Goal: Task Accomplishment & Management: Manage account settings

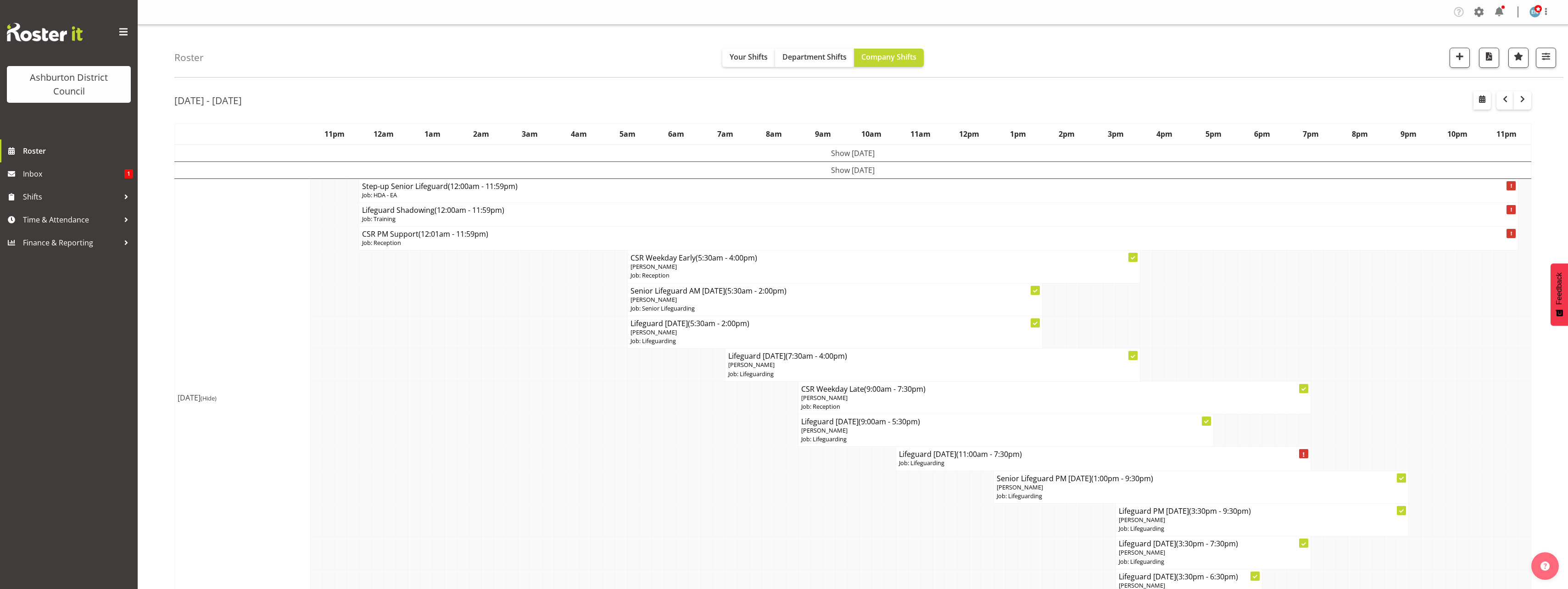
click at [812, 174] on td "Show [DATE]" at bounding box center [853, 170] width 1356 height 17
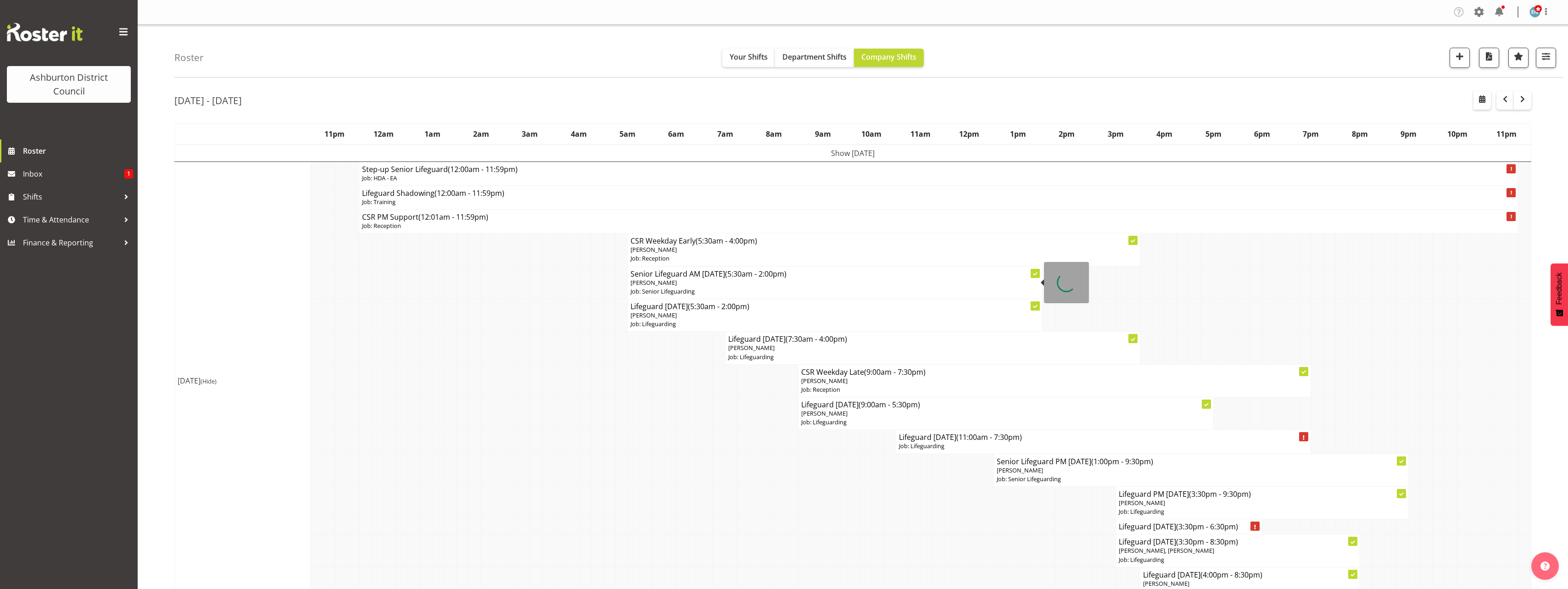
click at [197, 269] on td "[DATE] (Hide)" at bounding box center [243, 381] width 136 height 439
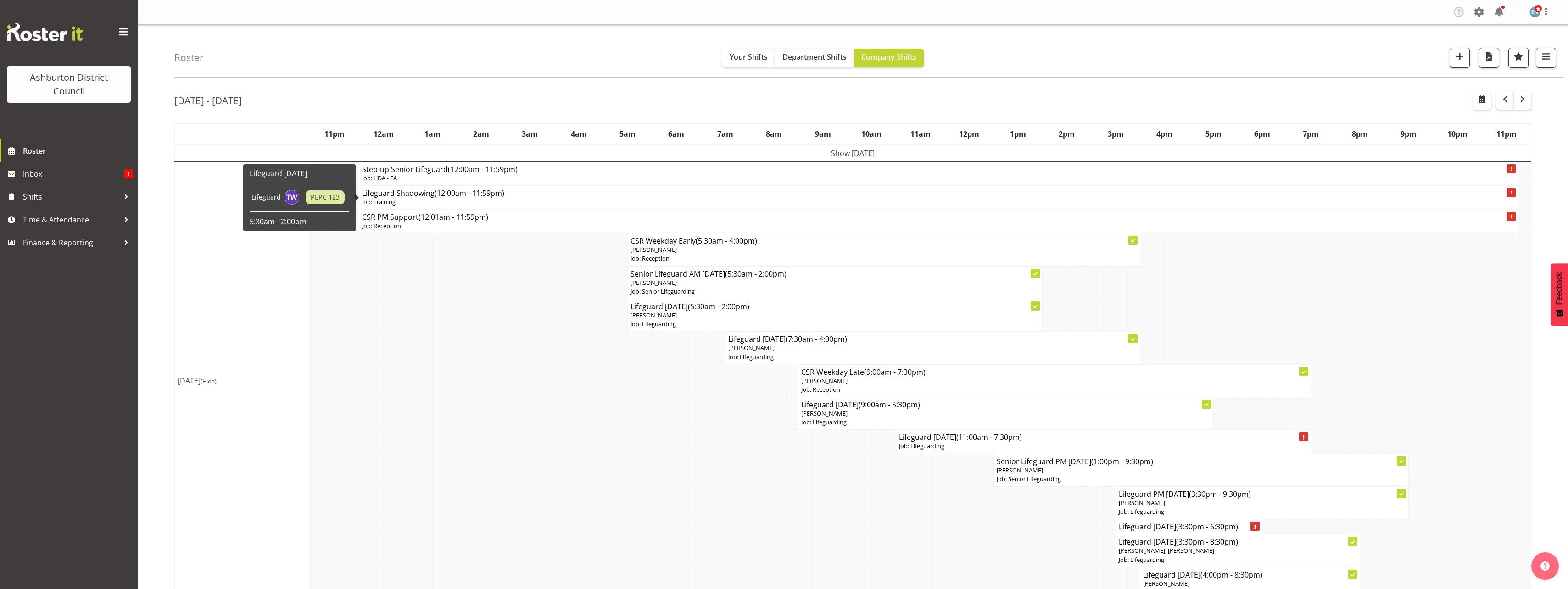
click at [465, 199] on p "Job: Training" at bounding box center [938, 202] width 1153 height 9
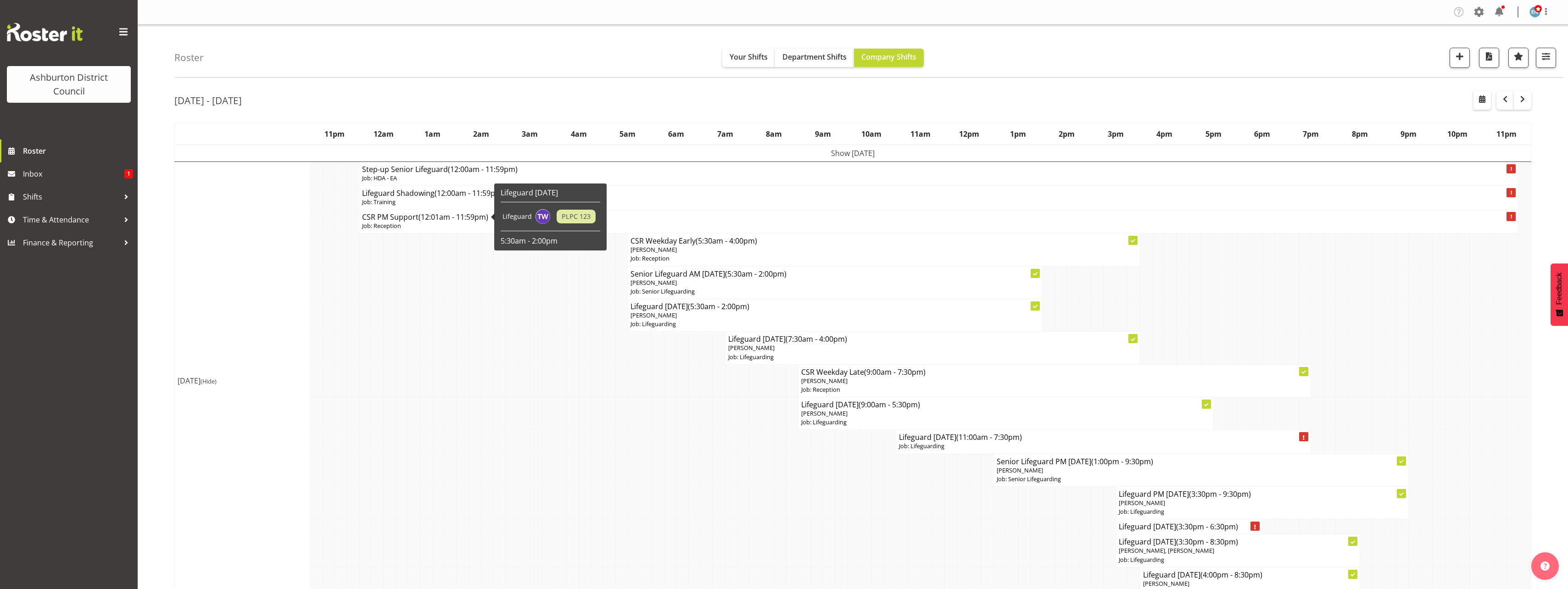
select select
select select "8"
select select "2025"
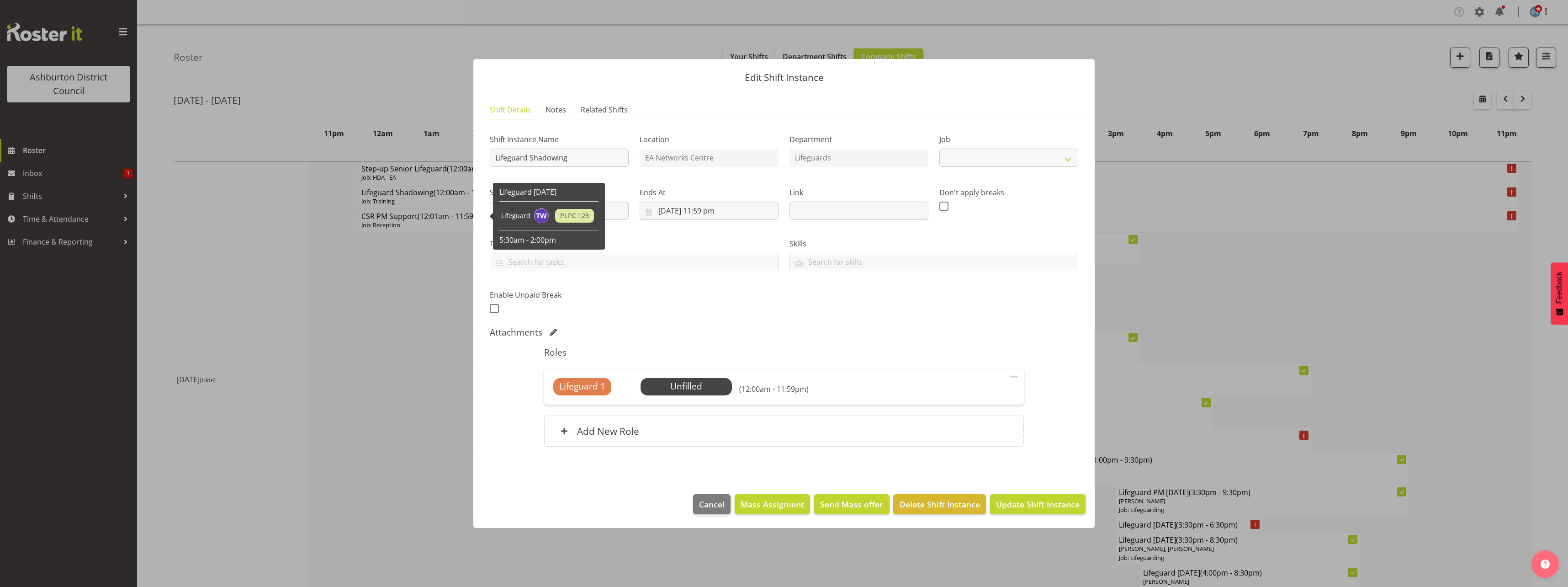
select select "40"
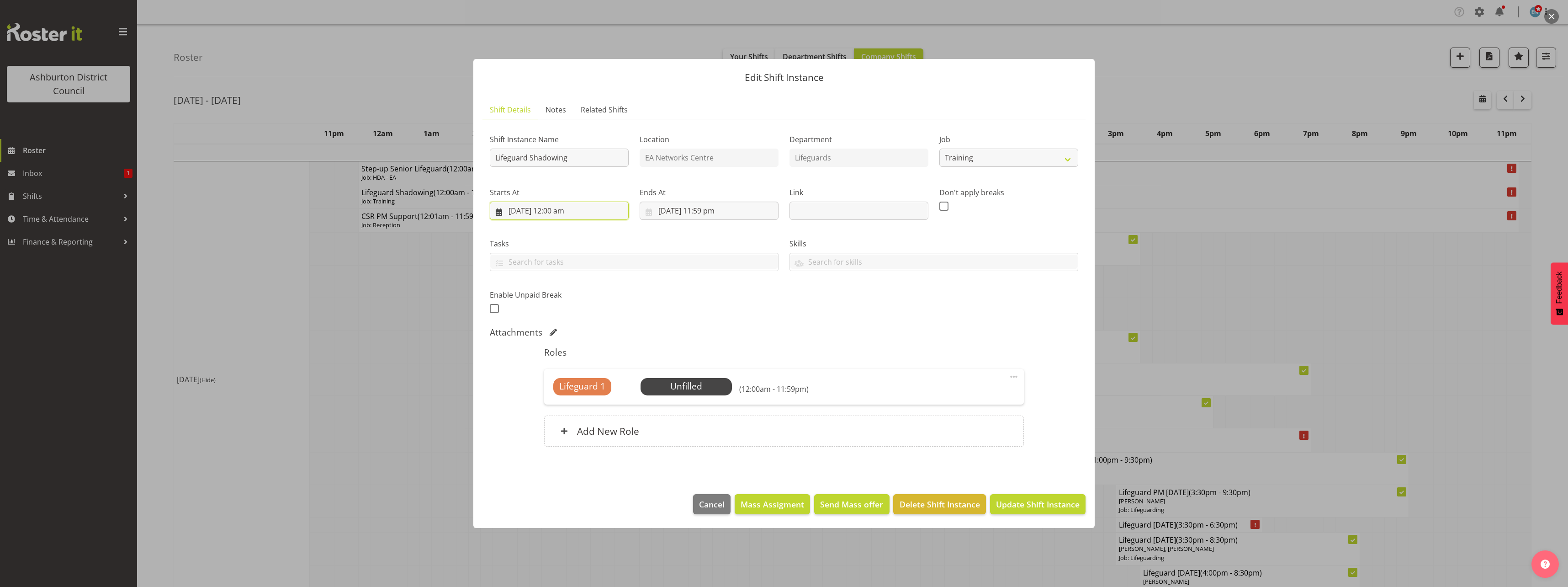
click at [561, 212] on input "[DATE] 12:00 am" at bounding box center [559, 211] width 139 height 18
click at [561, 406] on select "00 01 02 03 04 05 06 07 08 09 10 11 12 13 14 15 16 17 18 19 20 21 22 23" at bounding box center [559, 405] width 21 height 18
select select "15"
click at [549, 396] on select "00 01 02 03 04 05 06 07 08 09 10 11 12 13 14 15 16 17 18 19 20 21 22 23" at bounding box center [559, 405] width 21 height 18
type input "[DATE] 3:00 pm"
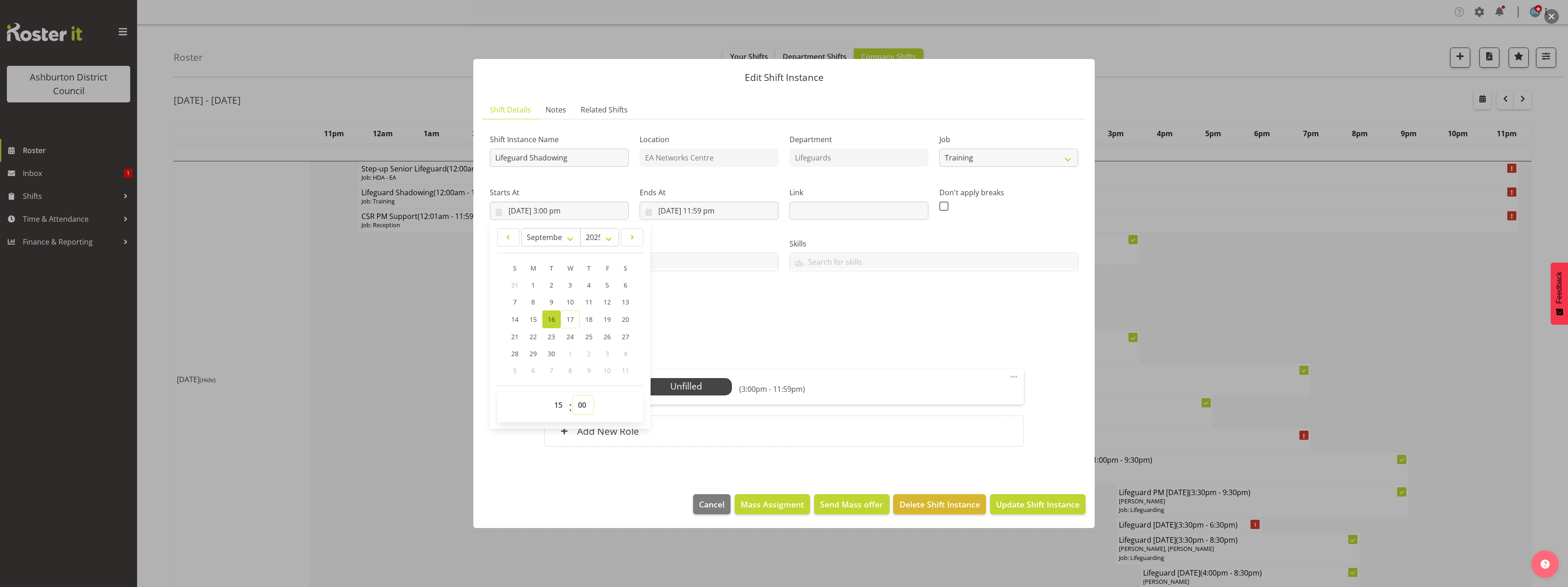
drag, startPoint x: 581, startPoint y: 406, endPoint x: 581, endPoint y: 396, distance: 10.0
click at [581, 406] on select "00 01 02 03 04 05 06 07 08 09 10 11 12 13 14 15 16 17 18 19 20 21 22 23 24 25 2…" at bounding box center [583, 405] width 21 height 18
select select "30"
click at [573, 396] on select "00 01 02 03 04 05 06 07 08 09 10 11 12 13 14 15 16 17 18 19 20 21 22 23 24 25 2…" at bounding box center [583, 405] width 21 height 18
type input "[DATE] 3:30 pm"
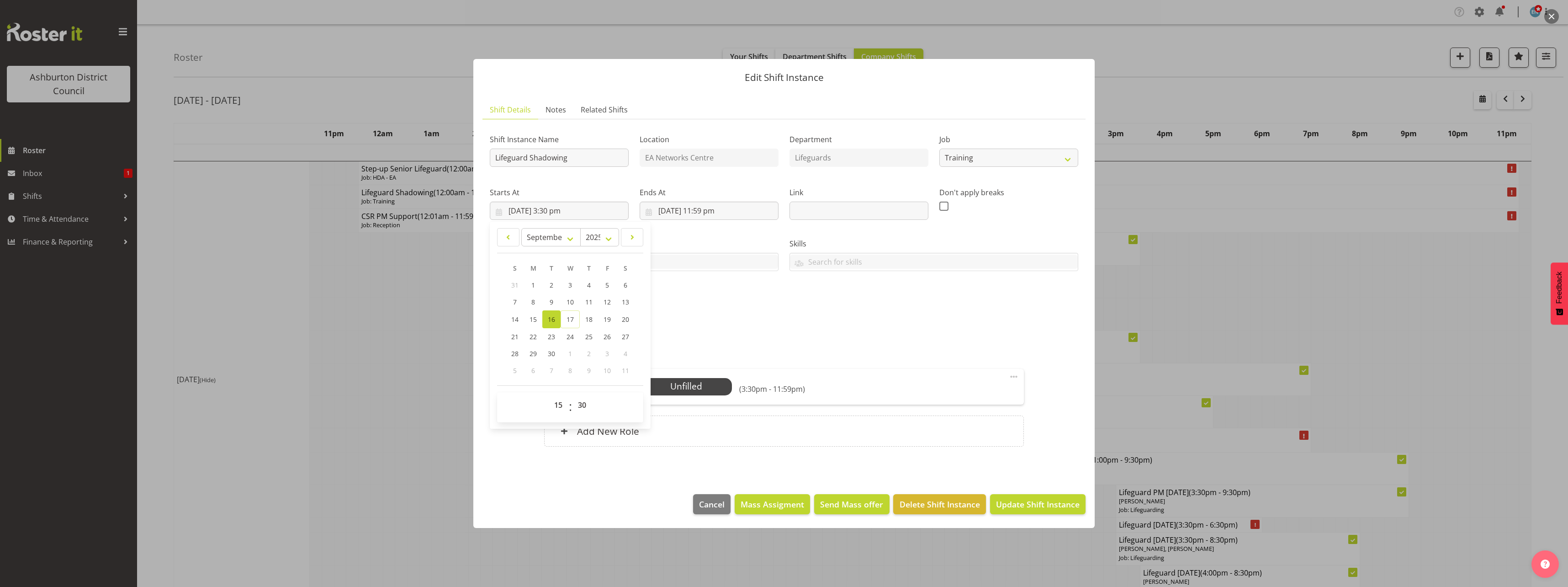
click at [750, 314] on div "Shift Instance Name Lifeguard Shadowing Location EA Networks Centre Department …" at bounding box center [784, 221] width 600 height 200
click at [713, 214] on input "[DATE] 11:59 pm" at bounding box center [709, 211] width 139 height 18
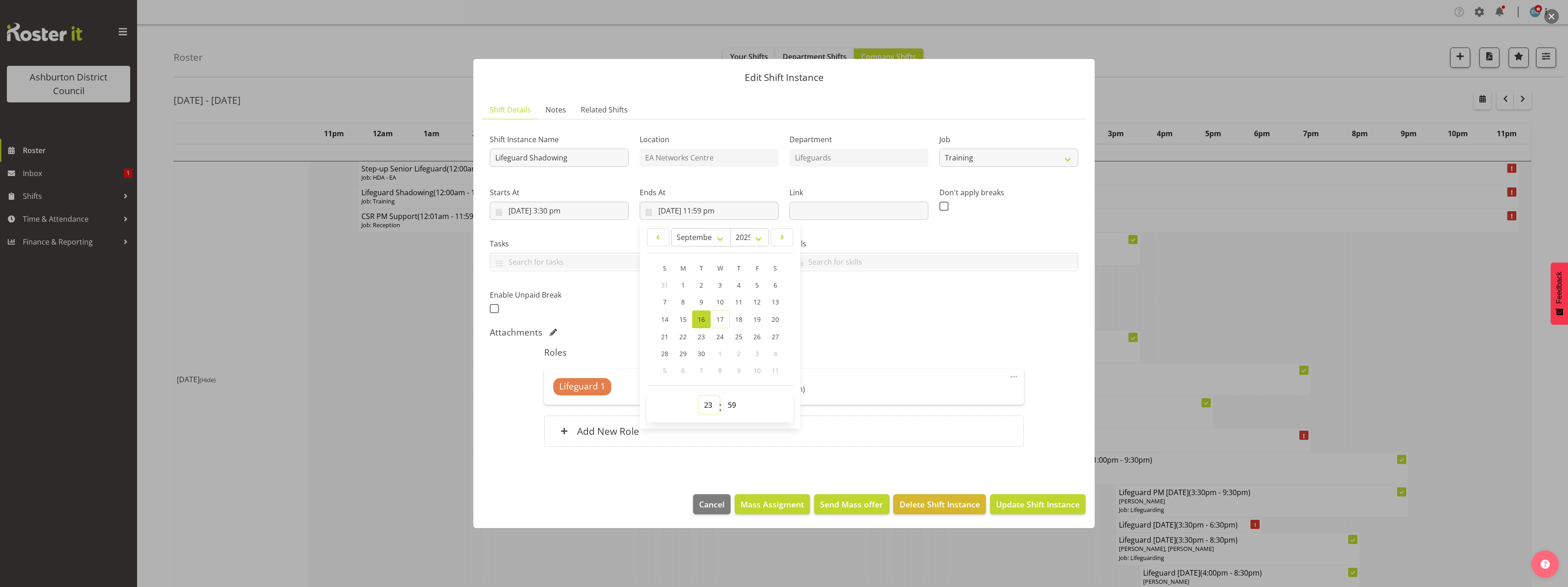
click at [709, 406] on select "00 01 02 03 04 05 06 07 08 09 10 11 12 13 14 15 16 17 18 19 20 21 22 23" at bounding box center [709, 405] width 21 height 18
select select "20"
click at [699, 396] on select "00 01 02 03 04 05 06 07 08 09 10 11 12 13 14 15 16 17 18 19 20 21 22 23" at bounding box center [709, 405] width 21 height 18
type input "[DATE] 8:59 pm"
click at [733, 408] on select "00 01 02 03 04 05 06 07 08 09 10 11 12 13 14 15 16 17 18 19 20 21 22 23 24 25 2…" at bounding box center [733, 405] width 21 height 18
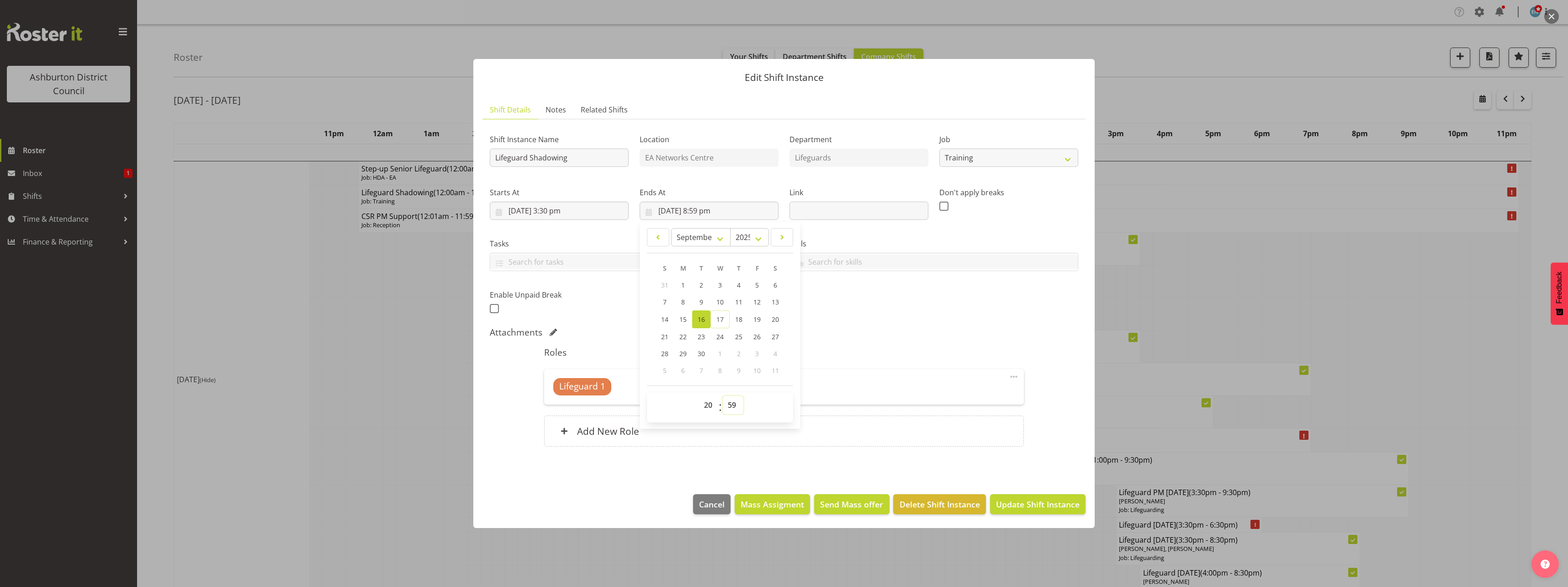
select select "30"
click at [723, 396] on select "00 01 02 03 04 05 06 07 08 09 10 11 12 13 14 15 16 17 18 19 20 21 22 23 24 25 2…" at bounding box center [733, 405] width 21 height 18
type input "[DATE] 8:30 pm"
click at [886, 368] on div "Roles Lifeguard 1 Unfilled Select Employee (3:30pm - 8:30pm) Edit Cover Role De…" at bounding box center [783, 399] width 490 height 116
click at [1017, 376] on span at bounding box center [1014, 376] width 11 height 11
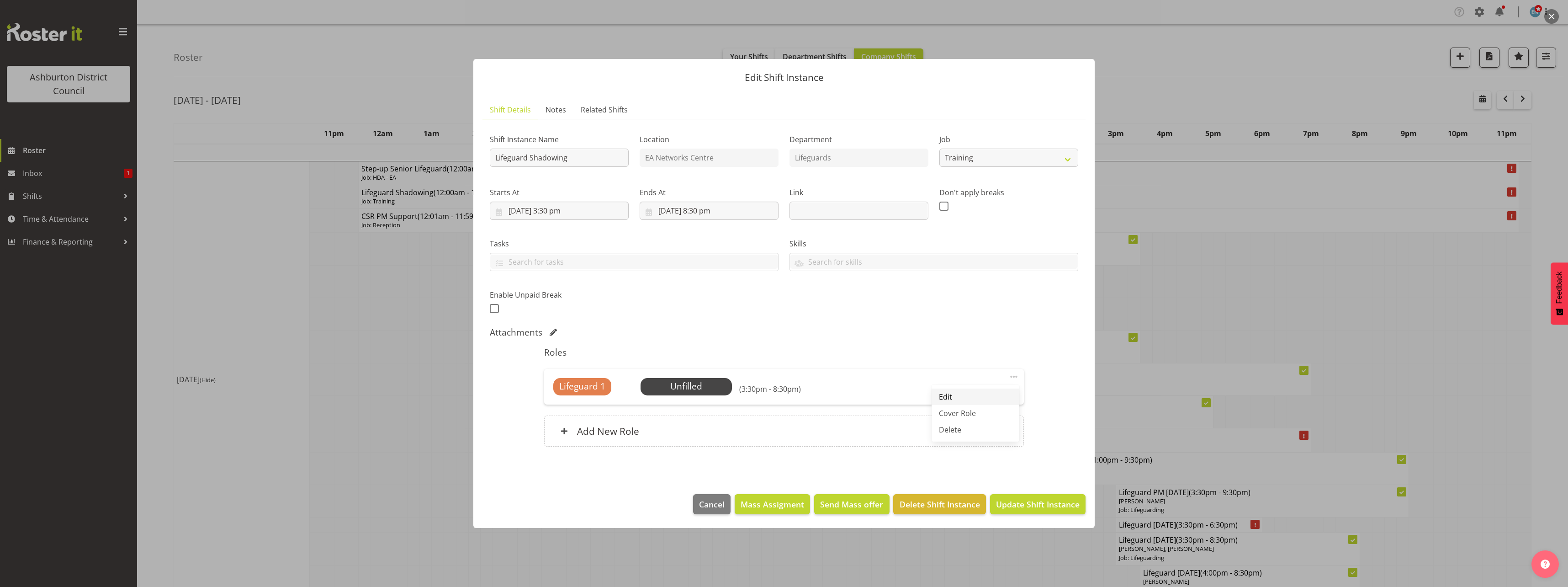
click at [998, 398] on link "Edit" at bounding box center [975, 396] width 88 height 16
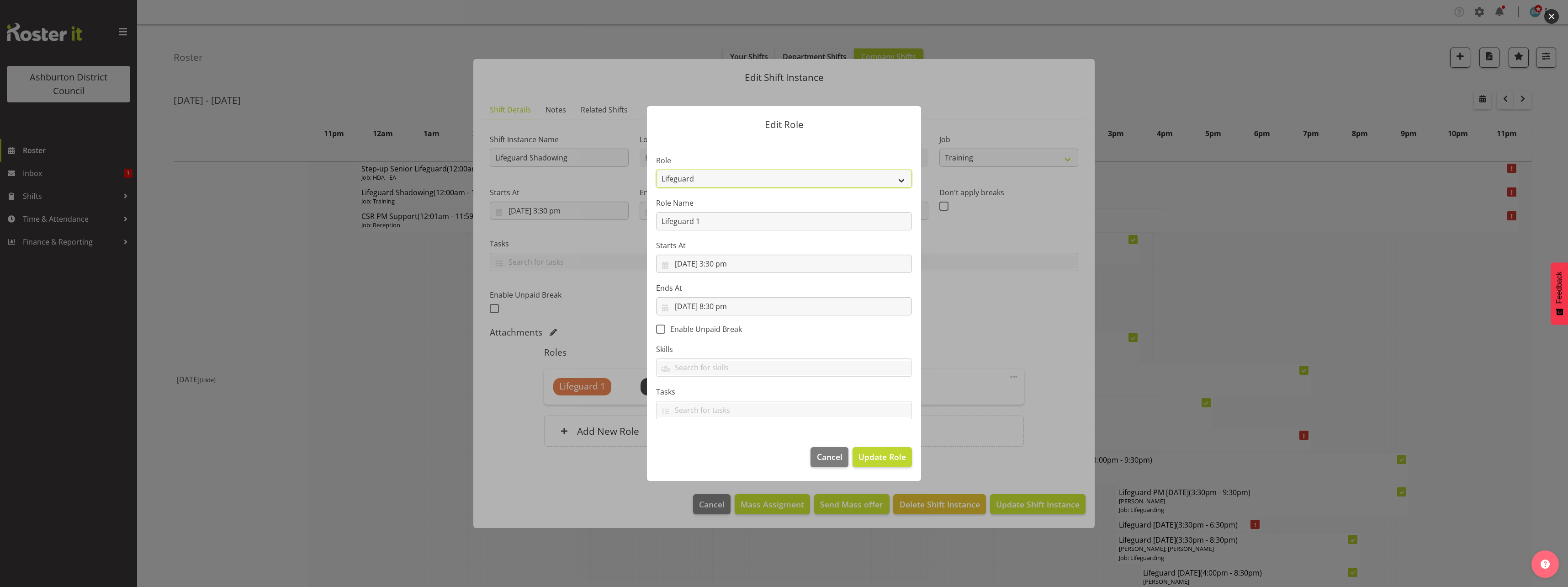
click at [724, 180] on select "AAGM Deputy Director AAGM Director Archivist Childrens Librarian Collections & …" at bounding box center [784, 178] width 256 height 18
select select "107"
click at [656, 169] on select "AAGM Deputy Director AAGM Director Archivist Childrens Librarian Collections & …" at bounding box center [784, 178] width 256 height 18
click at [871, 465] on button "Update Role" at bounding box center [883, 457] width 60 height 20
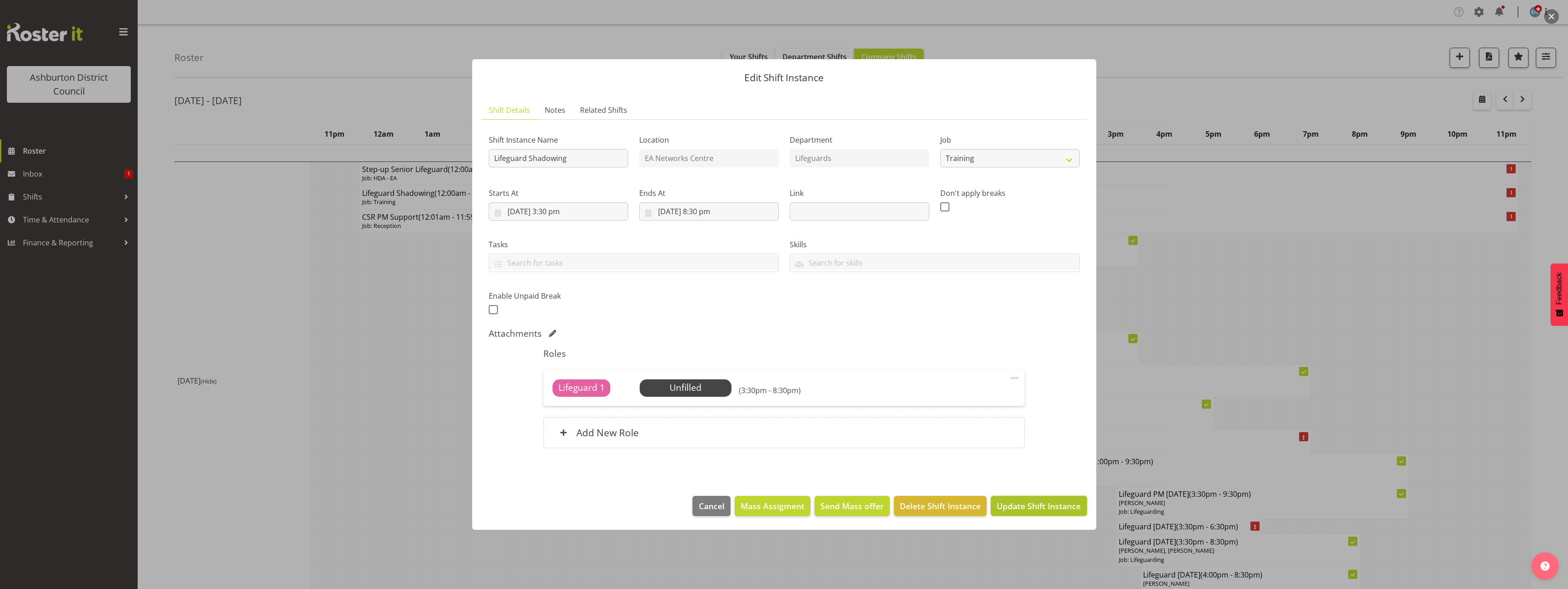
click at [1013, 503] on span "Update Shift Instance" at bounding box center [1038, 506] width 84 height 12
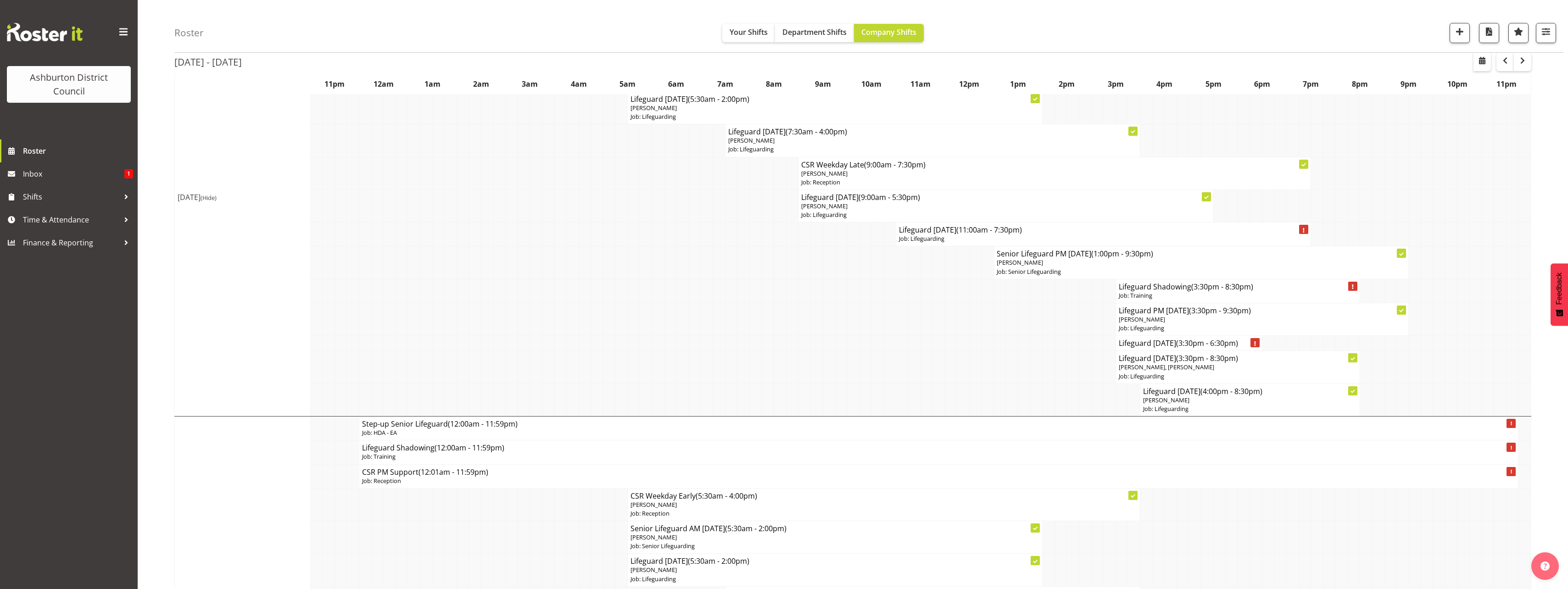
scroll to position [92, 0]
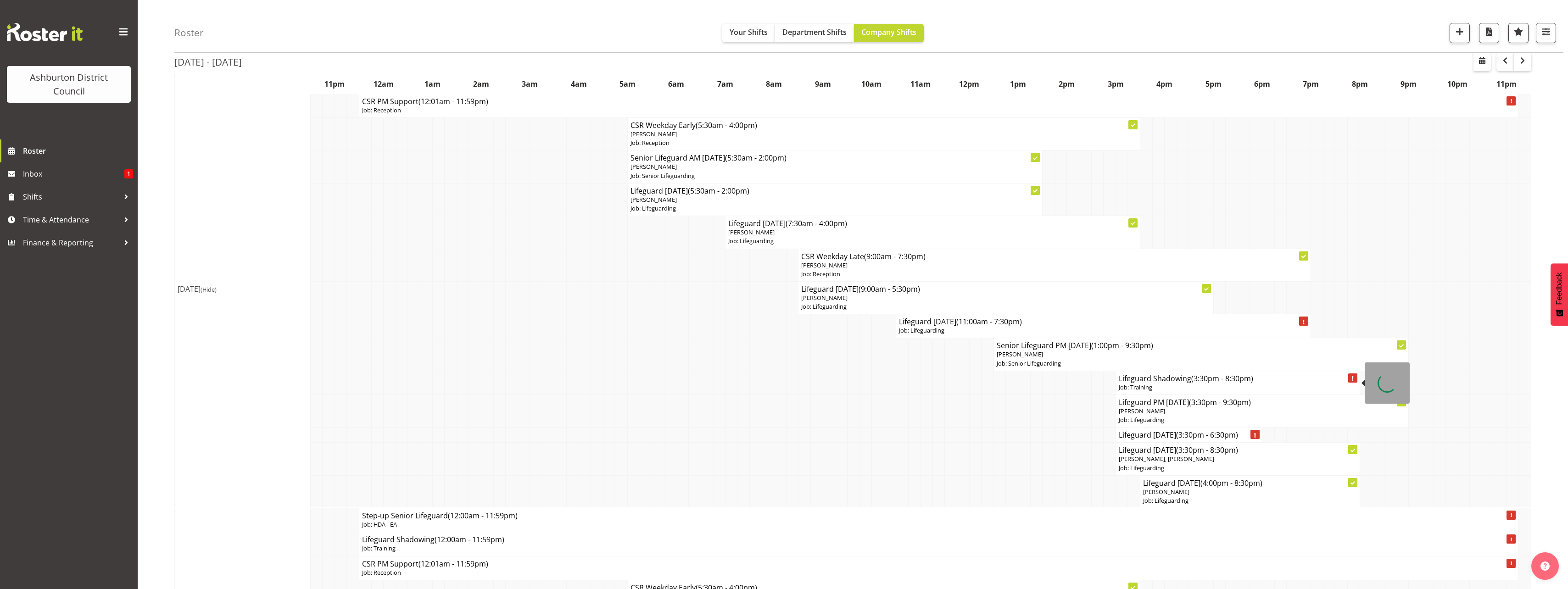
click at [1154, 383] on p "Job: Training" at bounding box center [1238, 387] width 238 height 9
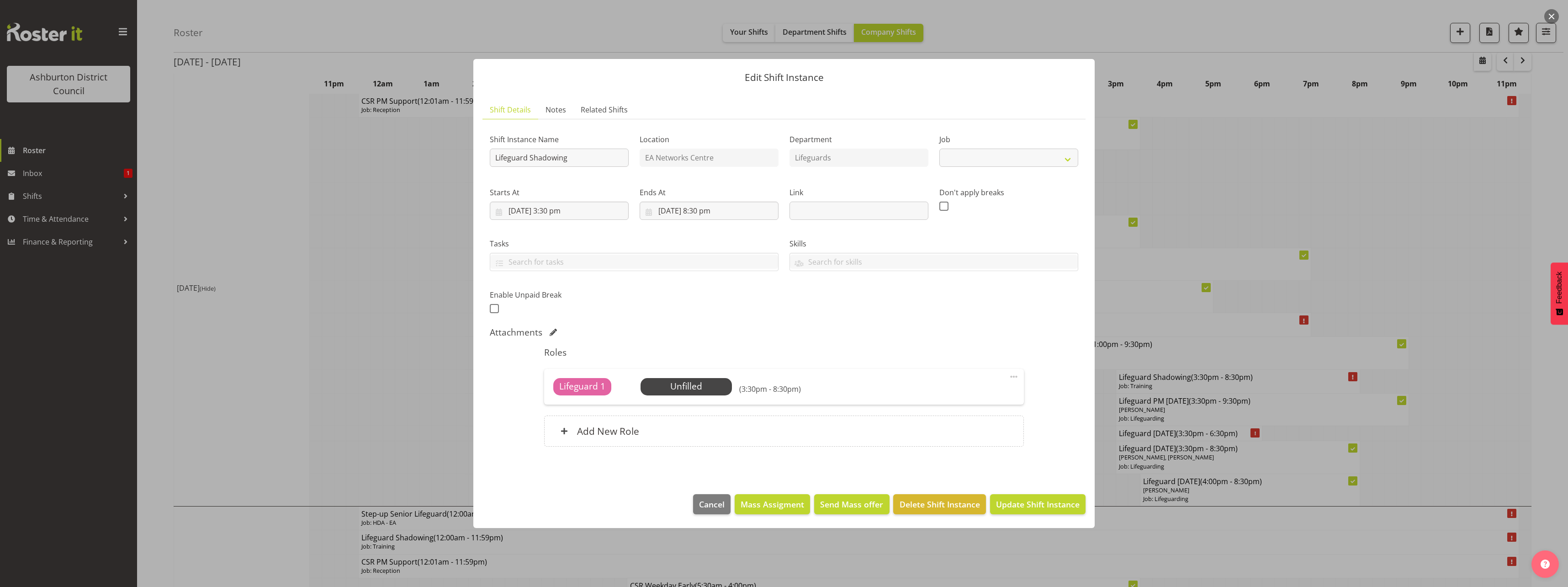
select select "40"
click at [702, 429] on div "Add New Role" at bounding box center [783, 431] width 479 height 31
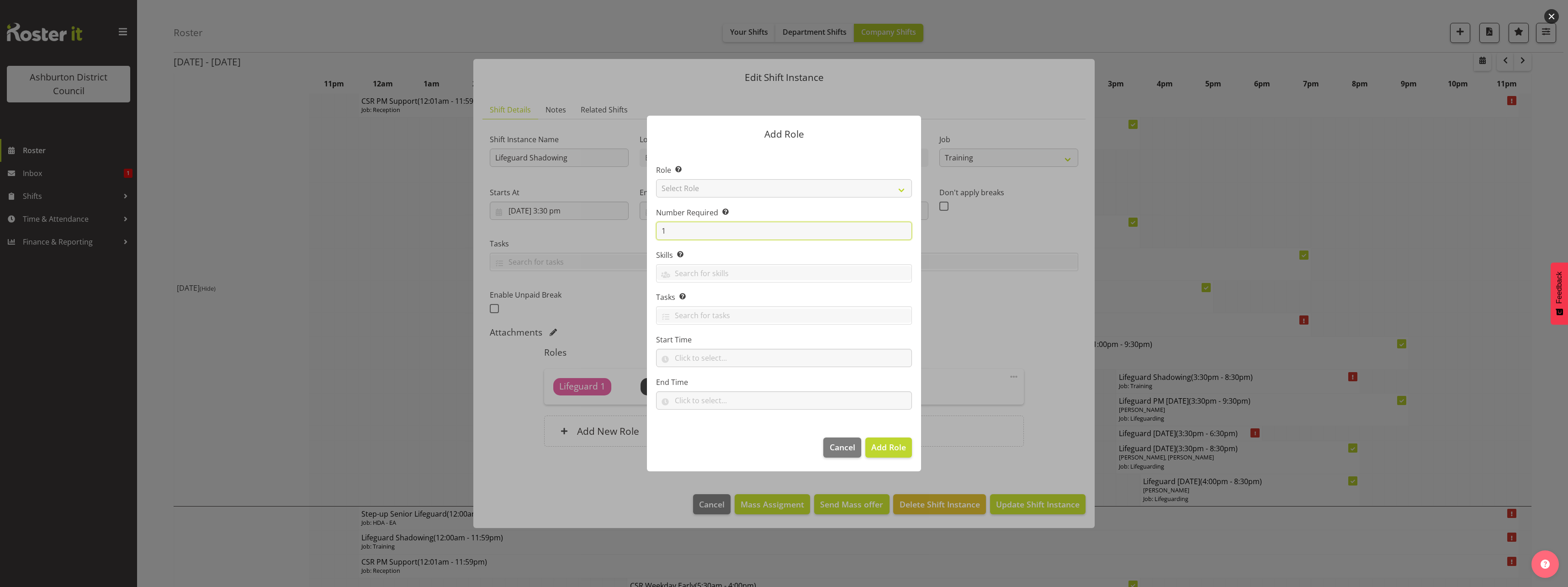
click at [701, 232] on input "1" at bounding box center [784, 231] width 256 height 18
type input "2"
click at [711, 192] on select "Select Role AAGM Deputy Director AAGM Director Archivist Childrens Librarian Co…" at bounding box center [784, 188] width 256 height 18
select select "107"
click at [656, 179] on select "Select Role AAGM Deputy Director AAGM Director Archivist Childrens Librarian Co…" at bounding box center [784, 188] width 256 height 18
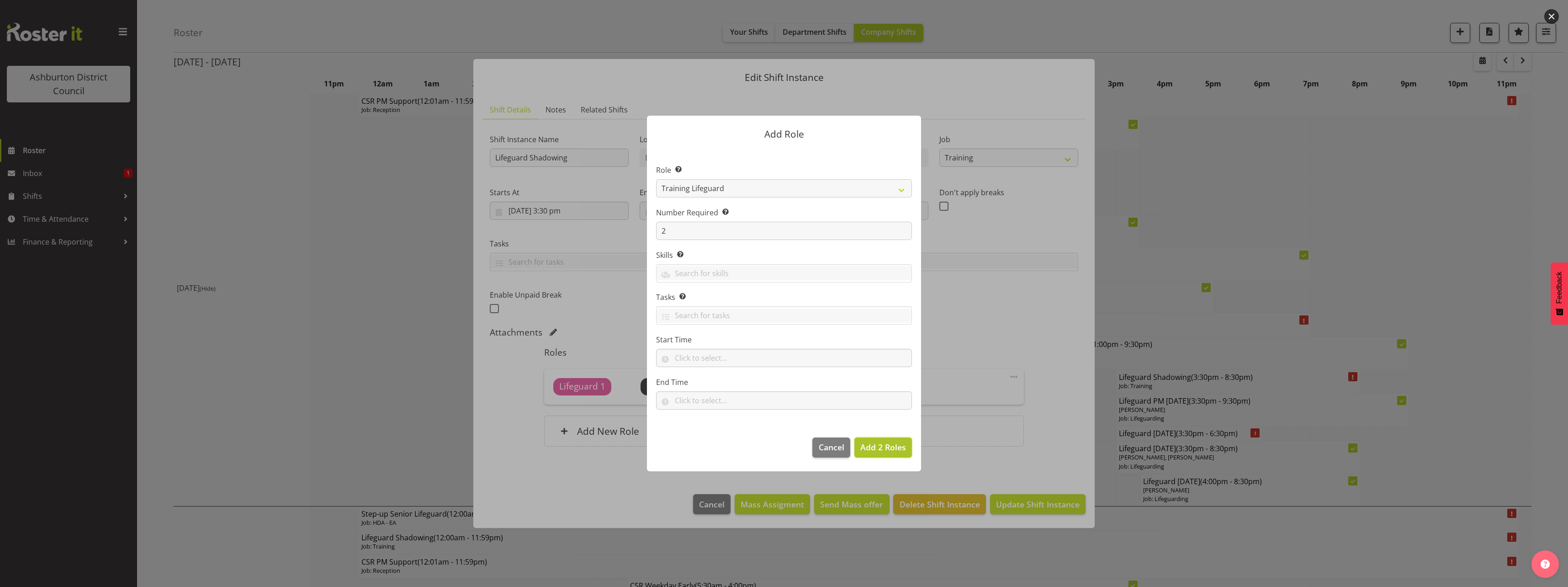
click at [880, 449] on span "Add 2 Roles" at bounding box center [883, 447] width 46 height 11
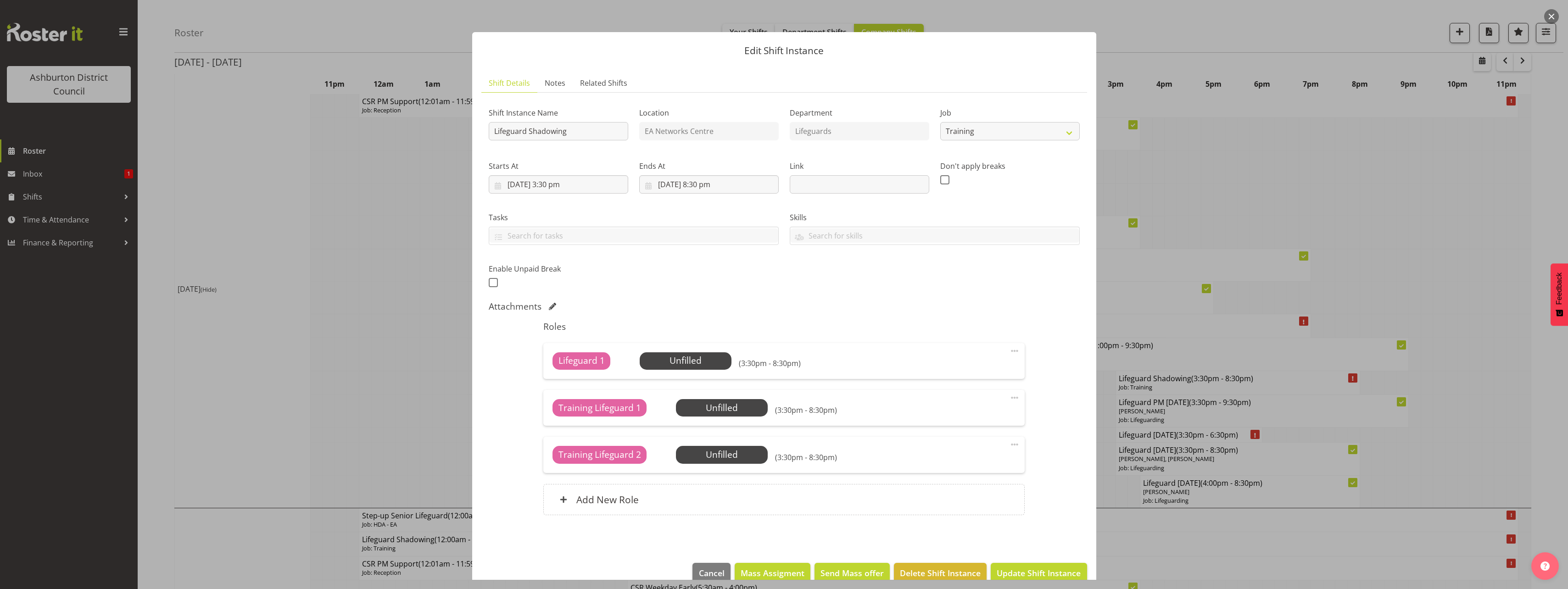
click at [693, 372] on div "Lifeguard 1 Unfilled Select Employee (3:30pm - 8:30pm) Edit Cover Role Delete" at bounding box center [784, 360] width 481 height 36
click at [690, 364] on span "Select Employee" at bounding box center [686, 360] width 68 height 13
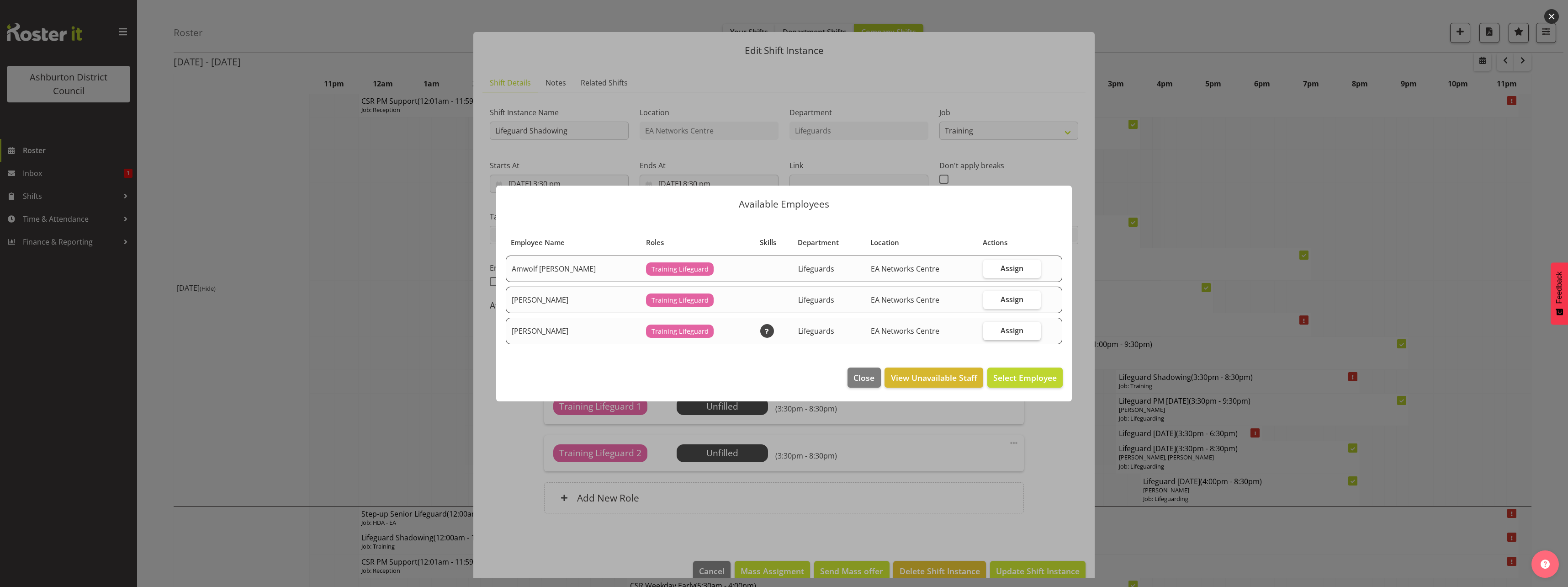
click at [1010, 334] on span "Assign" at bounding box center [1012, 330] width 23 height 9
click at [989, 333] on input "Assign" at bounding box center [986, 330] width 6 height 6
checkbox input "true"
click at [1034, 381] on span "Assign [PERSON_NAME]" at bounding box center [1010, 378] width 93 height 11
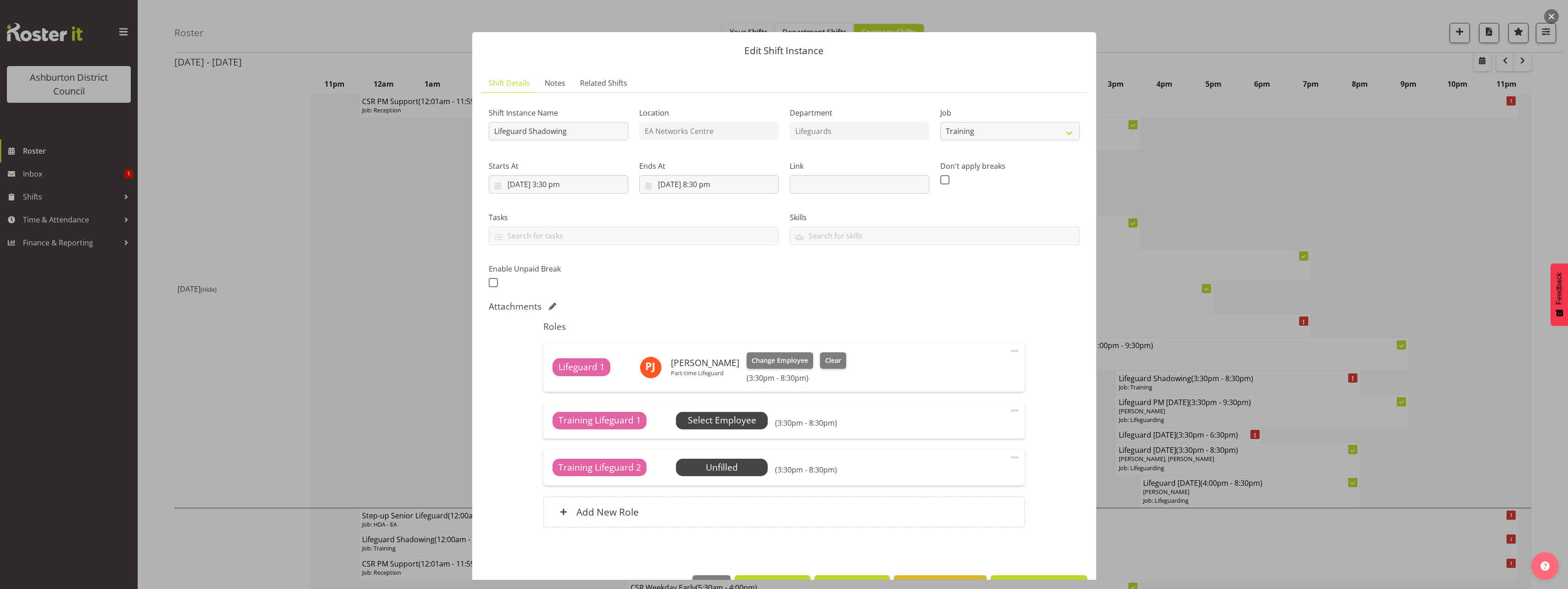
click at [760, 420] on span "Select Employee" at bounding box center [722, 420] width 92 height 18
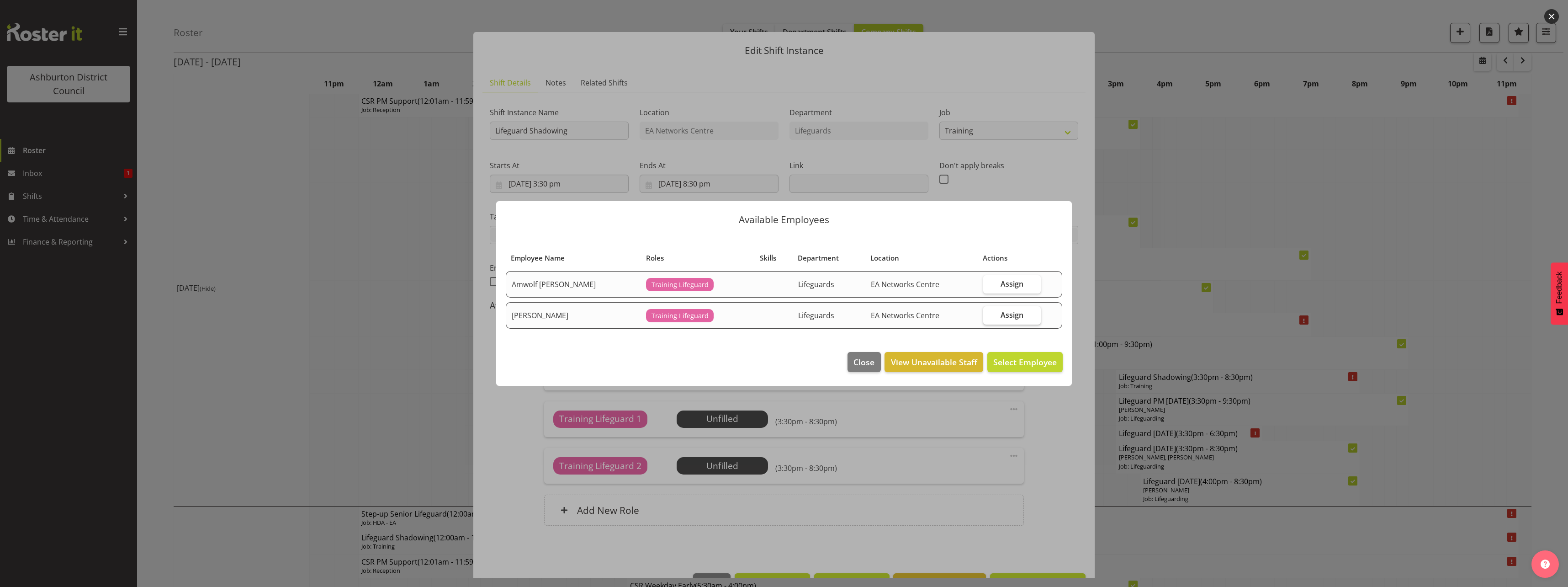
click at [1023, 317] on label "Assign" at bounding box center [1012, 315] width 58 height 18
click at [989, 317] on input "Assign" at bounding box center [986, 315] width 6 height 6
checkbox input "true"
click at [1028, 358] on span "Assign [PERSON_NAME]" at bounding box center [1010, 362] width 93 height 11
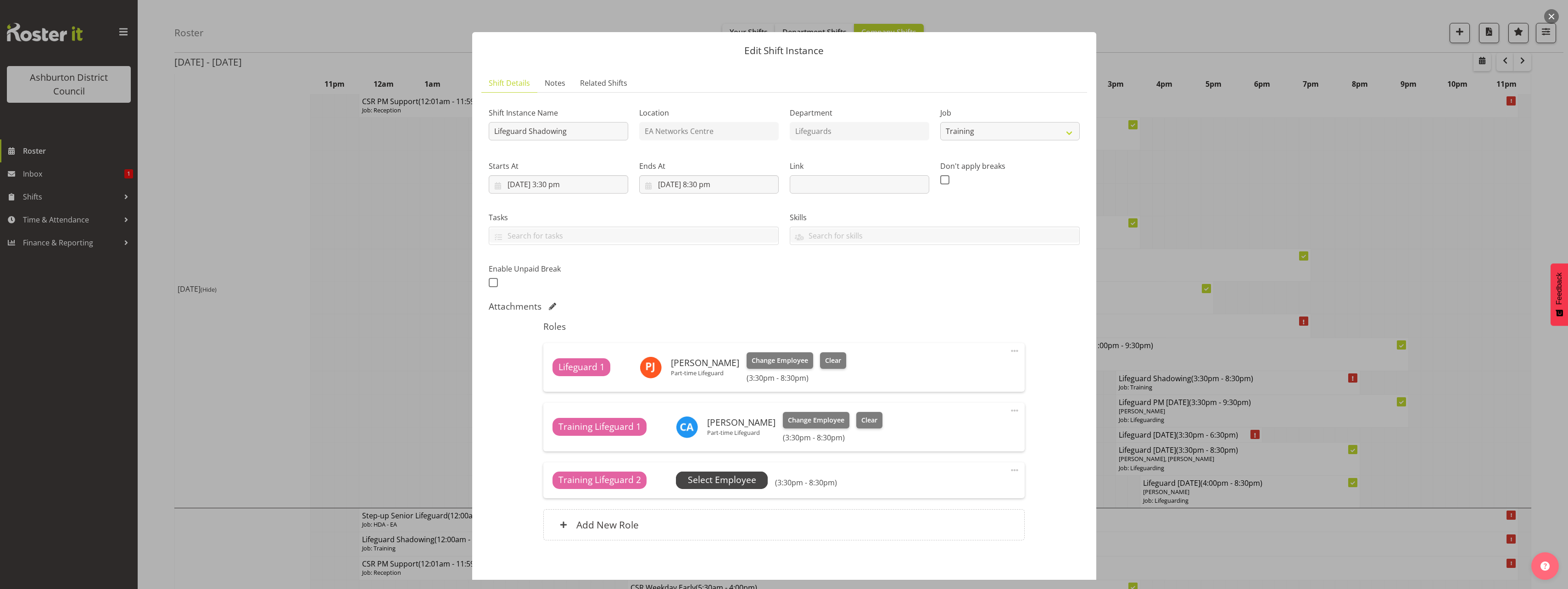
click at [714, 482] on span "Select Employee" at bounding box center [722, 480] width 68 height 13
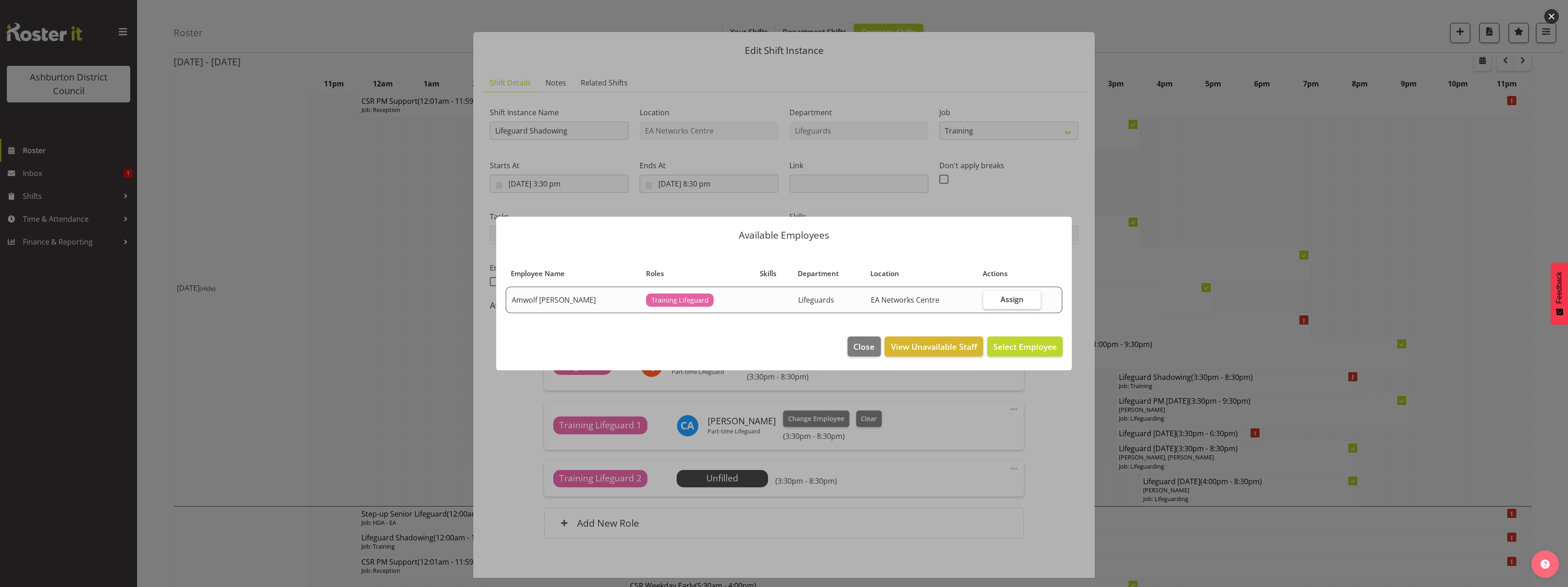
click at [994, 298] on label "Assign" at bounding box center [1012, 300] width 58 height 18
click at [989, 298] on input "Assign" at bounding box center [986, 299] width 6 height 6
checkbox input "true"
click at [1023, 346] on span "Assign Amwolf [PERSON_NAME]" at bounding box center [995, 346] width 124 height 11
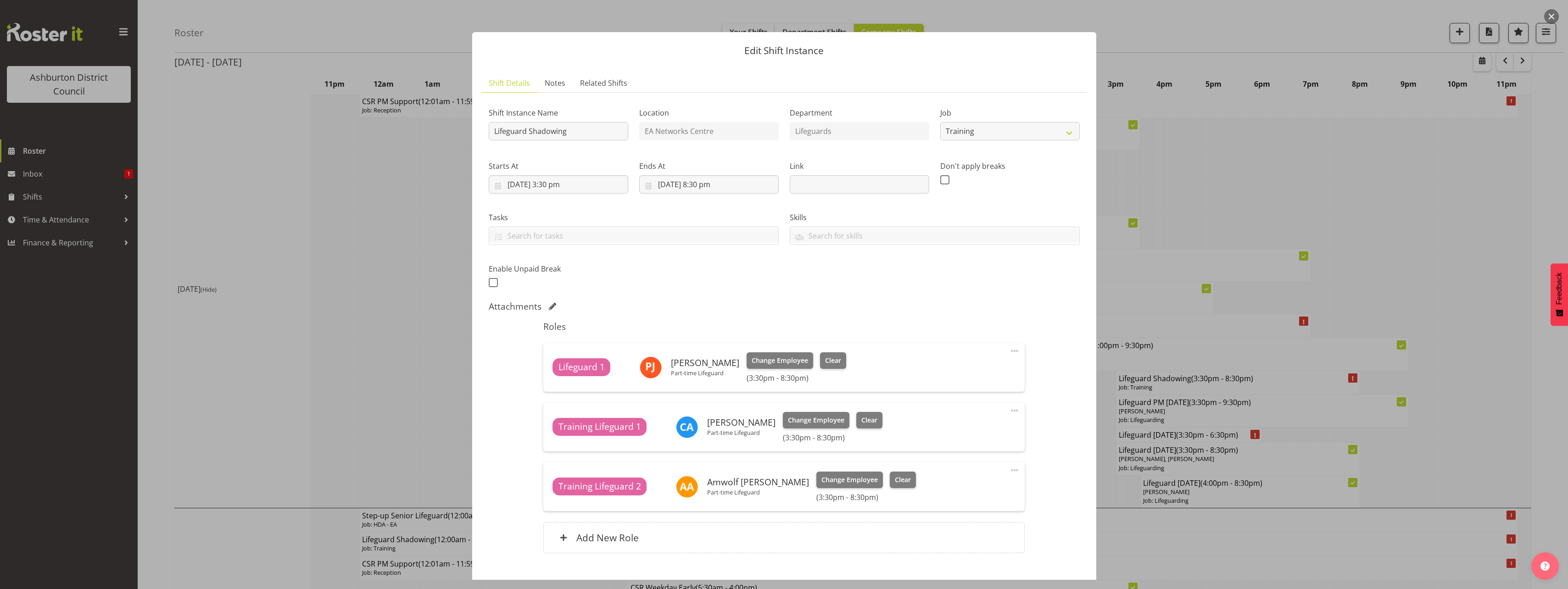
click at [1039, 433] on div "Shift Instance Name Lifeguard Shadowing Location EA Networks Centre Department …" at bounding box center [784, 332] width 591 height 464
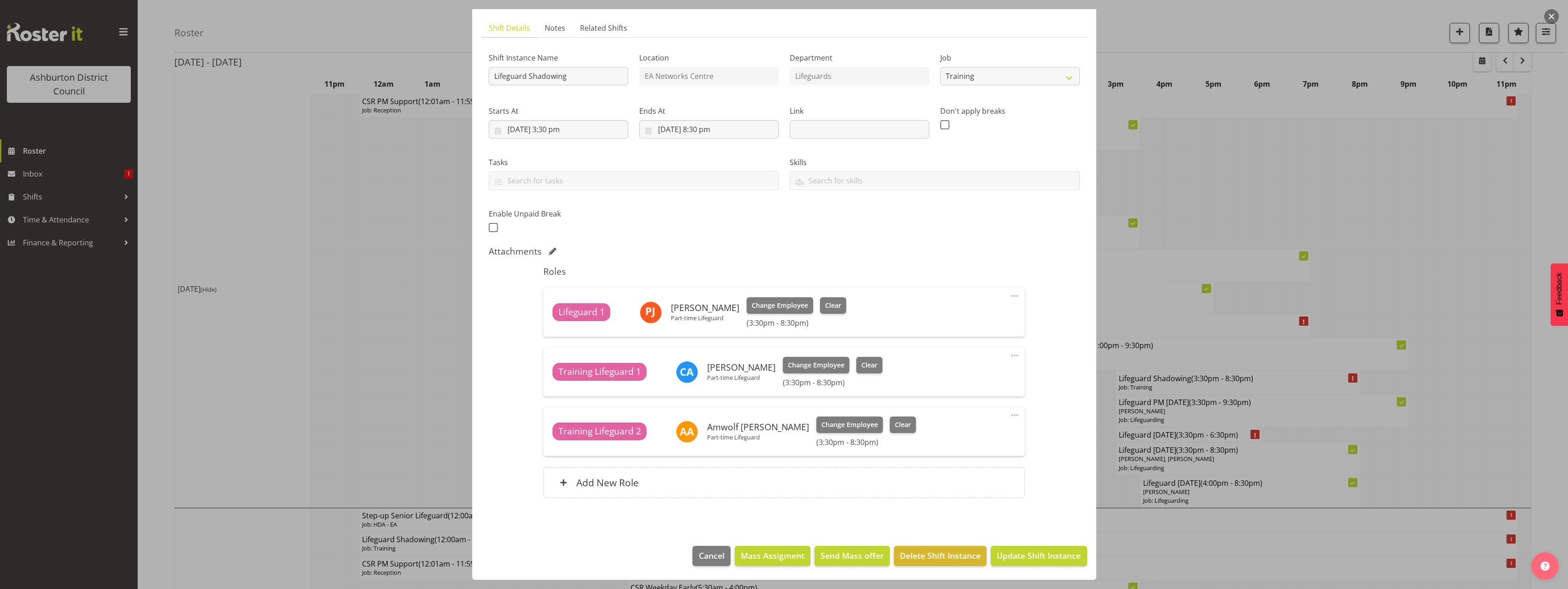
scroll to position [137, 0]
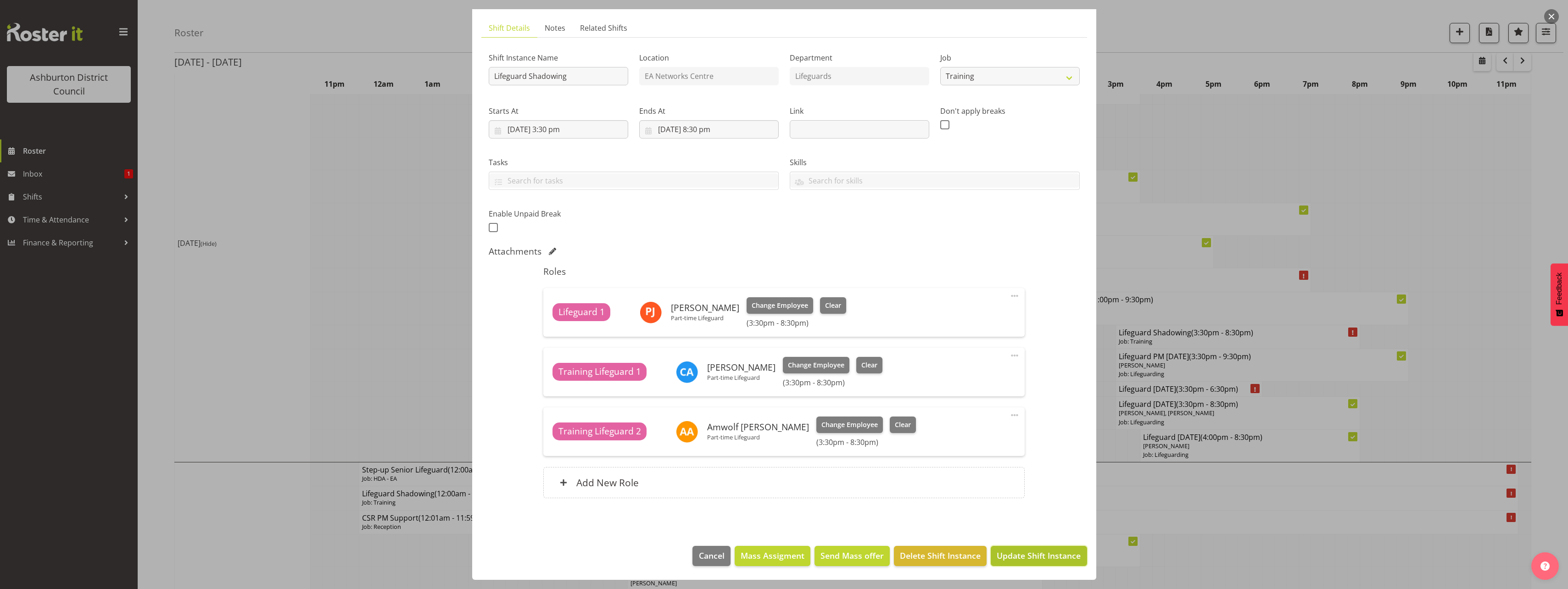
click at [1046, 557] on span "Update Shift Instance" at bounding box center [1038, 555] width 84 height 12
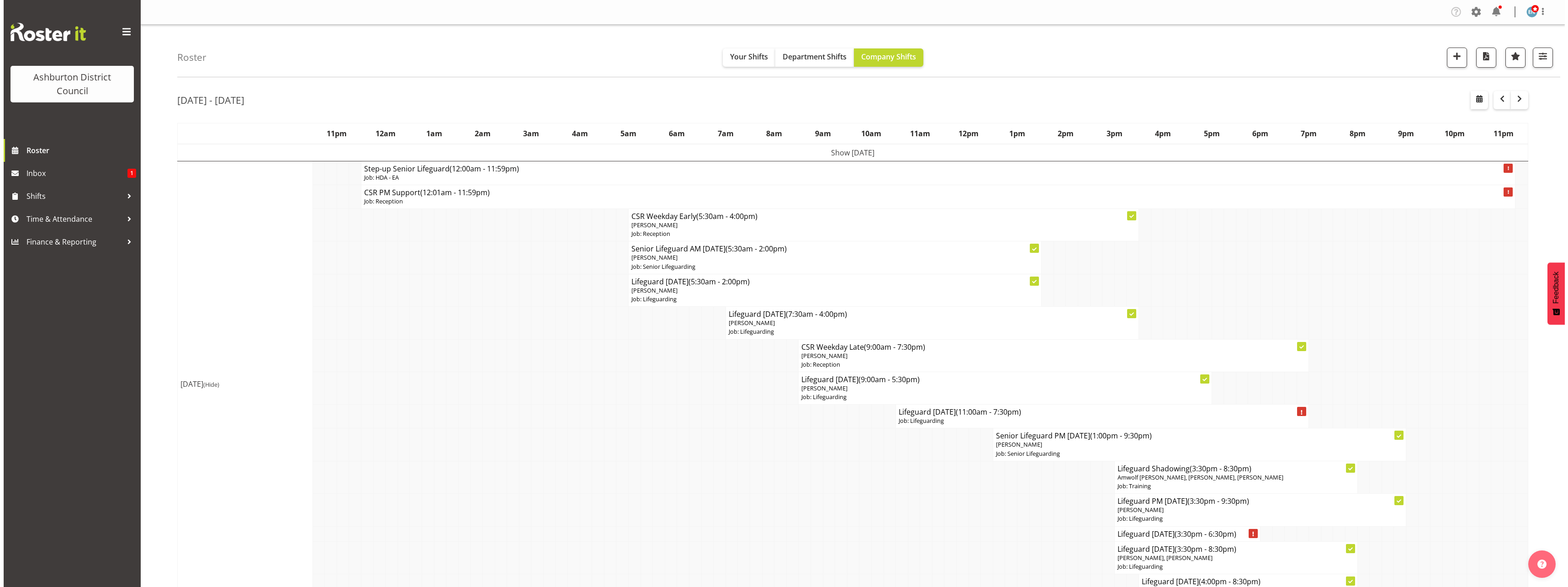
scroll to position [183, 0]
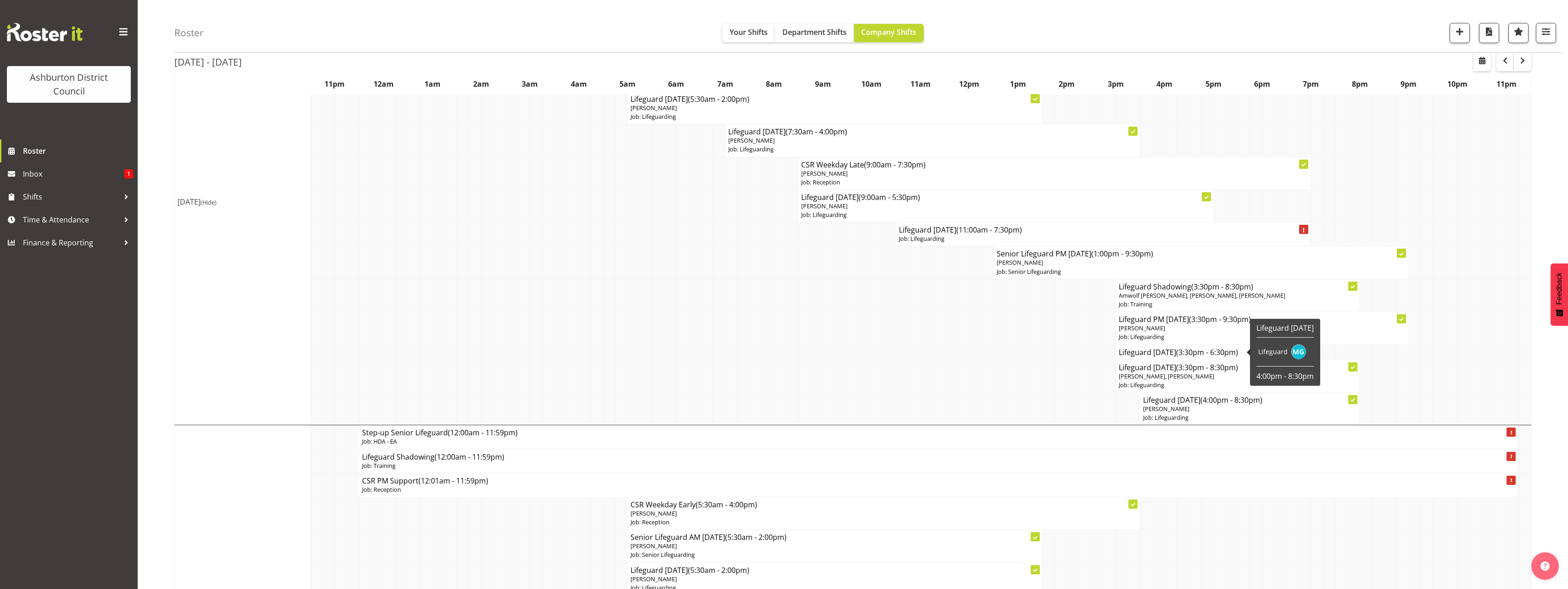
click at [1182, 354] on h4 "Lifeguard [DATE] (3:30pm - 6:30pm)" at bounding box center [1189, 352] width 141 height 9
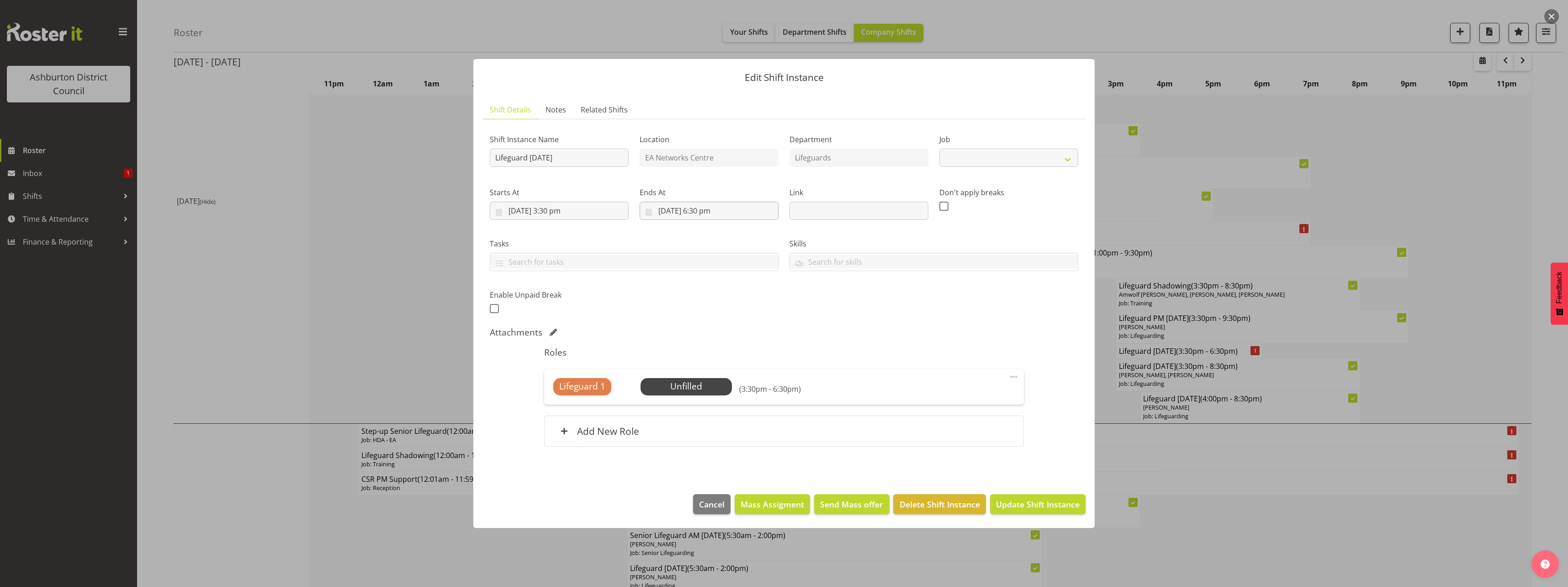
select select "38"
click at [582, 160] on input "Lifeguard [DATE]" at bounding box center [559, 158] width 139 height 18
drag, startPoint x: 582, startPoint y: 160, endPoint x: 530, endPoint y: 161, distance: 52.0
click at [530, 161] on input "Lifeguard [DATE]" at bounding box center [559, 158] width 139 height 18
type input "Lifeguard First aid & Training"
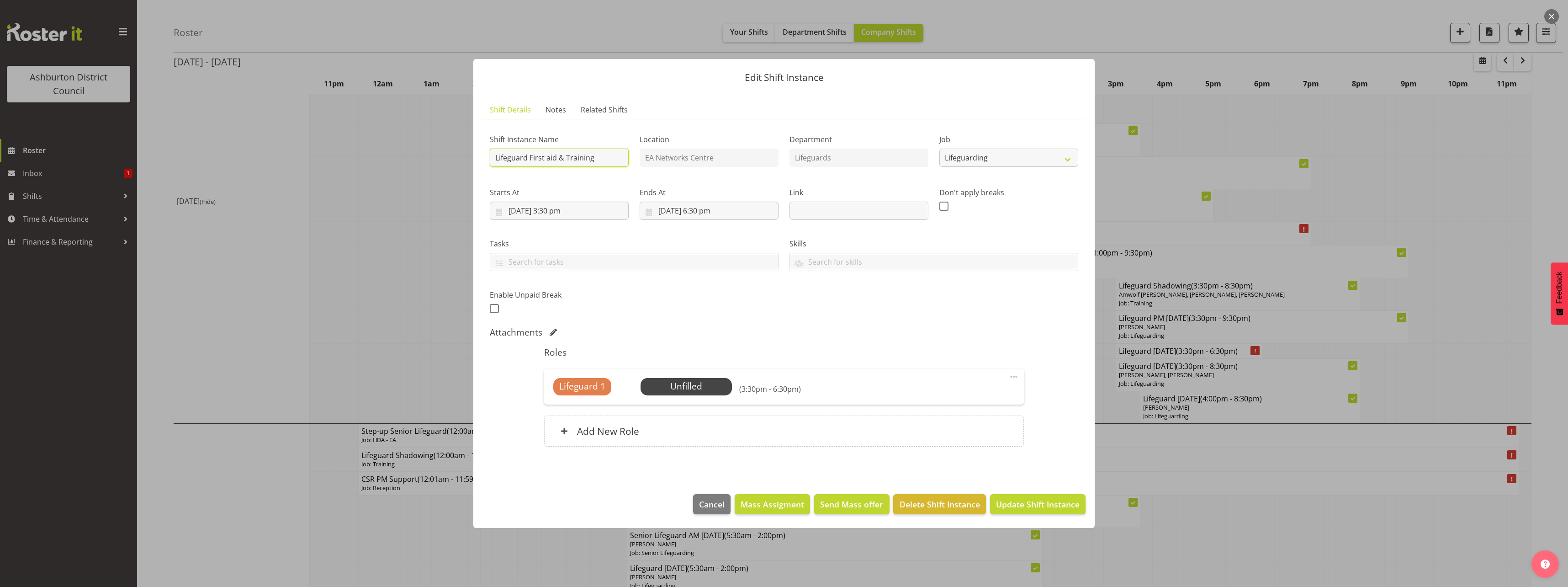
click at [990, 494] on button "Update Shift Instance" at bounding box center [1038, 504] width 96 height 20
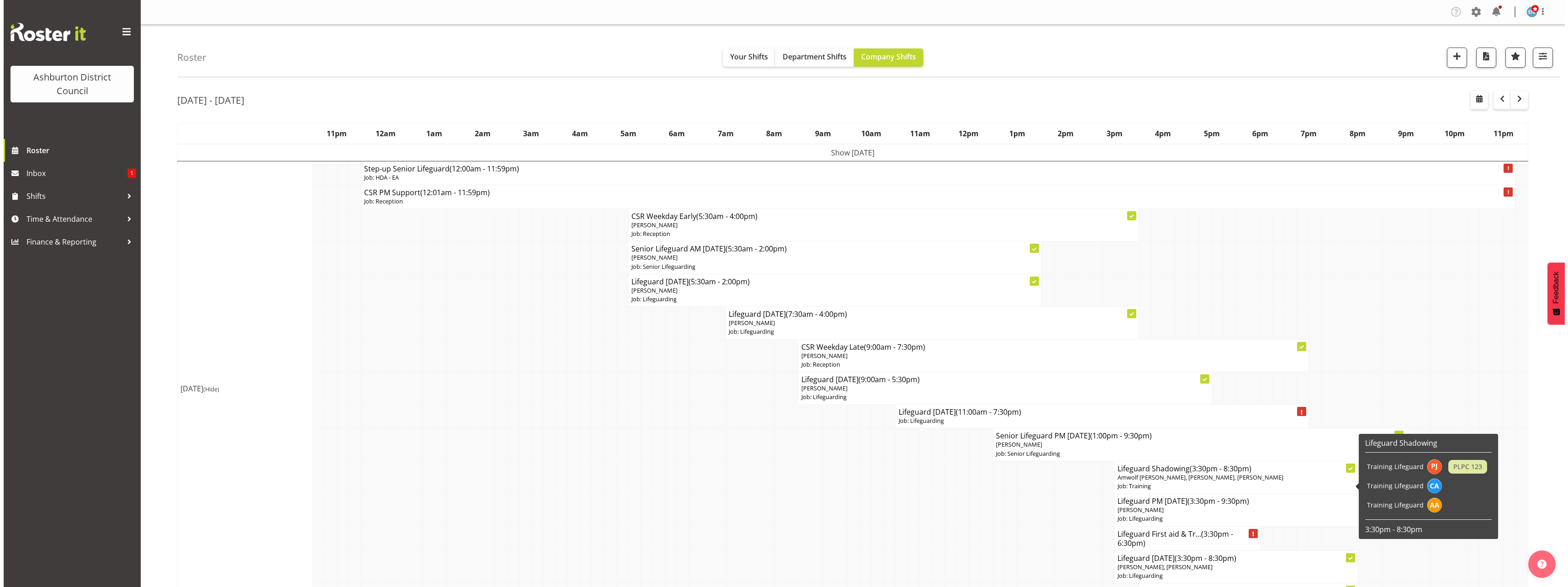
scroll to position [46, 0]
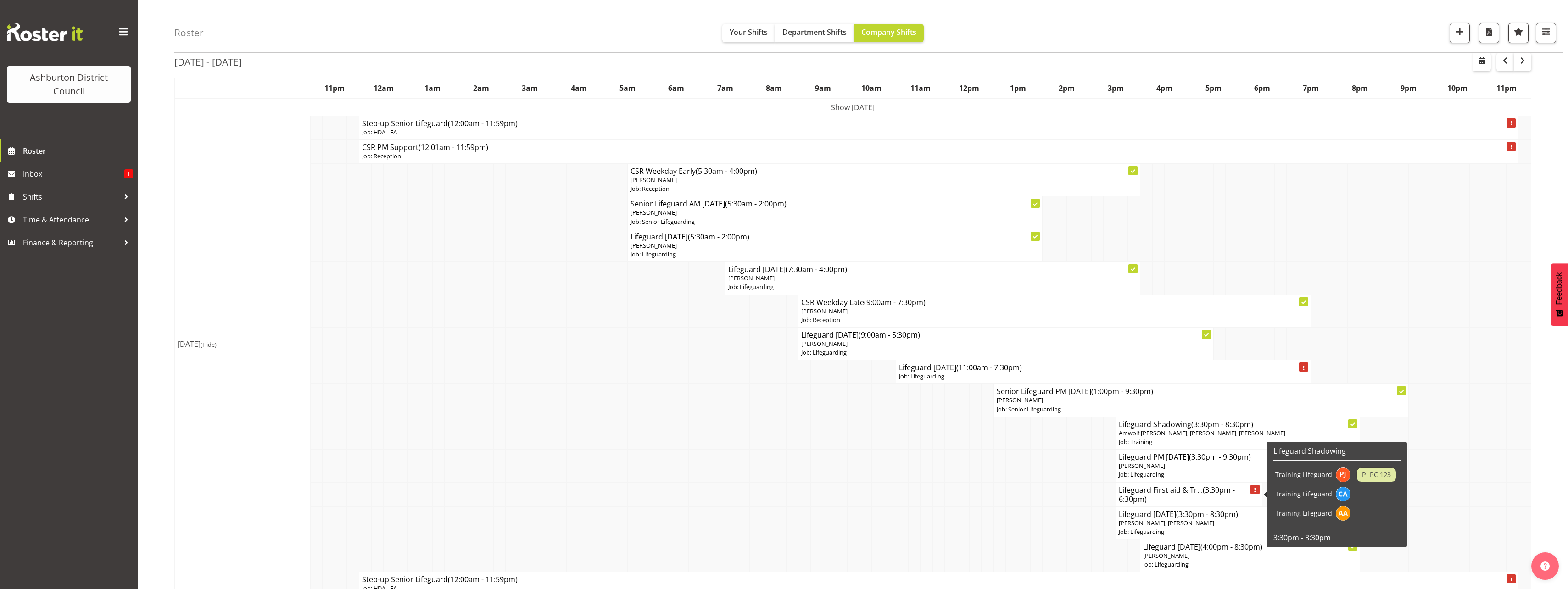
click at [1177, 494] on h4 "Lifeguard First aid & Tr... (3:30pm - 6:30pm)" at bounding box center [1189, 494] width 141 height 18
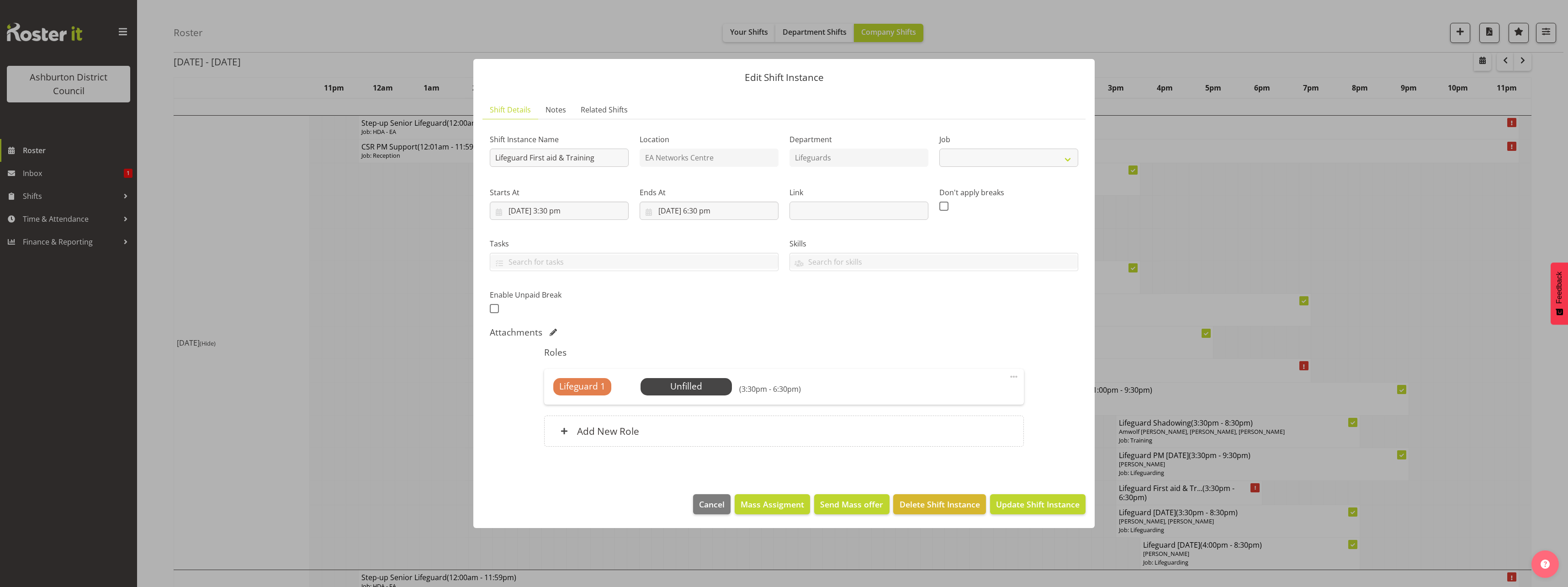
select select "38"
click at [554, 208] on input "[DATE] 3:30 pm" at bounding box center [559, 211] width 139 height 18
click at [559, 406] on select "00 01 02 03 04 05 06 07 08 09 10 11 12 13 14 15 16 17 18 19 20 21 22 23" at bounding box center [559, 405] width 21 height 18
select select "8"
click at [549, 396] on select "00 01 02 03 04 05 06 07 08 09 10 11 12 13 14 15 16 17 18 19 20 21 22 23" at bounding box center [559, 405] width 21 height 18
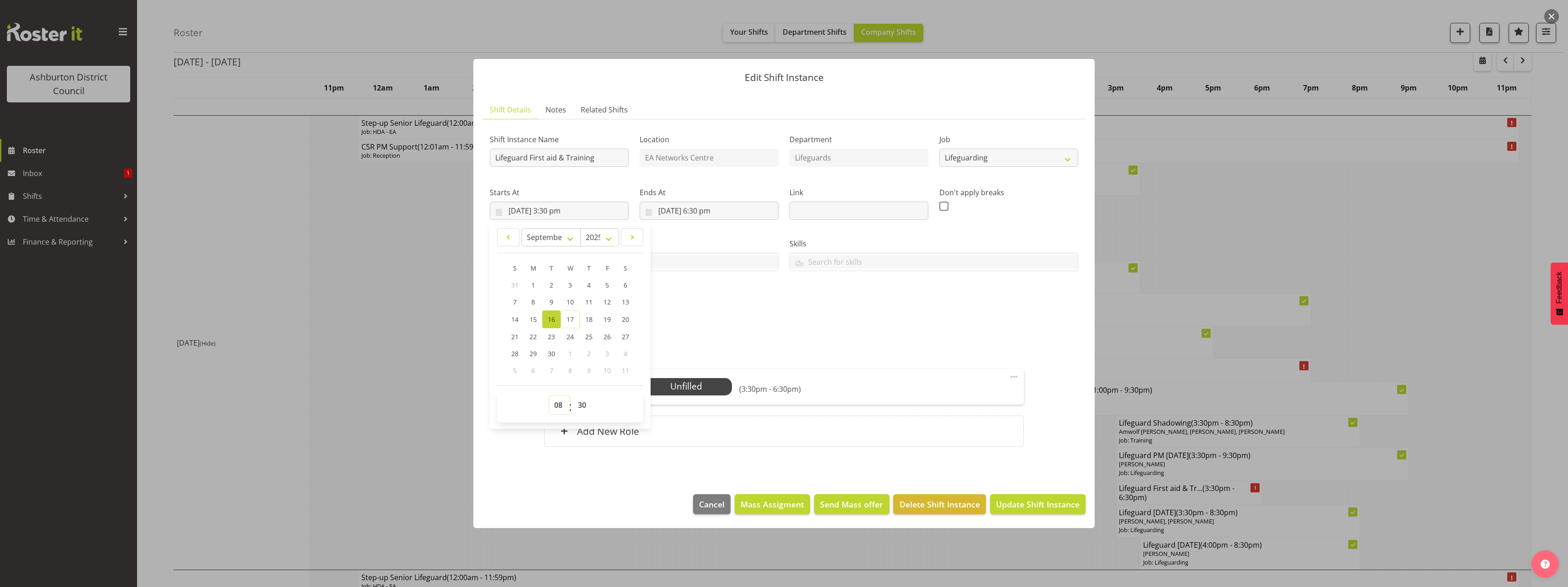
type input "[DATE] 8:30 am"
click at [680, 212] on input "[DATE] 6:30 pm" at bounding box center [709, 211] width 139 height 18
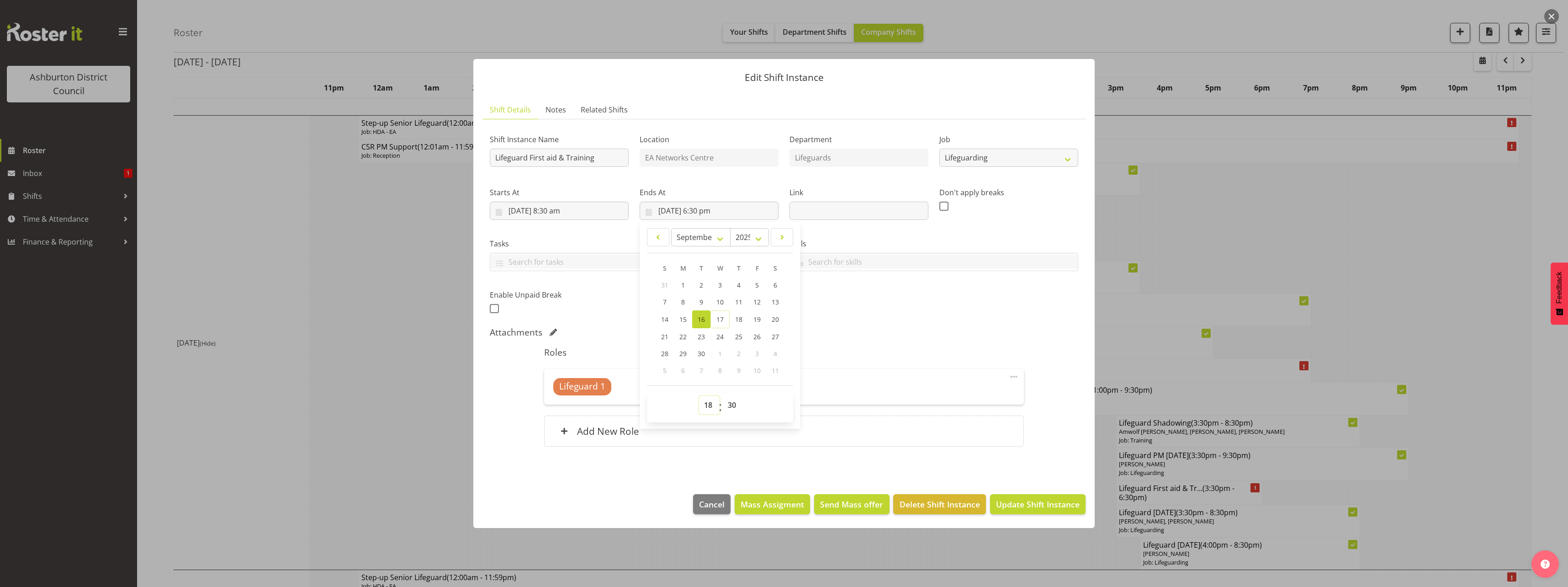
click at [706, 406] on select "00 01 02 03 04 05 06 07 08 09 10 11 12 13 14 15 16 17 18 19 20 21 22 23" at bounding box center [709, 405] width 21 height 18
select select "16"
click at [699, 396] on select "00 01 02 03 04 05 06 07 08 09 10 11 12 13 14 15 16 17 18 19 20 21 22 23" at bounding box center [709, 405] width 21 height 18
type input "[DATE] 4:30 pm"
click at [733, 399] on select "00 01 02 03 04 05 06 07 08 09 10 11 12 13 14 15 16 17 18 19 20 21 22 23 24 25 2…" at bounding box center [733, 405] width 21 height 18
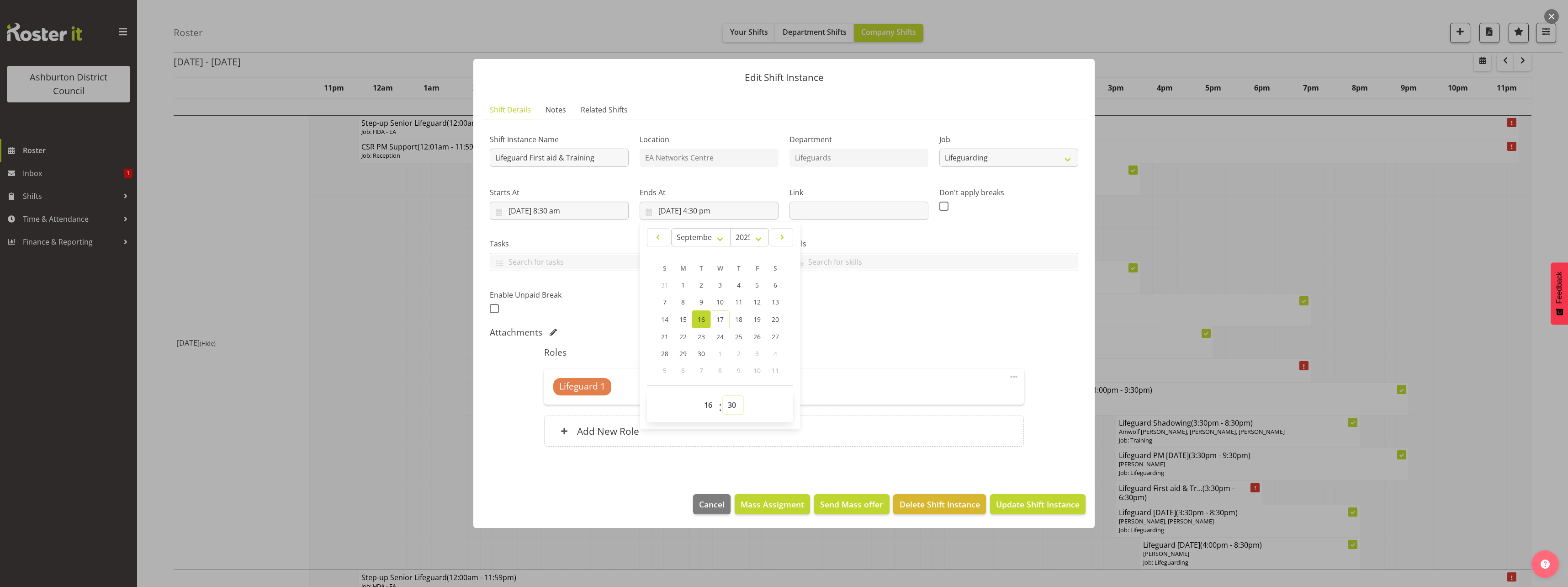
select select "0"
click at [723, 396] on select "00 01 02 03 04 05 06 07 08 09 10 11 12 13 14 15 16 17 18 19 20 21 22 23 24 25 2…" at bounding box center [733, 405] width 21 height 18
type input "[DATE] 4:00 pm"
click at [856, 329] on div "Attachments" at bounding box center [784, 332] width 589 height 11
click at [690, 384] on span "Select Employee" at bounding box center [686, 387] width 68 height 13
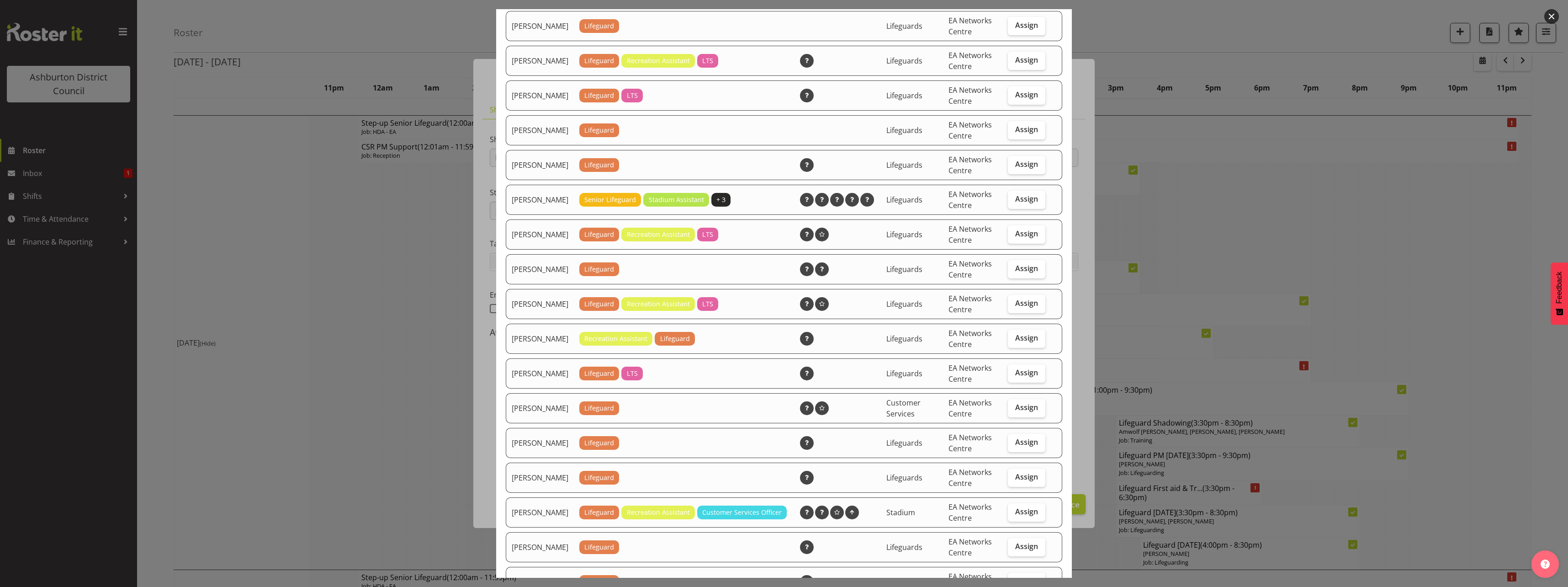
scroll to position [274, 0]
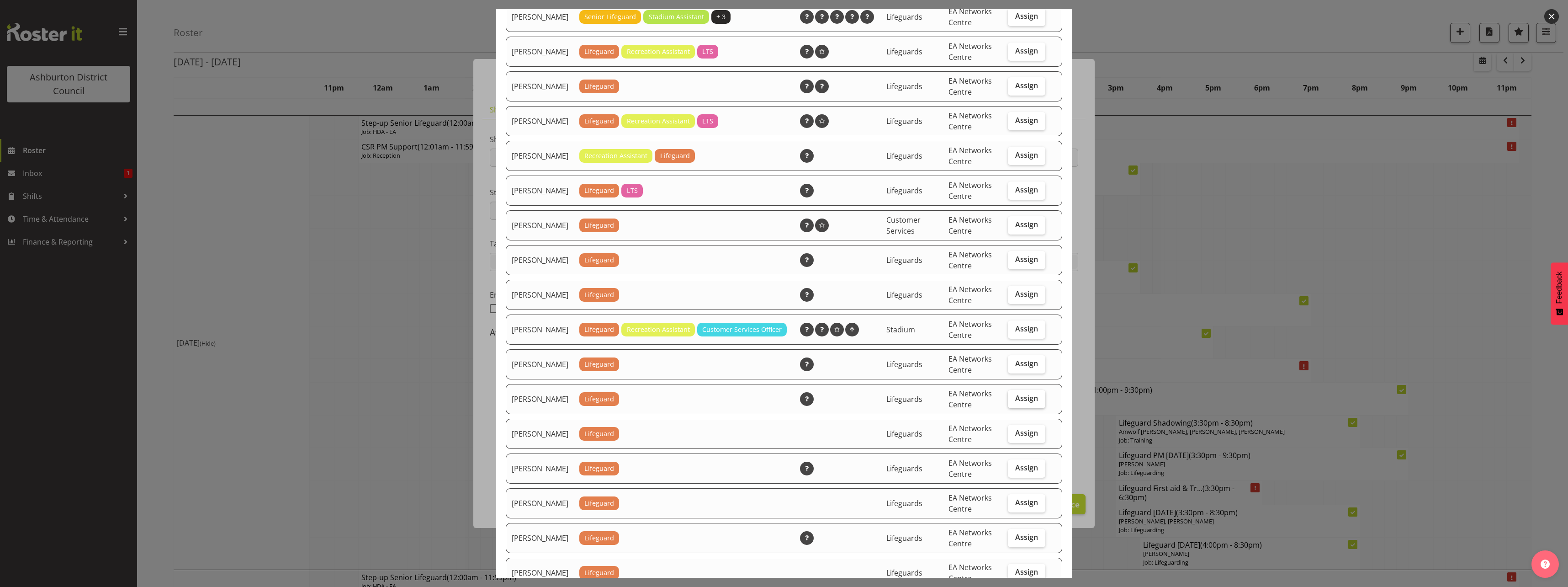
click at [1020, 402] on span "Assign" at bounding box center [1027, 398] width 23 height 9
click at [1014, 401] on input "Assign" at bounding box center [1011, 398] width 6 height 6
checkbox input "true"
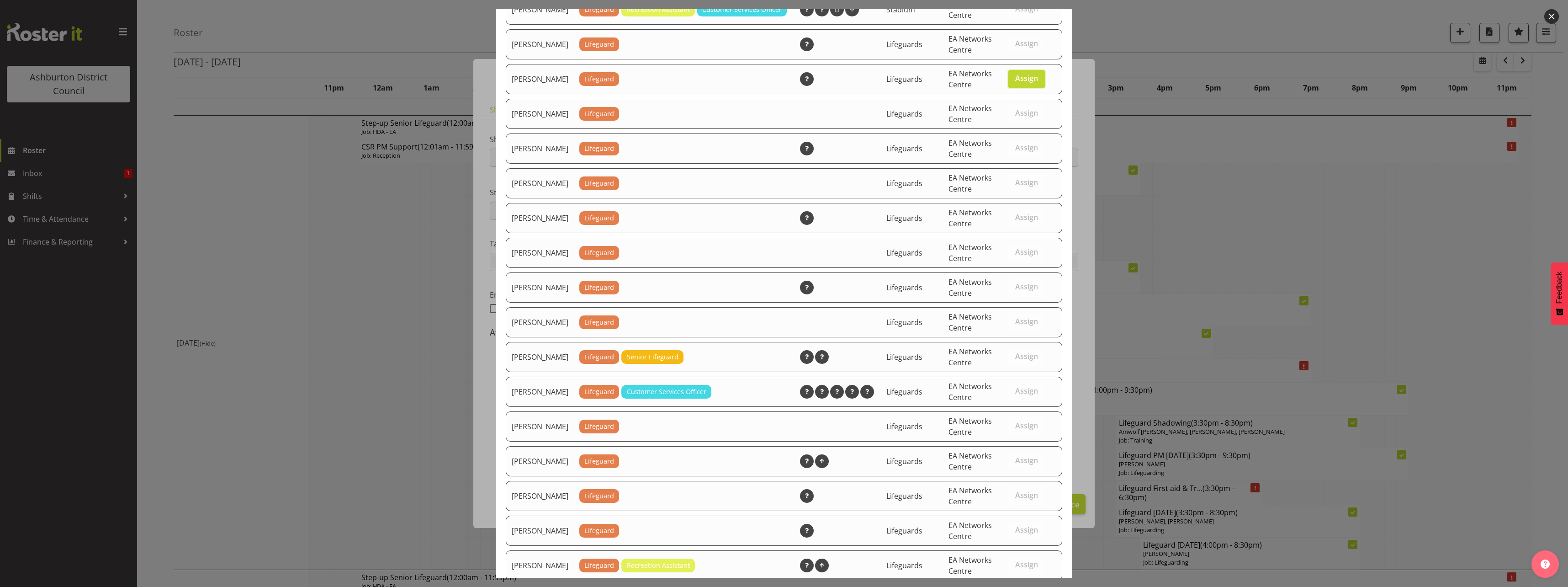
scroll to position [873, 0]
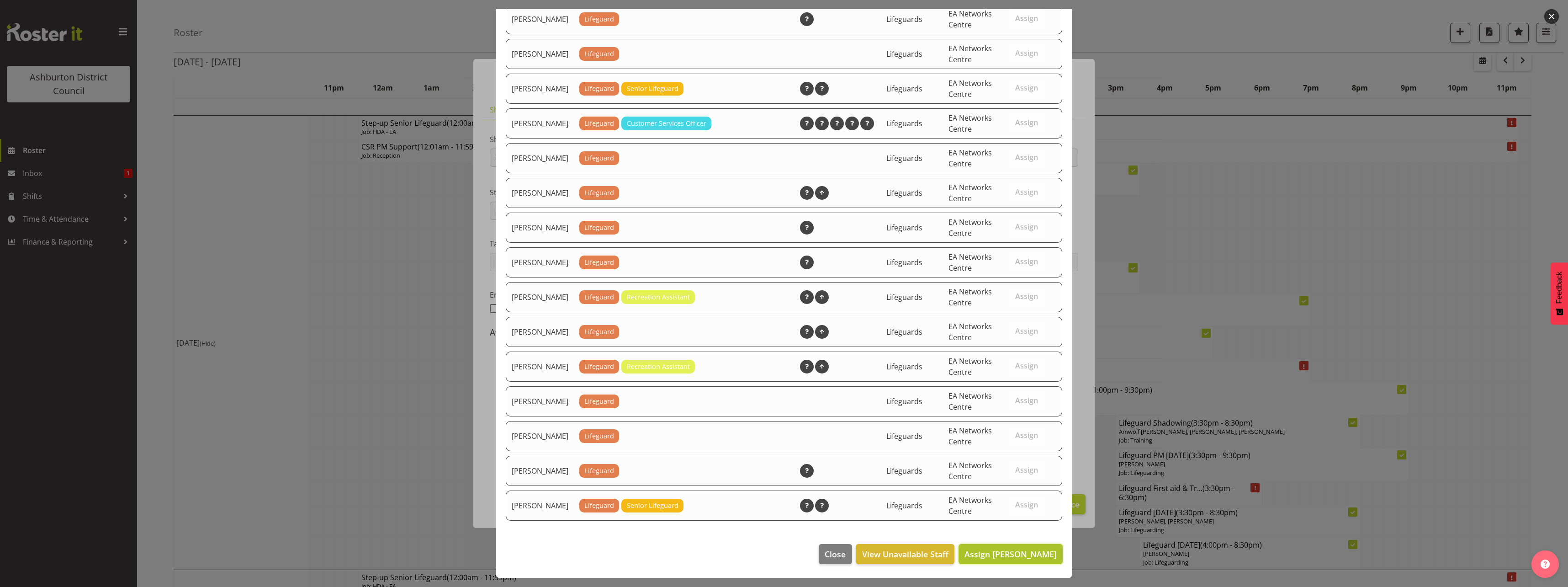
click at [1008, 558] on span "Assign [PERSON_NAME]" at bounding box center [1010, 554] width 93 height 11
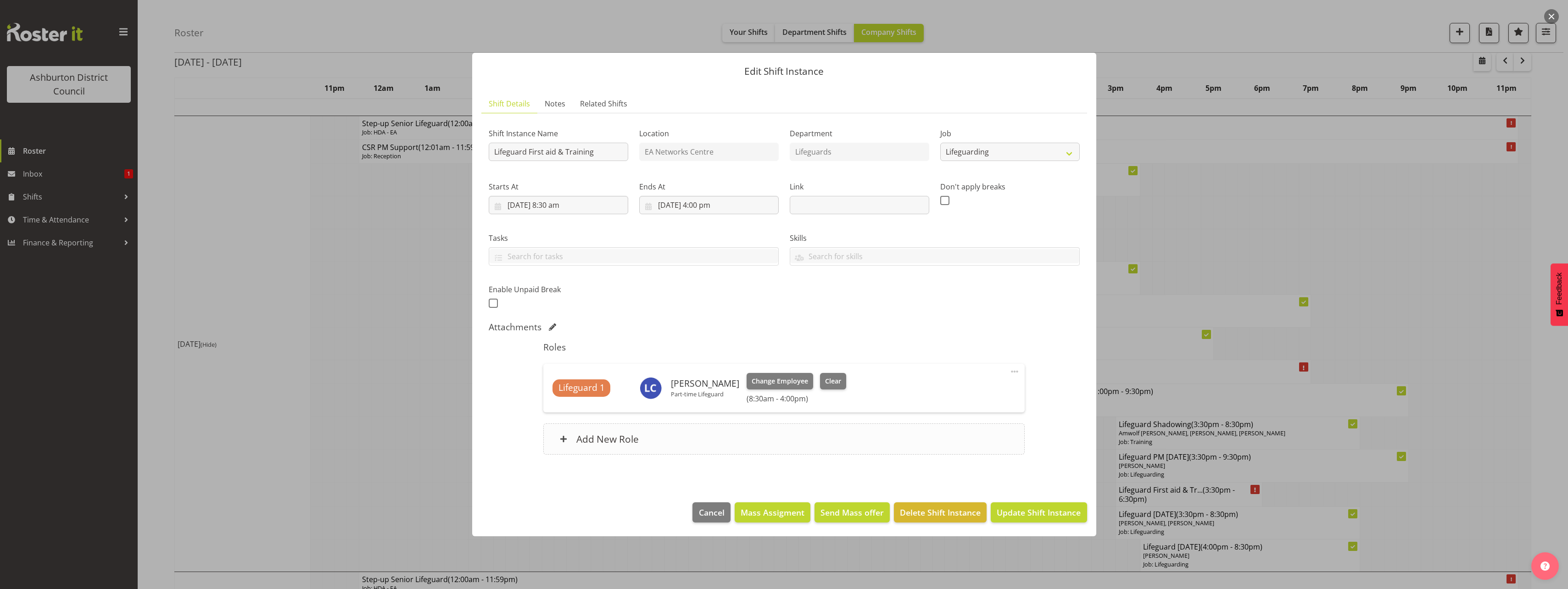
click at [803, 452] on div "Add New Role" at bounding box center [784, 439] width 481 height 31
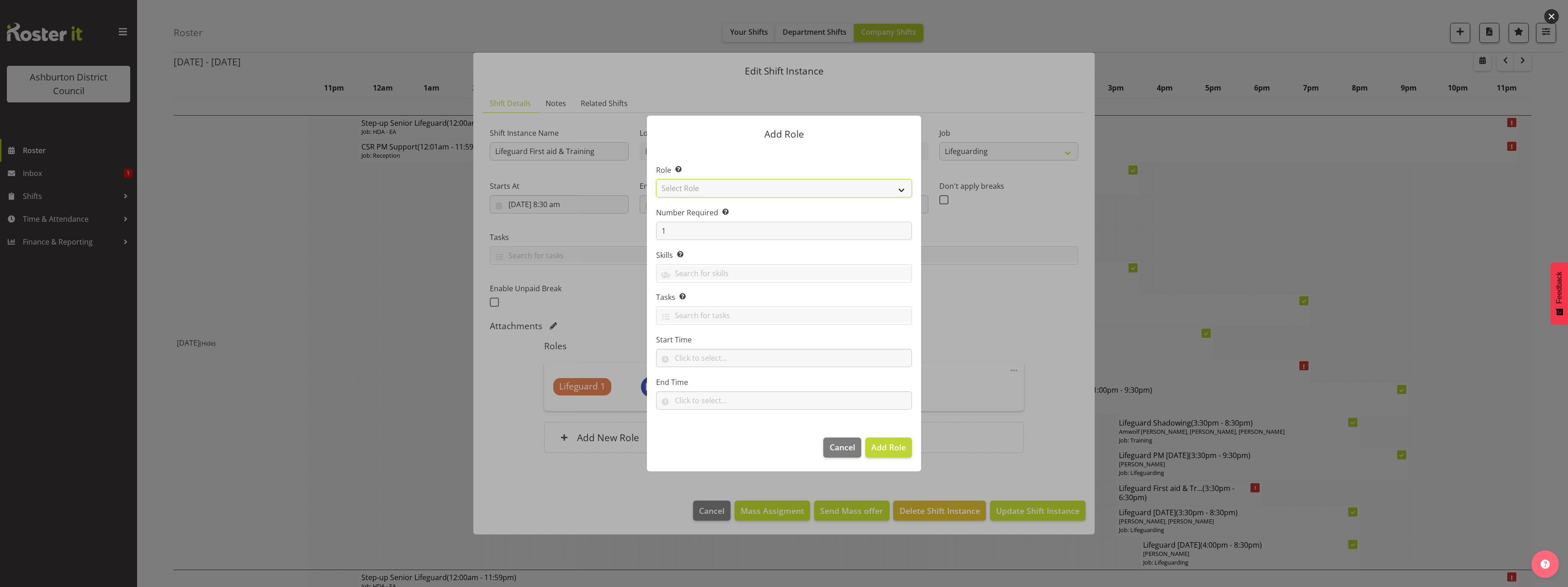
click at [791, 193] on select "Select Role AAGM Deputy Director AAGM Director Archivist Childrens Librarian Co…" at bounding box center [784, 188] width 256 height 18
select select "64"
click at [656, 179] on select "Select Role AAGM Deputy Director AAGM Director Archivist Childrens Librarian Co…" at bounding box center [784, 188] width 256 height 18
click at [721, 402] on input "text" at bounding box center [784, 400] width 256 height 18
drag, startPoint x: 712, startPoint y: 430, endPoint x: 715, endPoint y: 424, distance: 6.7
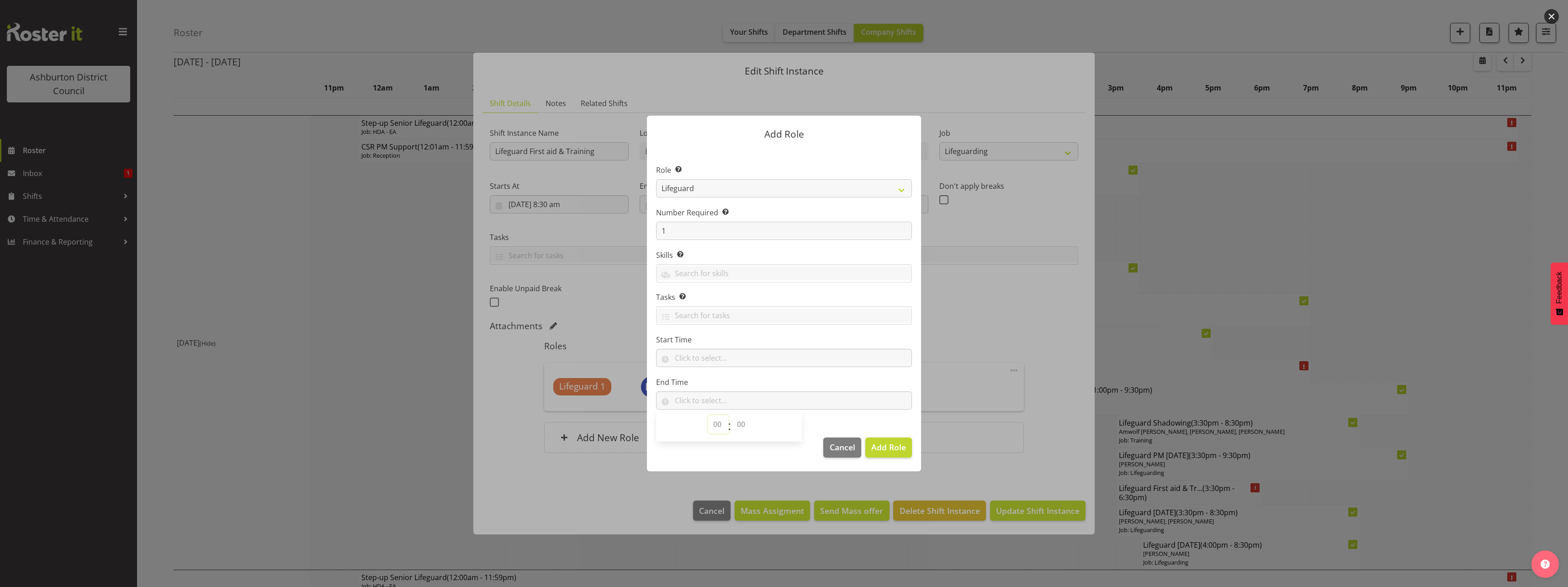
click at [712, 430] on select "00 00 01 02 03 04 05 06 07 08 09 10 11 12 13 14 15 16 17 18 19 20 21 22 23" at bounding box center [718, 424] width 21 height 18
select select "13"
click at [708, 415] on select "00 00 01 02 03 04 05 06 07 08 09 10 11 12 13 14 15 16 17 18 19 20 21 22 23" at bounding box center [718, 424] width 21 height 18
click at [737, 424] on select "00 00 01 02 03 04 05 06 07 08 09 10 11 12 13 14 15 16 17 18 19 20 21 22 23 24 2…" at bounding box center [742, 424] width 21 height 18
select select "0"
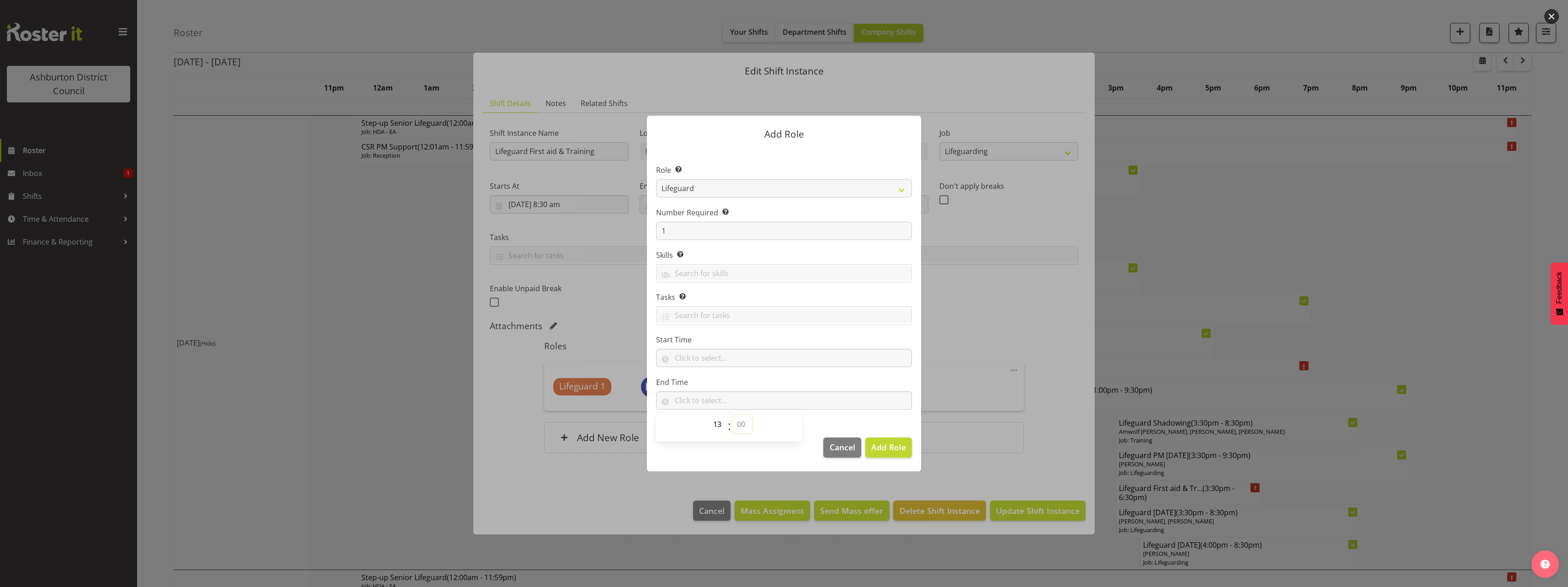
click at [732, 415] on select "00 00 01 02 03 04 05 06 07 08 09 10 11 12 13 14 15 16 17 18 19 20 21 22 23 24 2…" at bounding box center [742, 424] width 21 height 18
type input "13:00"
click at [872, 430] on footer "Cancel Add Role" at bounding box center [784, 449] width 274 height 43
click at [886, 454] on button "Add Role" at bounding box center [889, 447] width 47 height 20
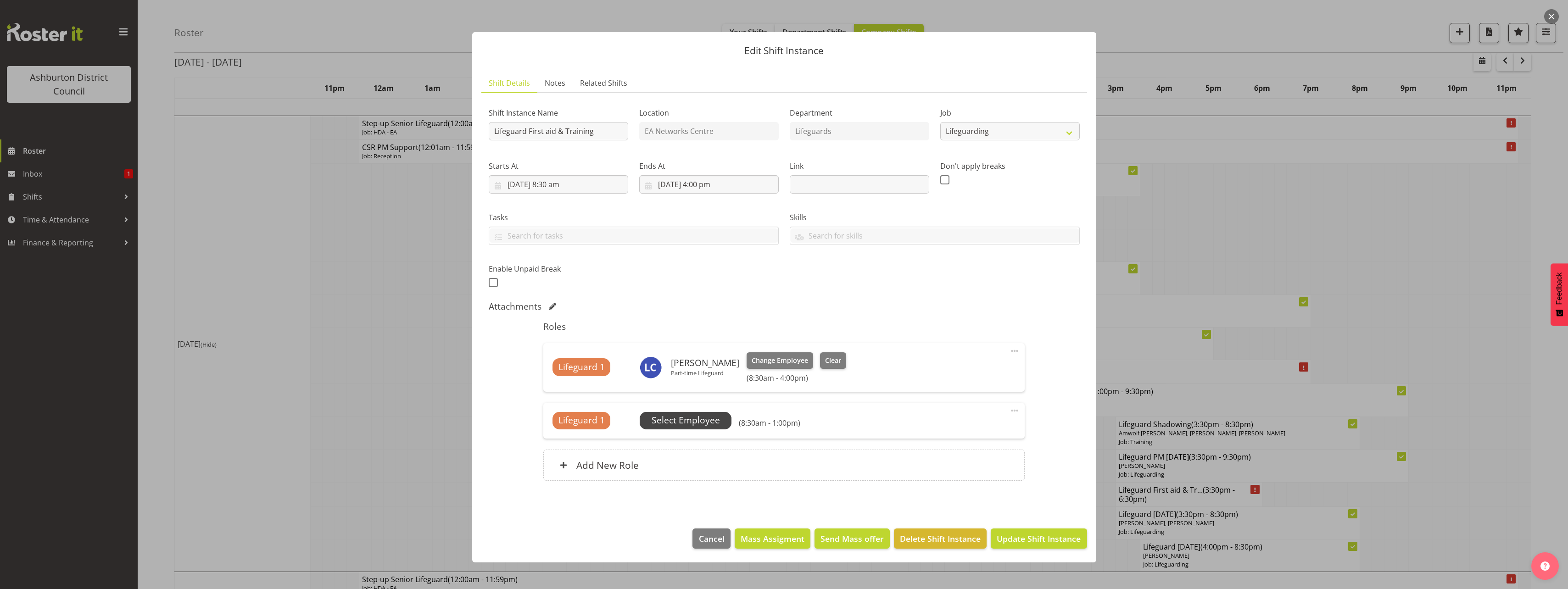
click at [711, 422] on span "Select Employee" at bounding box center [686, 420] width 68 height 13
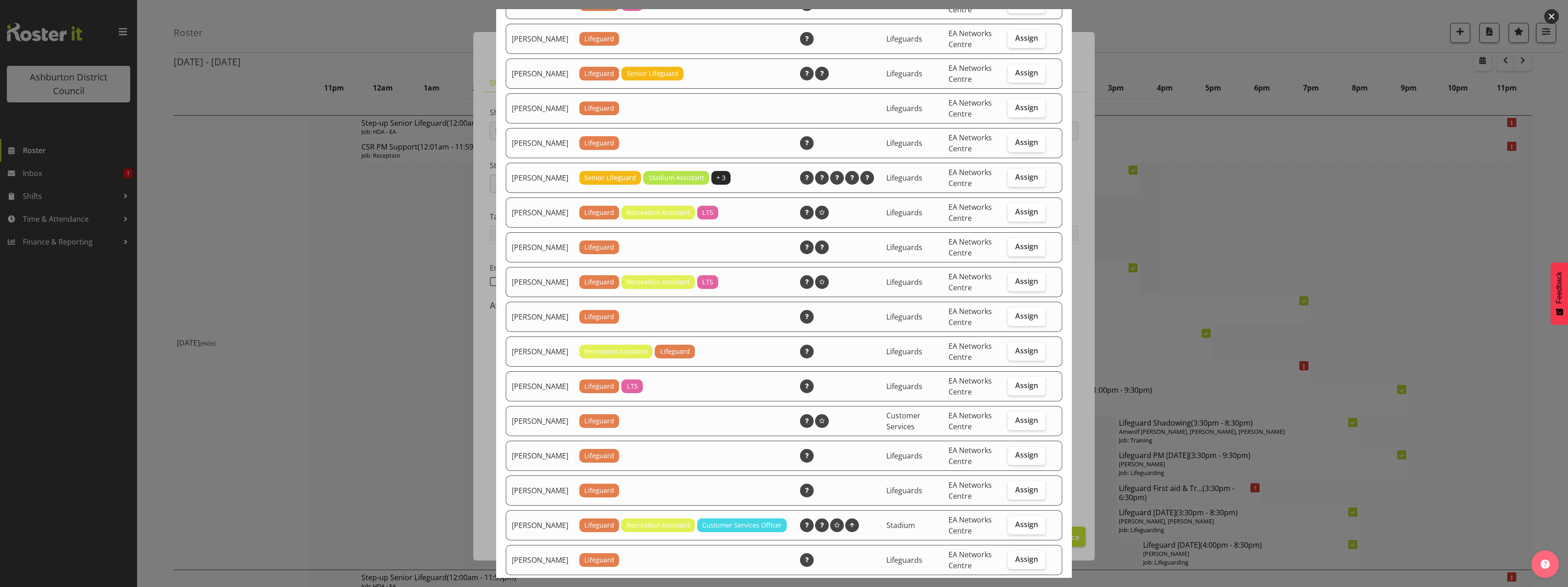
scroll to position [274, 0]
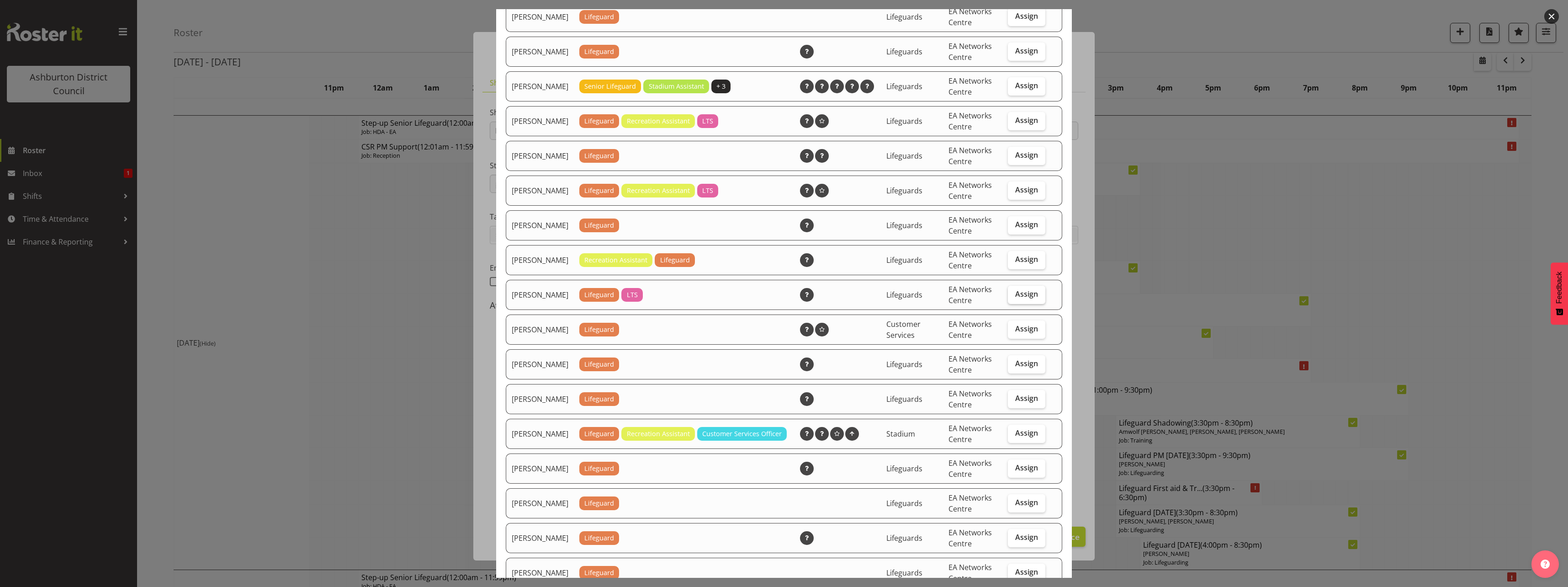
click at [1015, 298] on span "Assign" at bounding box center [1027, 294] width 23 height 9
click at [1014, 297] on input "Assign" at bounding box center [1011, 294] width 6 height 6
checkbox input "true"
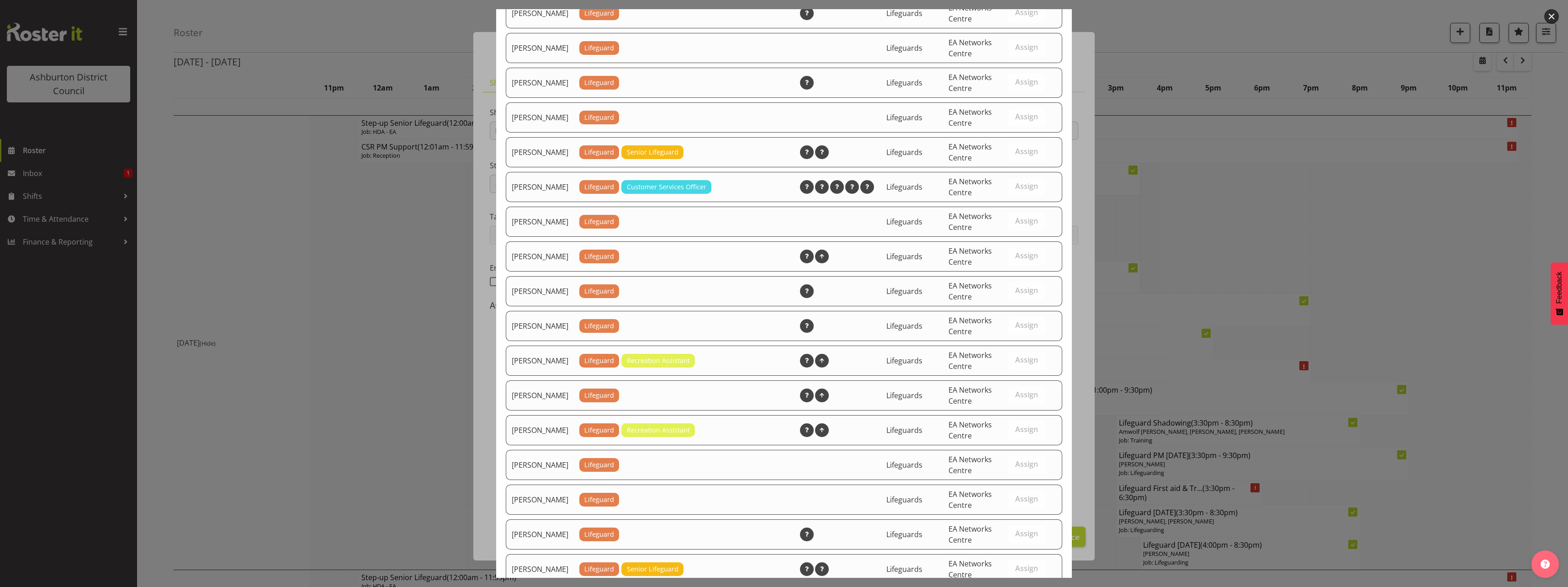
scroll to position [943, 0]
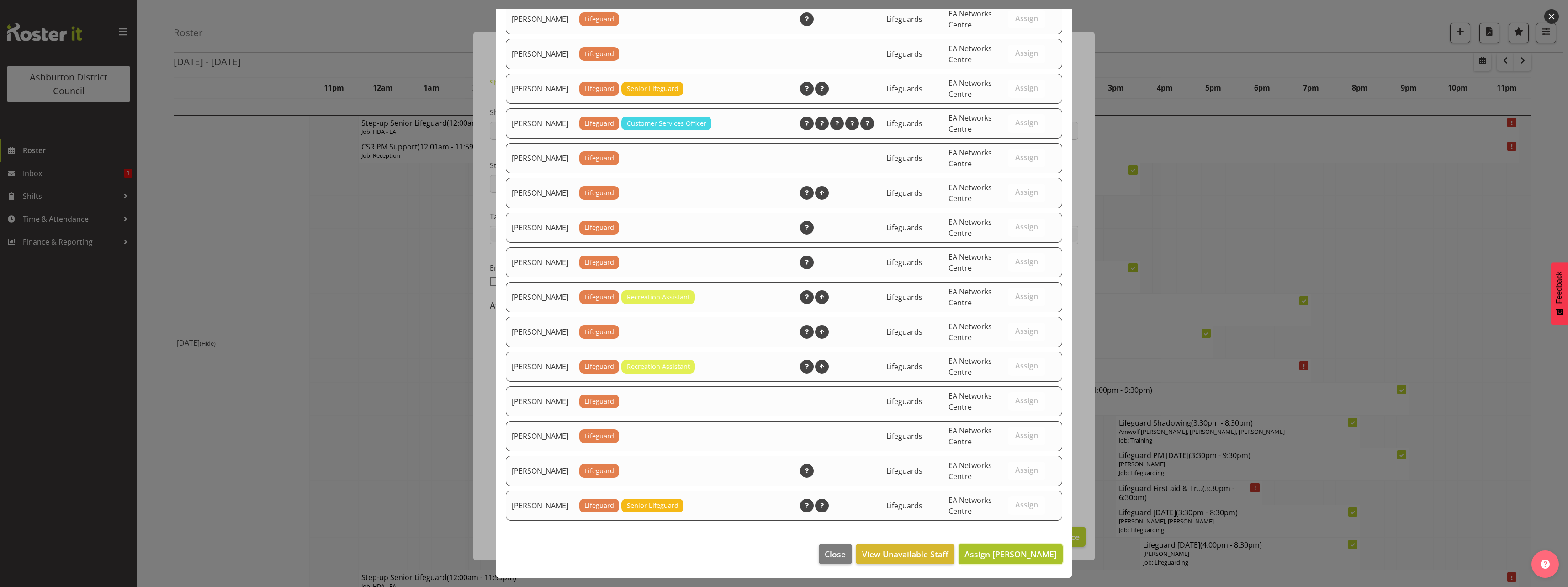
click at [1020, 561] on button "Assign [PERSON_NAME]" at bounding box center [1010, 554] width 104 height 20
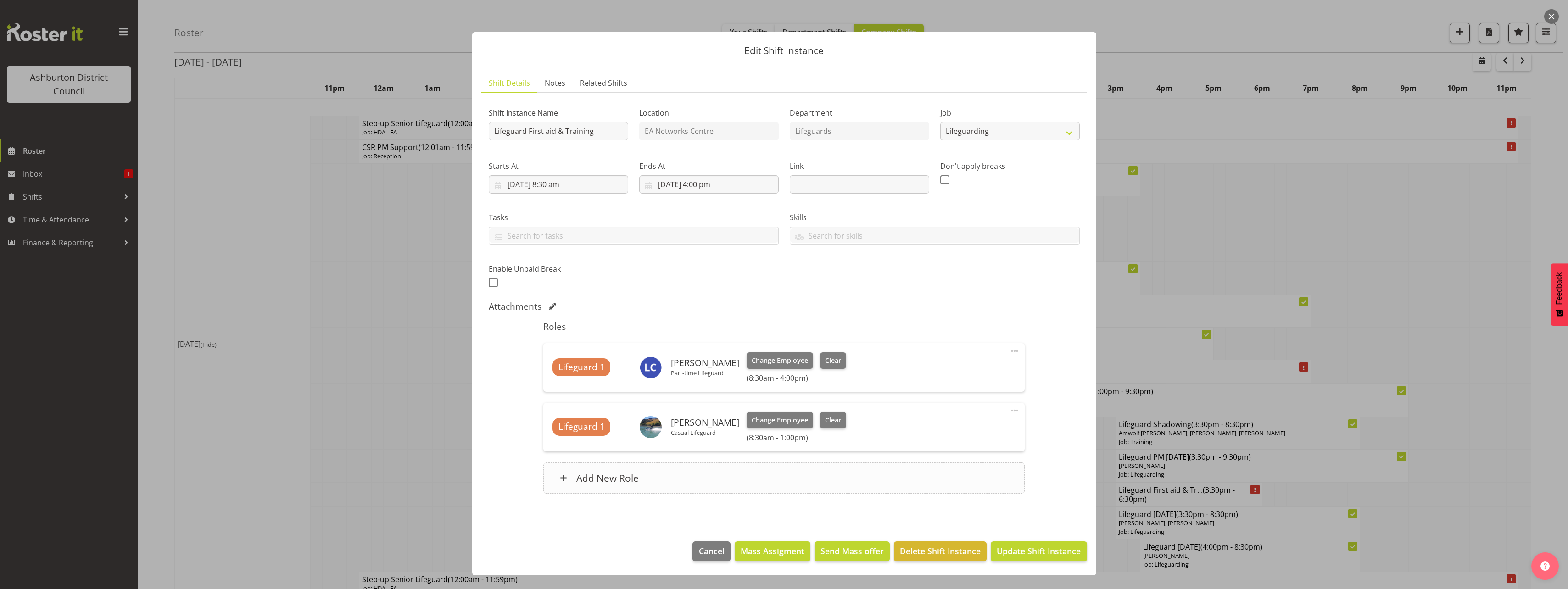
click at [703, 477] on div "Add New Role" at bounding box center [784, 478] width 481 height 31
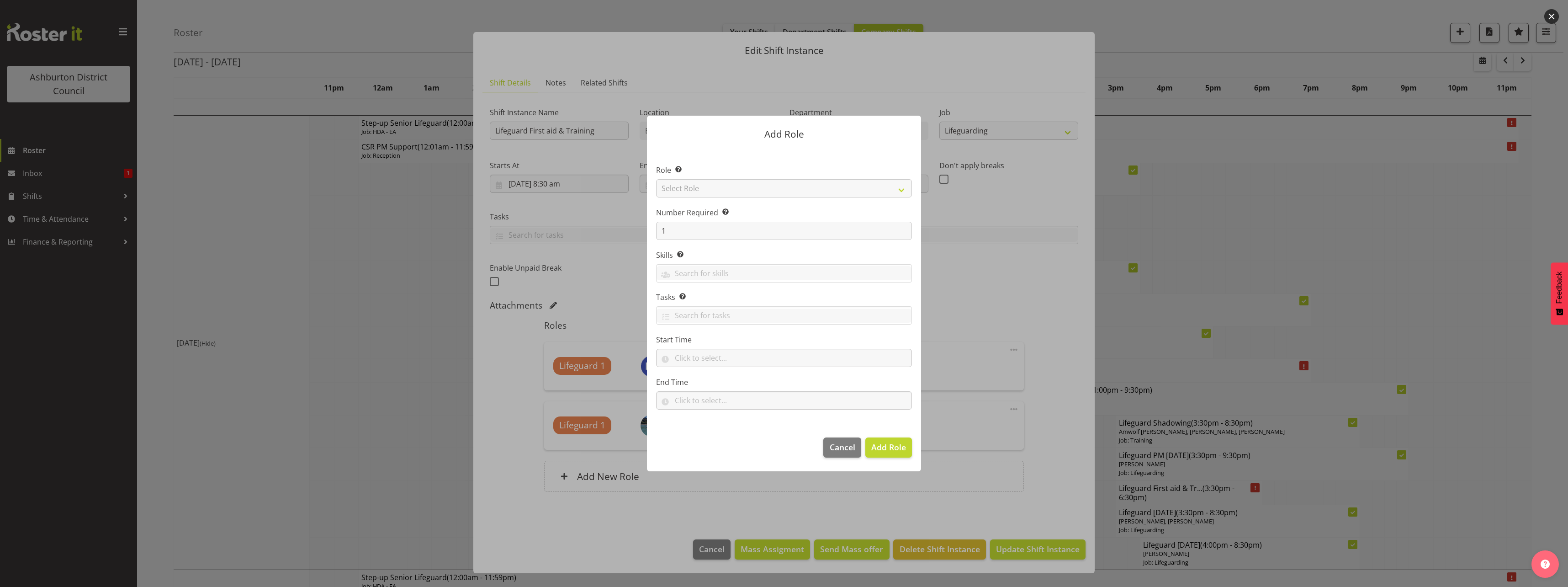
click at [718, 191] on div at bounding box center [784, 293] width 292 height 401
click at [718, 191] on select "Select Role AAGM Deputy Director AAGM Director Archivist Childrens Librarian Co…" at bounding box center [784, 188] width 256 height 18
select select "64"
click at [656, 179] on select "Select Role AAGM Deputy Director AAGM Director Archivist Childrens Librarian Co…" at bounding box center [784, 188] width 256 height 18
click at [718, 353] on input "text" at bounding box center [784, 358] width 256 height 18
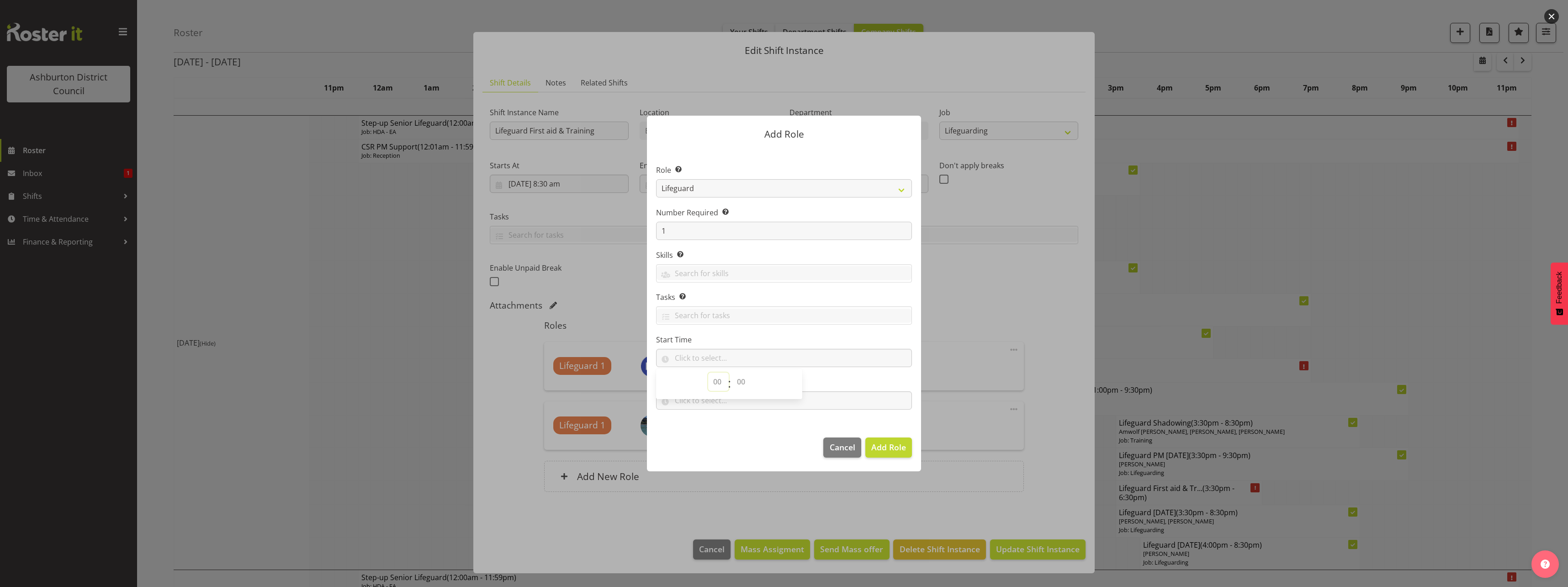
click at [721, 382] on select "00 00 01 02 03 04 05 06 07 08 09 10 11 12 13 14 15 16 17 18 19 20 21 22 23" at bounding box center [718, 382] width 21 height 18
select select "17"
click at [708, 373] on select "00 00 01 02 03 04 05 06 07 08 09 10 11 12 13 14 15 16 17 18 19 20 21 22 23" at bounding box center [718, 382] width 21 height 18
click at [747, 389] on select "00 00 01 02 03 04 05 06 07 08 09 10 11 12 13 14 15 16 17 18 19 20 21 22 23 24 2…" at bounding box center [742, 382] width 21 height 18
select select "15"
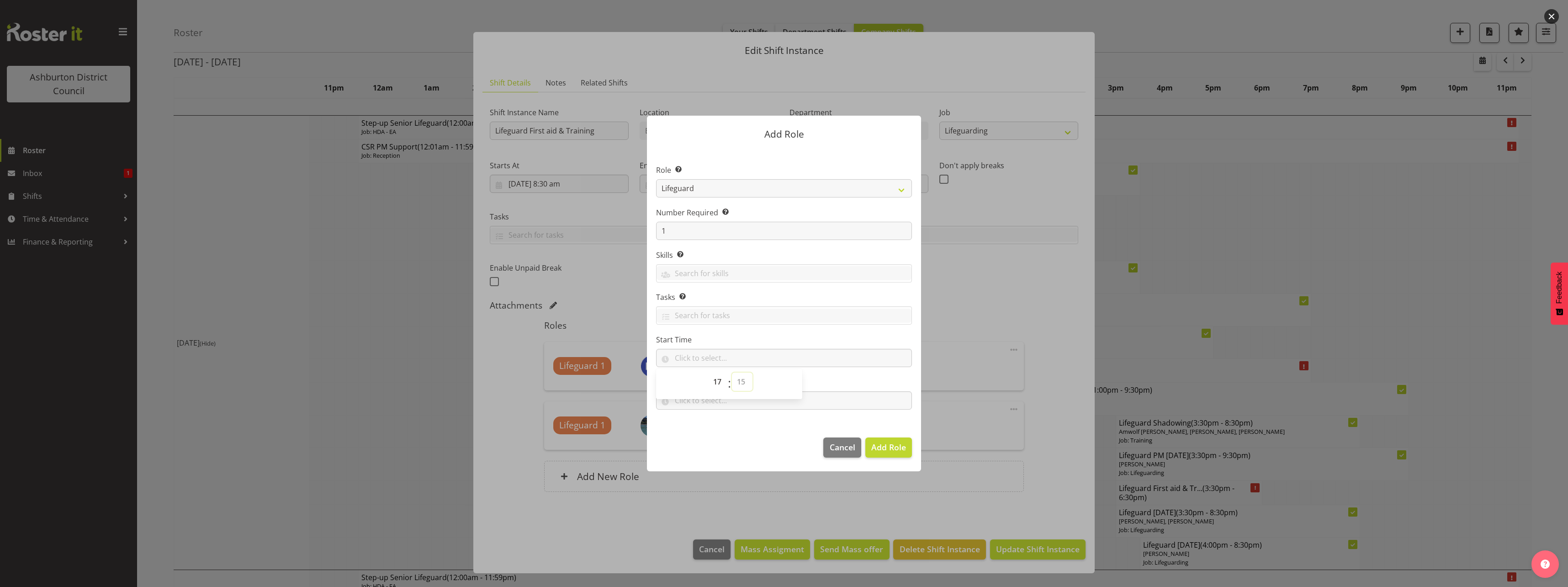
click at [732, 373] on select "00 00 01 02 03 04 05 06 07 08 09 10 11 12 13 14 15 16 17 18 19 20 21 22 23 24 2…" at bounding box center [742, 382] width 21 height 18
type input "17:15"
click at [724, 435] on footer "Cancel Add Role" at bounding box center [784, 449] width 274 height 43
click at [715, 402] on input "text" at bounding box center [784, 400] width 256 height 18
click at [719, 418] on select "00 00 01 02 03 04 05 06 07 08 09 10 11 12 13 14 15 16 17 18 19 20 21 22 23" at bounding box center [718, 424] width 21 height 18
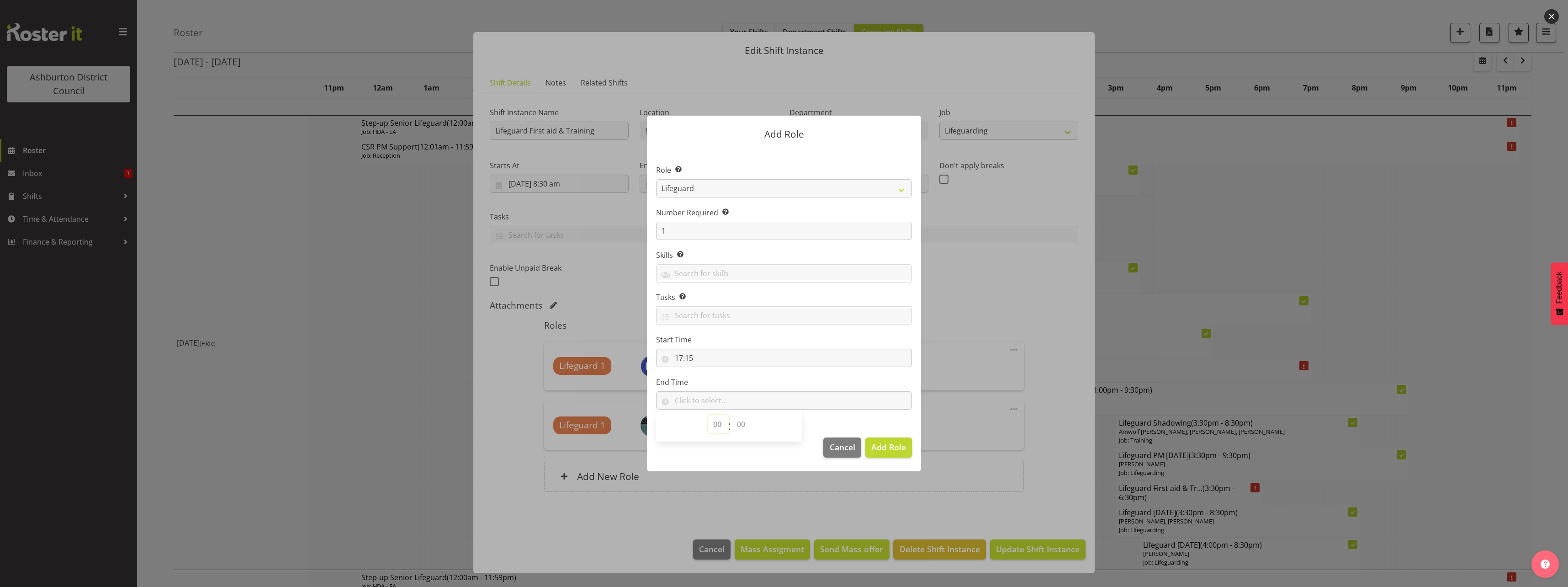
select select "20"
click at [708, 415] on select "00 00 01 02 03 04 05 06 07 08 09 10 11 12 13 14 15 16 17 18 19 20 21 22 23" at bounding box center [718, 424] width 21 height 18
drag, startPoint x: 744, startPoint y: 424, endPoint x: 741, endPoint y: 415, distance: 9.5
click at [744, 424] on select "00 00 01 02 03 04 05 06 07 08 09 10 11 12 13 14 15 16 17 18 19 20 21 22 23 24 2…" at bounding box center [742, 424] width 21 height 18
select select "30"
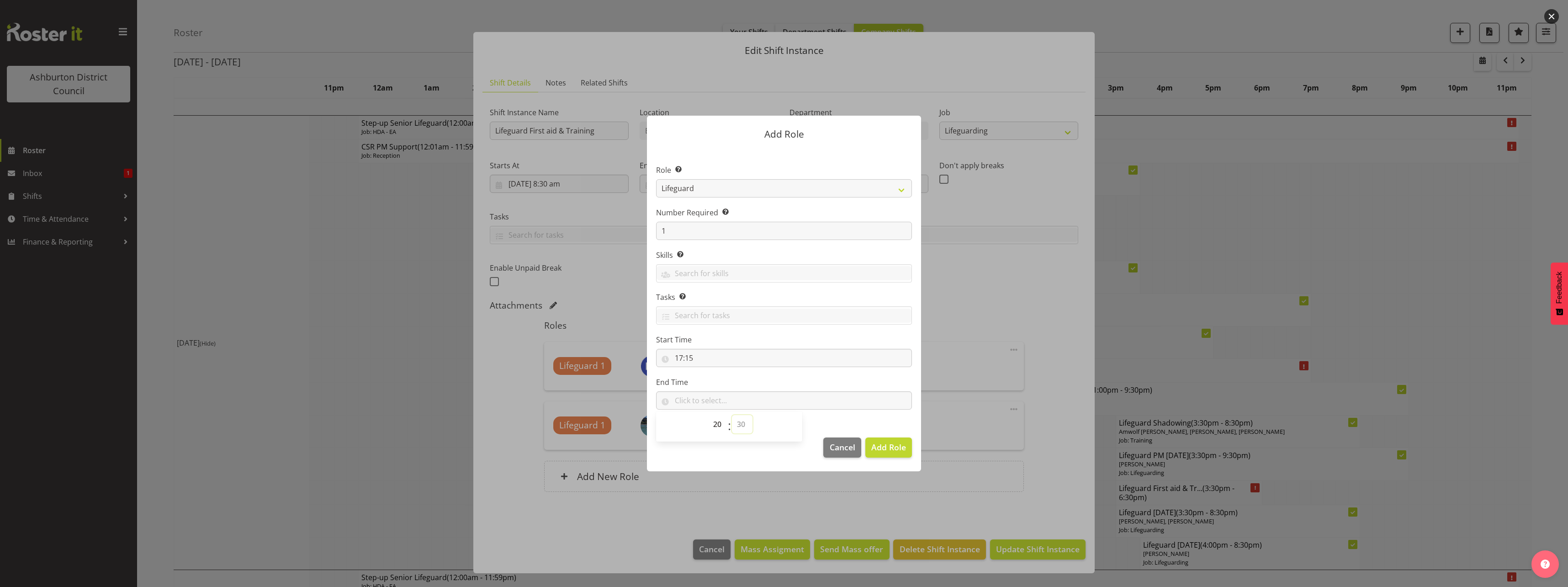
click at [732, 415] on select "00 00 01 02 03 04 05 06 07 08 09 10 11 12 13 14 15 16 17 18 19 20 21 22 23 24 2…" at bounding box center [742, 424] width 21 height 18
type input "20:30"
click at [844, 420] on section "Role Select the role you wish to add to the shift. AAGM Deputy Director AAGM Di…" at bounding box center [784, 287] width 274 height 279
click at [900, 449] on span "Add Role" at bounding box center [888, 447] width 35 height 11
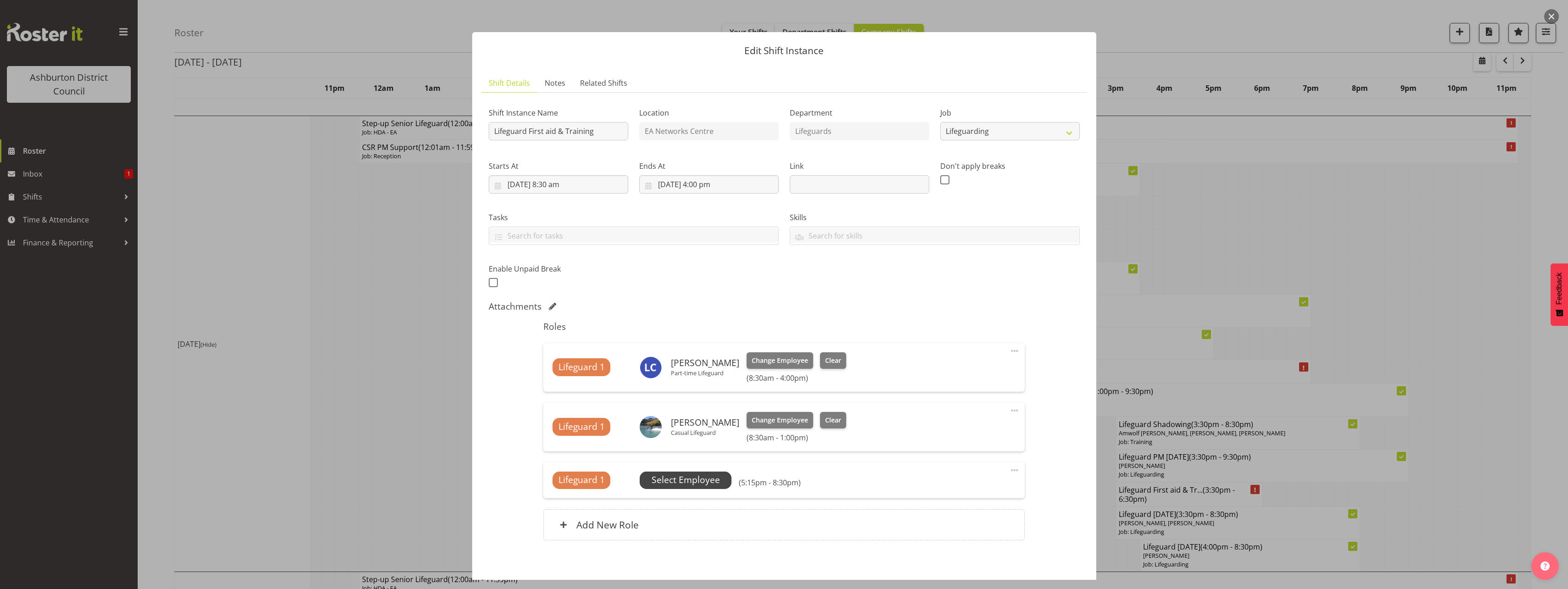
click at [686, 476] on span "Select Employee" at bounding box center [686, 480] width 68 height 13
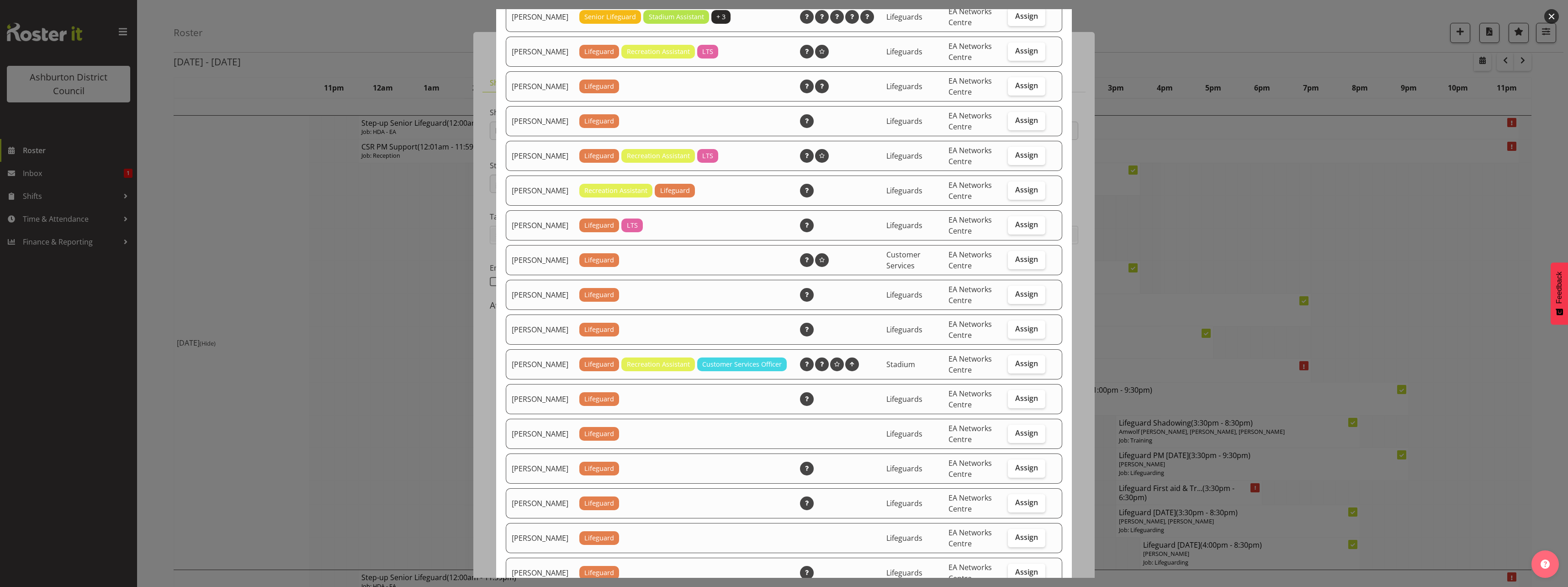
scroll to position [320, 0]
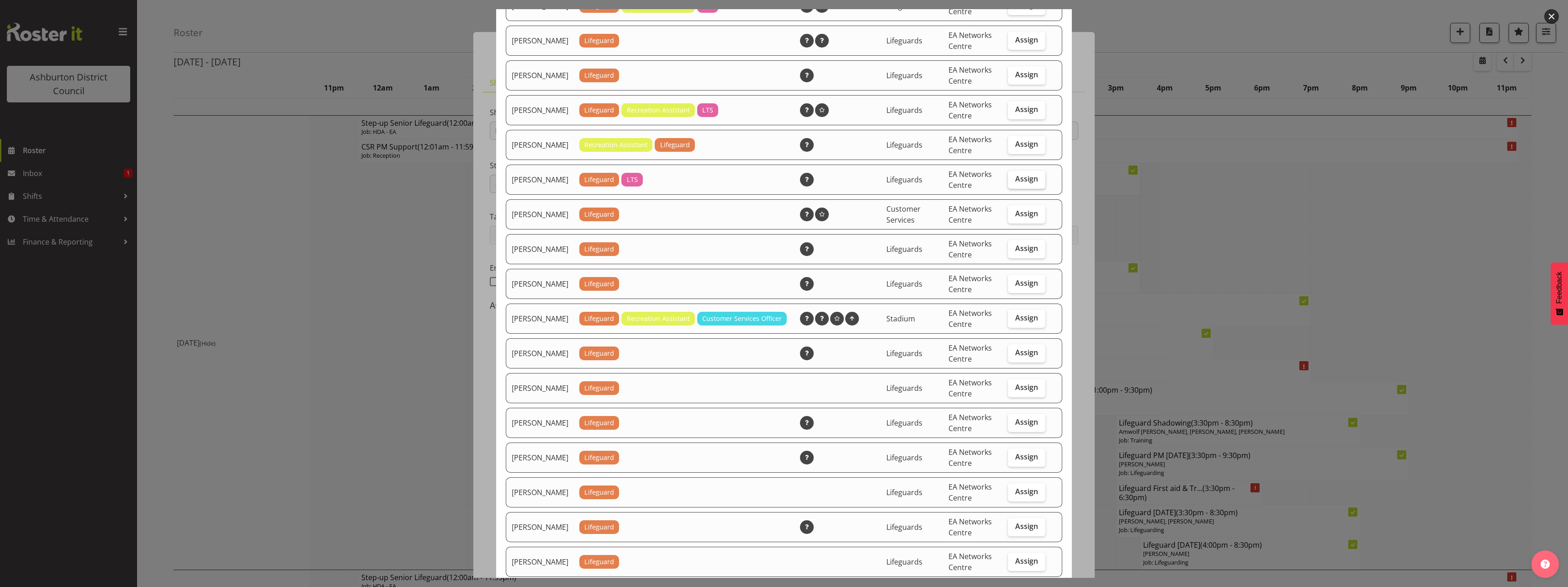
click at [1008, 189] on label "Assign" at bounding box center [1027, 180] width 38 height 18
click at [1008, 182] on input "Assign" at bounding box center [1011, 179] width 6 height 6
checkbox input "true"
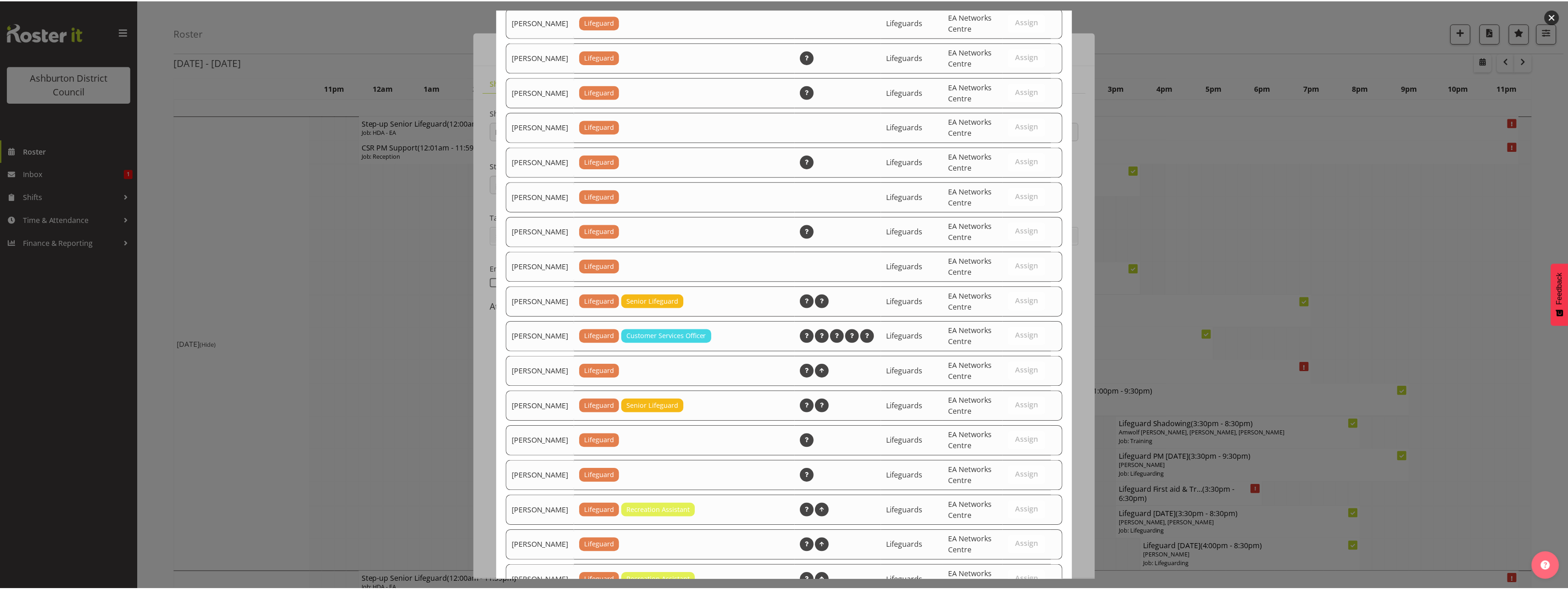
scroll to position [911, 0]
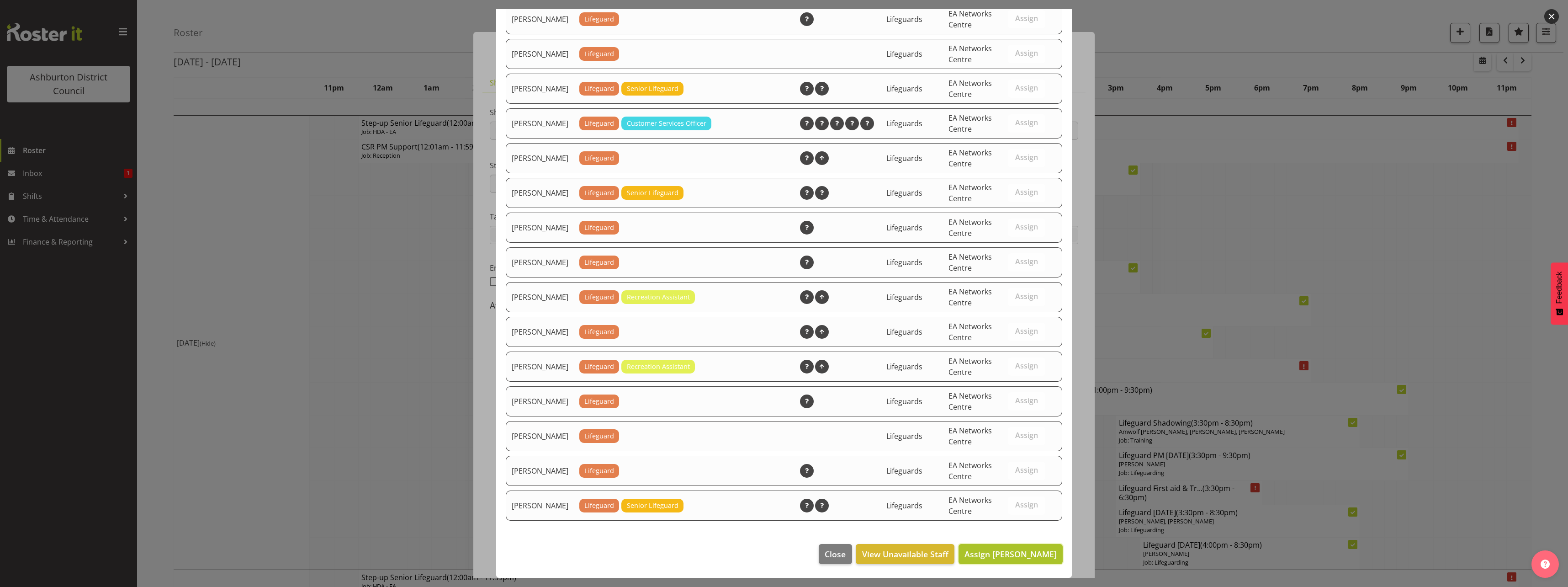
click at [985, 553] on span "Assign [PERSON_NAME]" at bounding box center [1010, 554] width 93 height 11
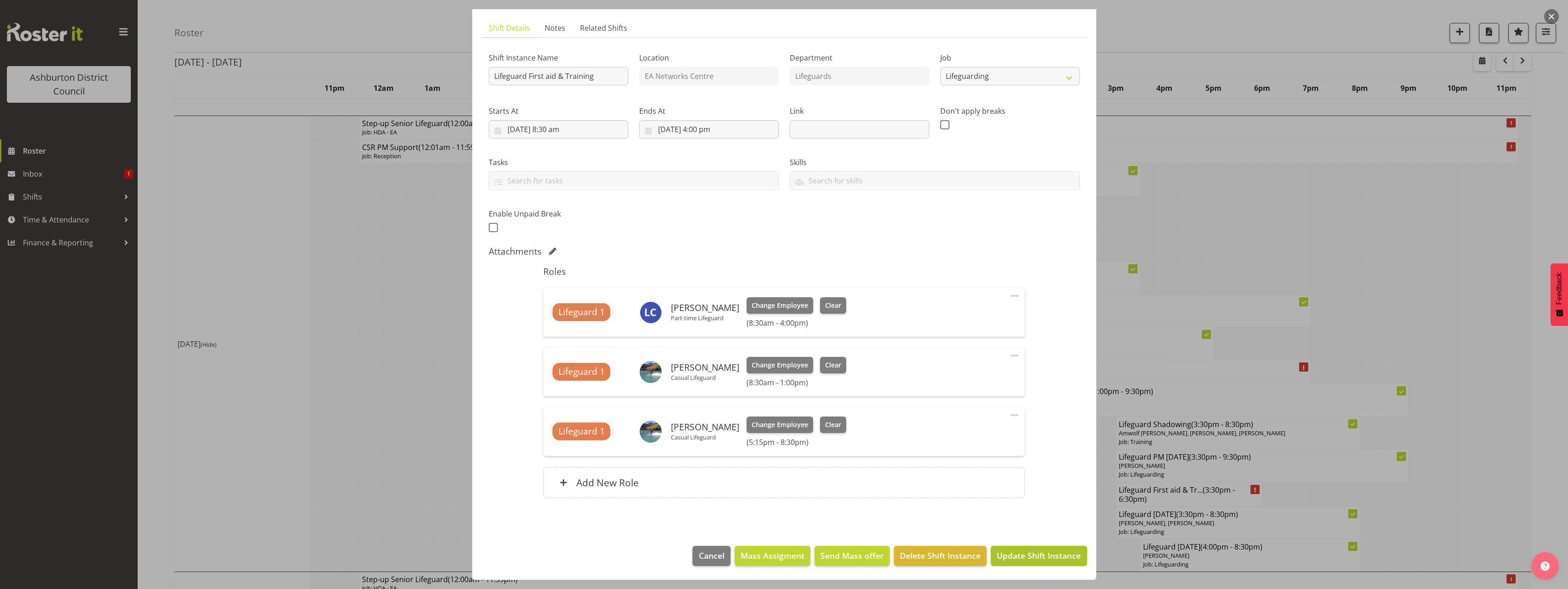
click at [991, 557] on button "Update Shift Instance" at bounding box center [1039, 555] width 96 height 20
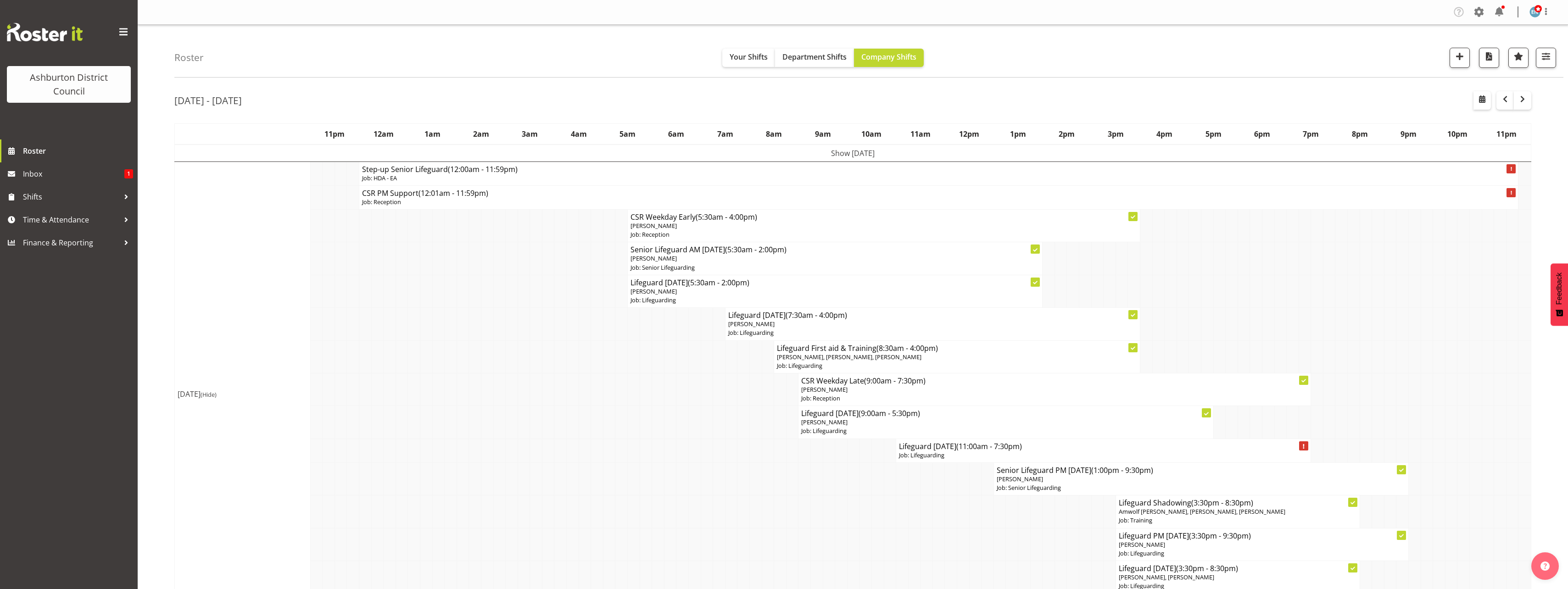
scroll to position [92, 0]
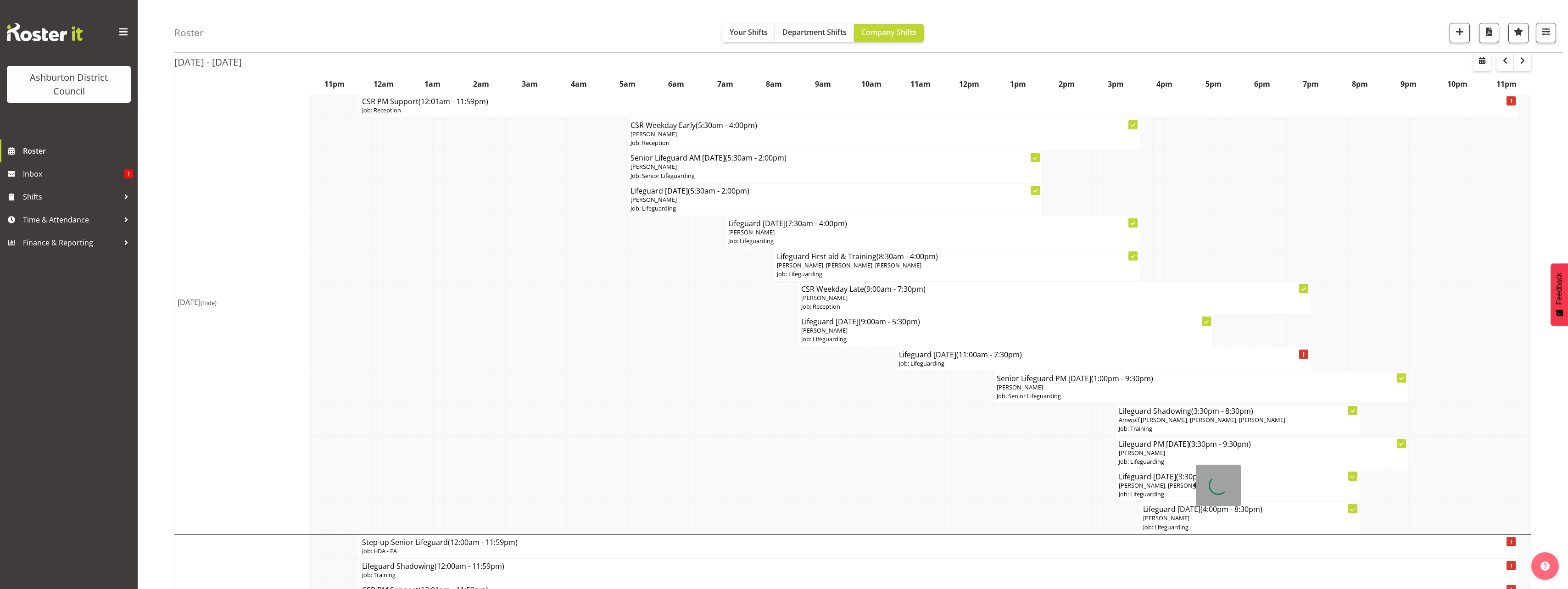
click at [1180, 485] on span "[PERSON_NAME], [PERSON_NAME]" at bounding box center [1166, 485] width 95 height 9
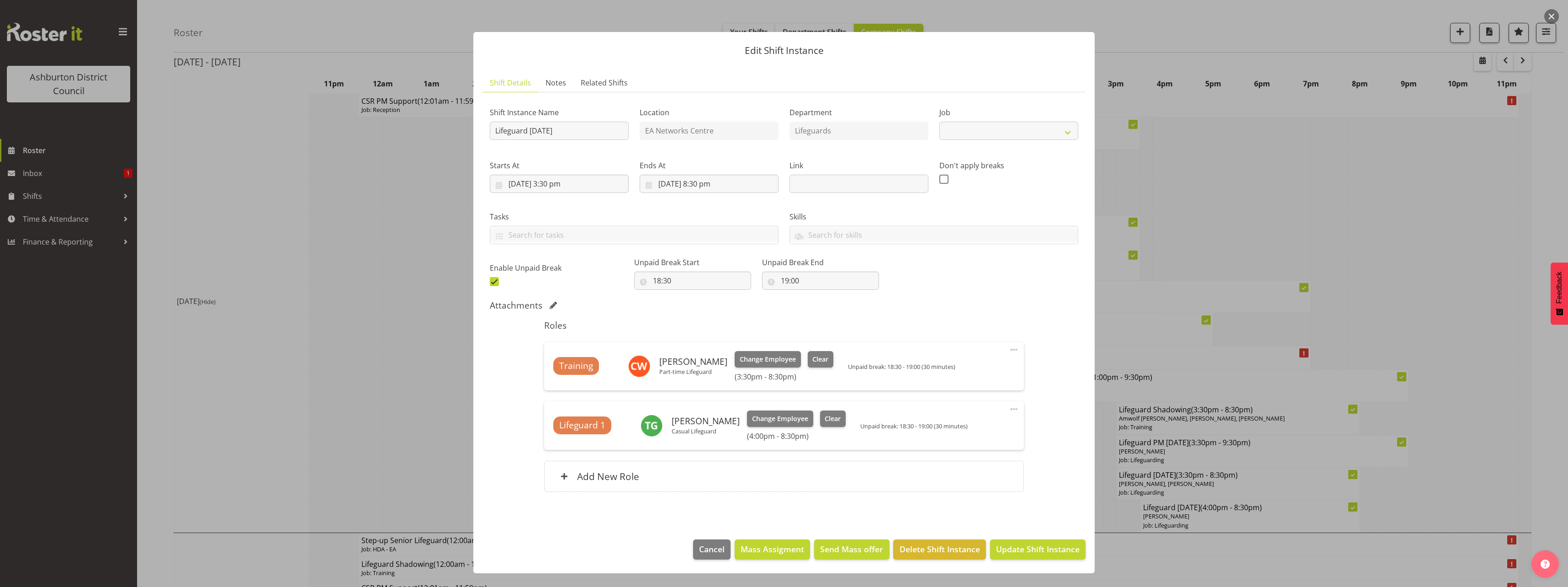
select select "38"
click at [353, 398] on div at bounding box center [784, 294] width 1568 height 587
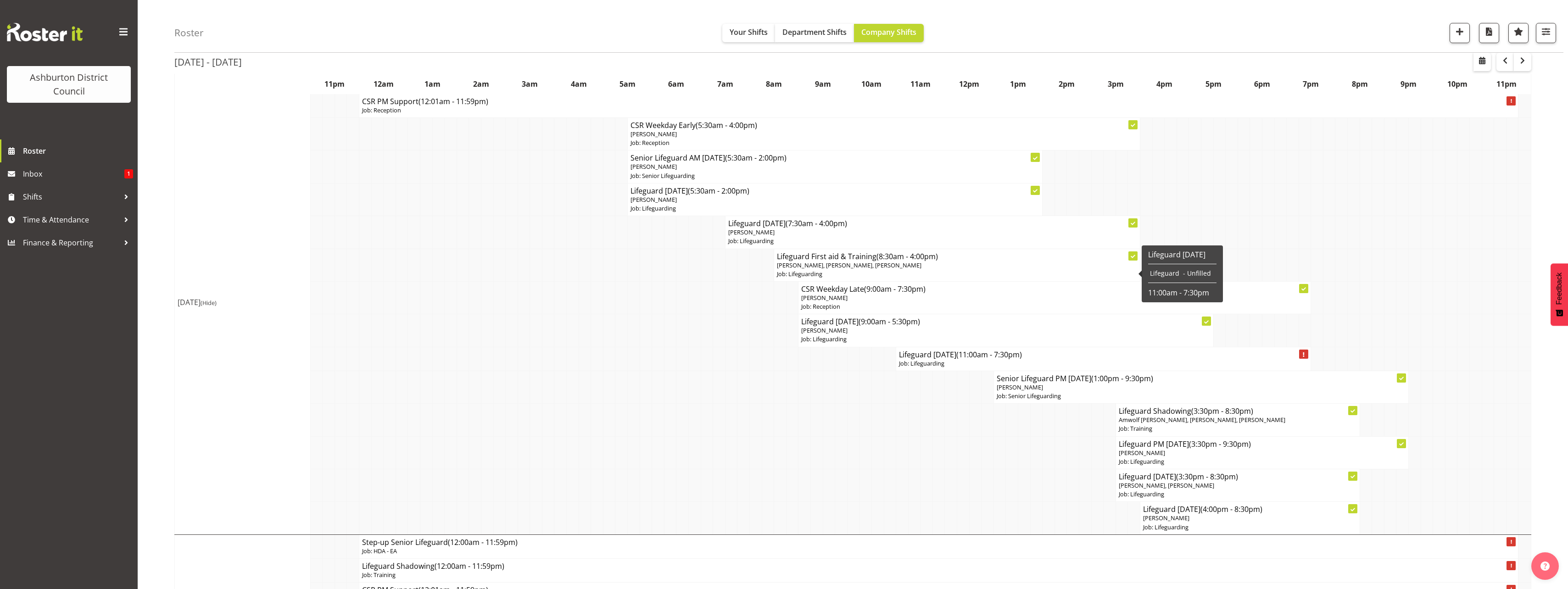
click at [848, 260] on h4 "Lifeguard First aid & Training (8:30am - 4:00pm)" at bounding box center [957, 256] width 360 height 9
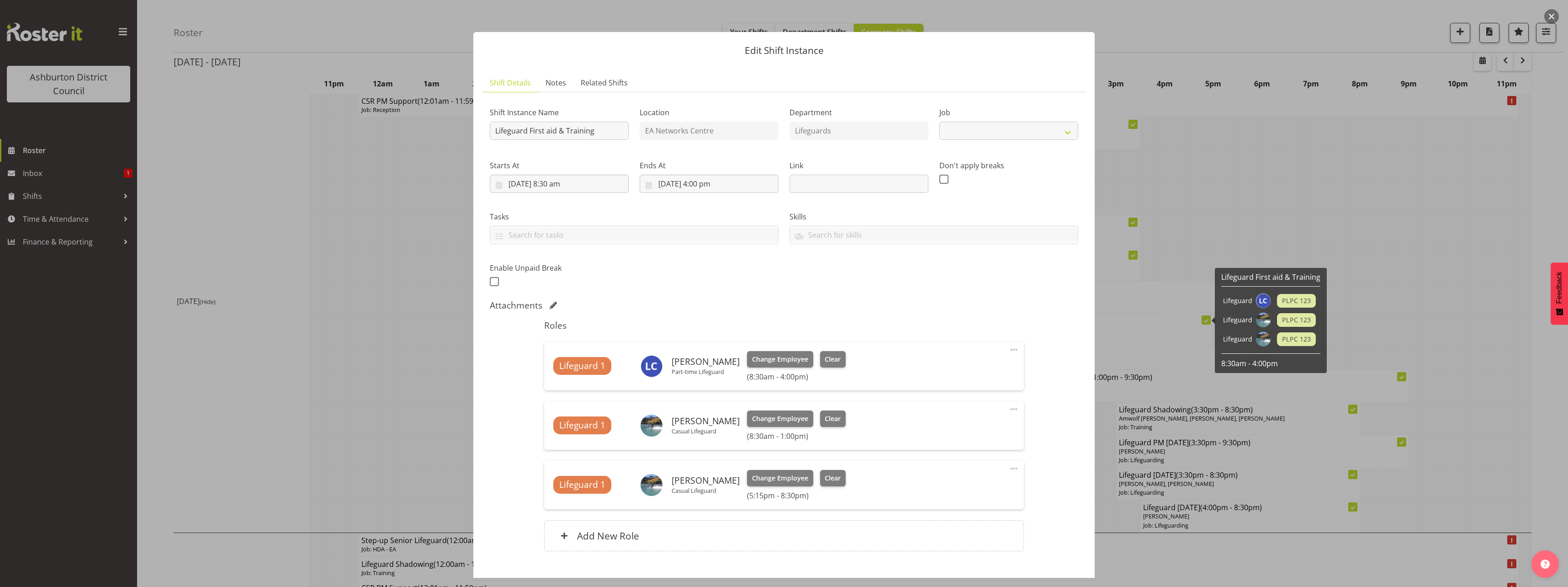
select select "38"
click at [715, 536] on div "Add New Role" at bounding box center [783, 535] width 479 height 31
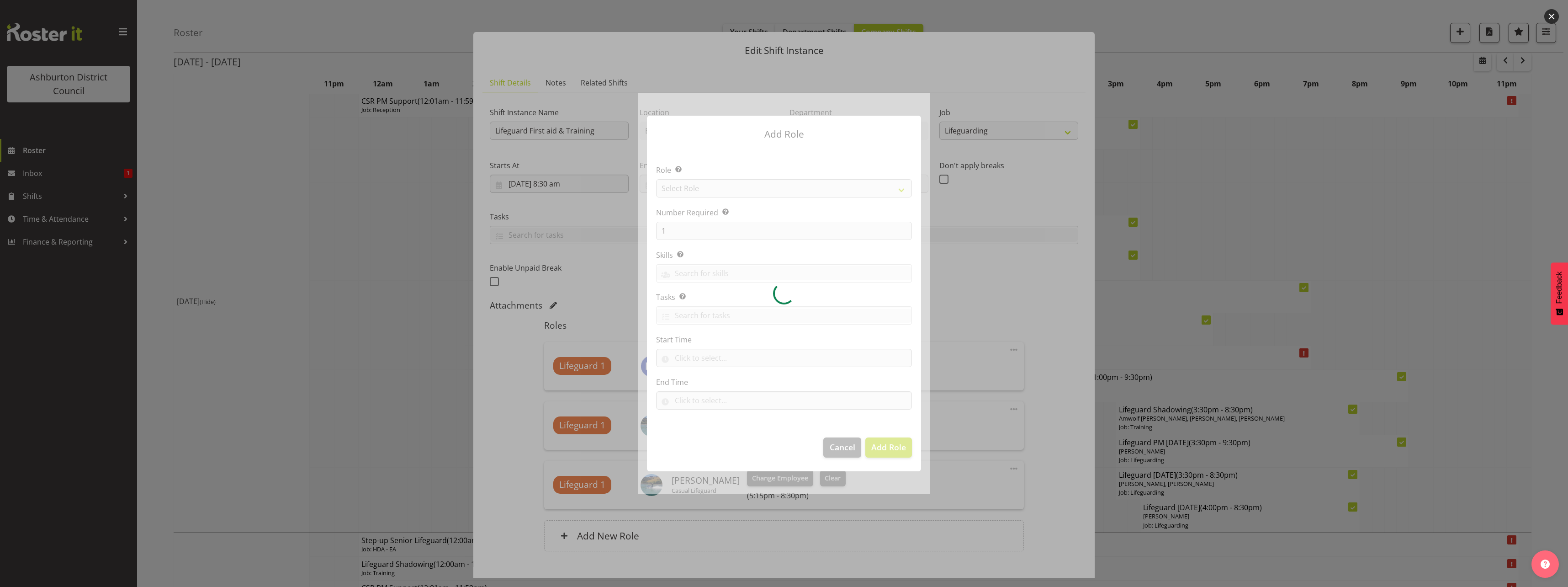
click at [726, 190] on div at bounding box center [784, 293] width 292 height 401
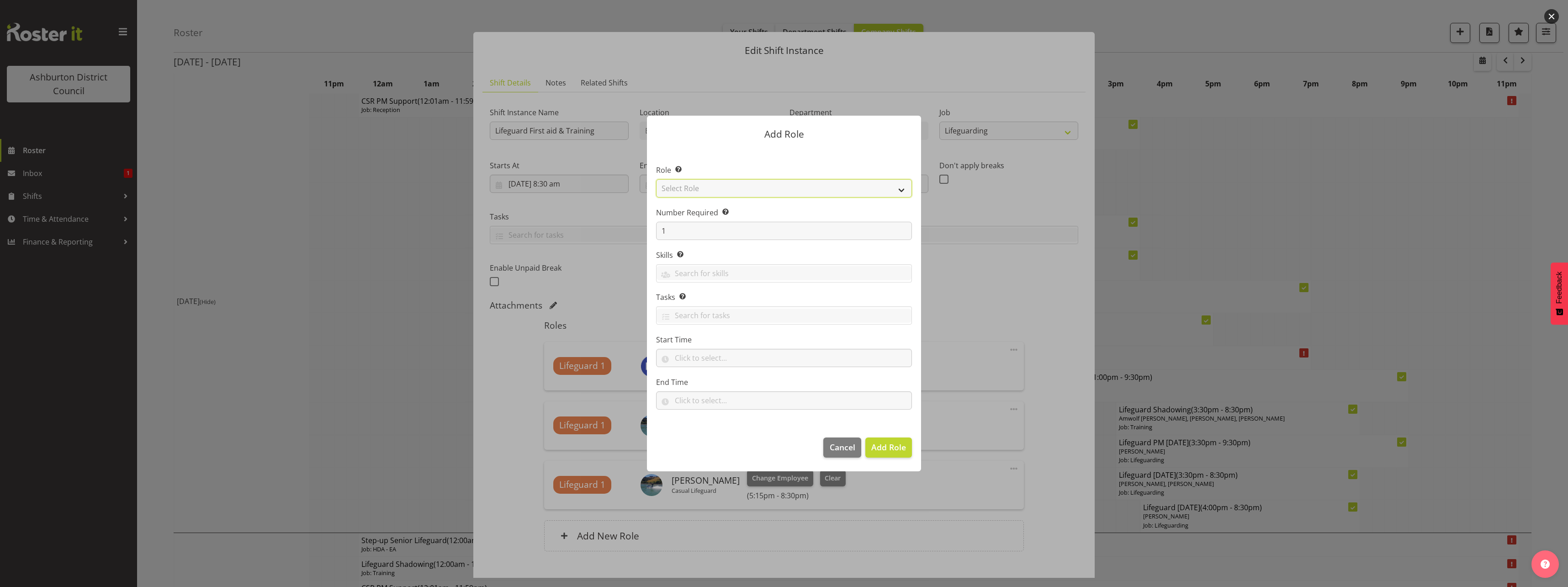
click at [726, 189] on select "Select Role AAGM Deputy Director AAGM Director Archivist Childrens Librarian Co…" at bounding box center [784, 188] width 256 height 18
select select "64"
click at [656, 179] on select "Select Role AAGM Deputy Director AAGM Director Archivist Childrens Librarian Co…" at bounding box center [784, 188] width 256 height 18
click at [702, 353] on input "text" at bounding box center [784, 358] width 256 height 18
click at [715, 373] on select "00 00 01 02 03 04 05 06 07 08 09 10 11 12 13 14 15 16 17 18 19 20 21 22 23" at bounding box center [718, 382] width 21 height 18
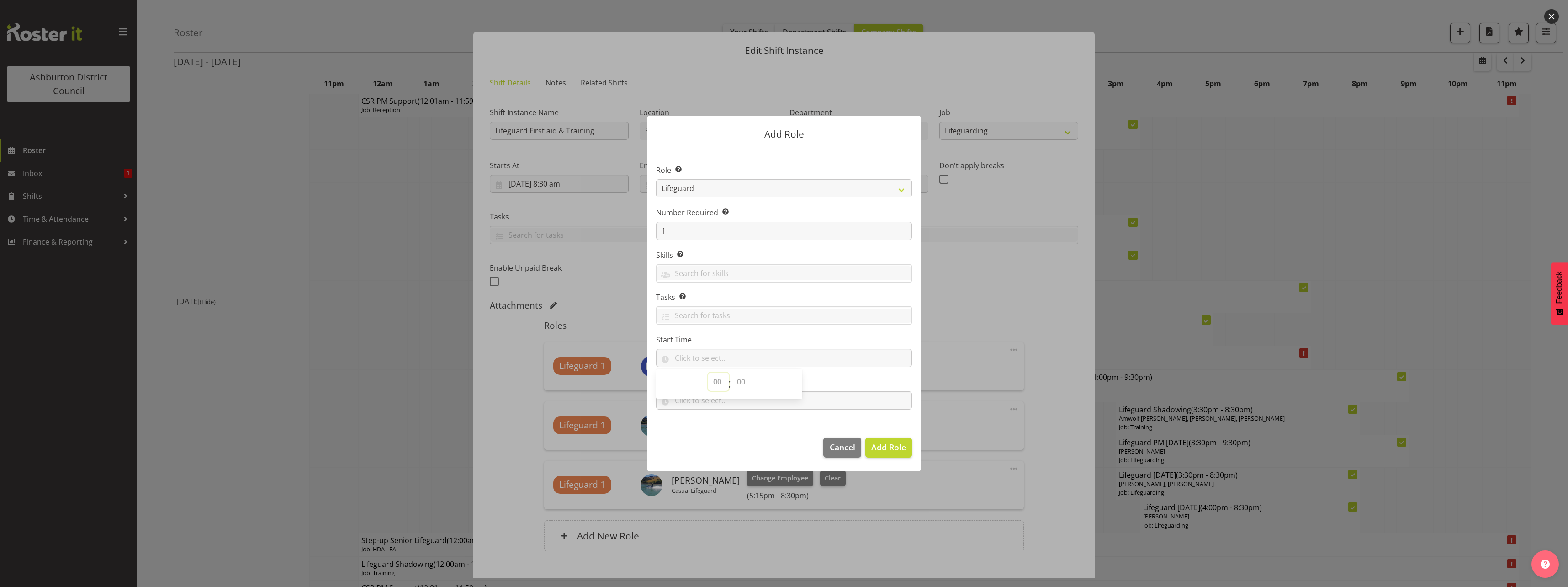
select select "15"
click at [708, 373] on select "00 00 01 02 03 04 05 06 07 08 09 10 11 12 13 14 15 16 17 18 19 20 21 22 23" at bounding box center [718, 382] width 21 height 18
click at [743, 388] on select "00 00 01 02 03 04 05 06 07 08 09 10 11 12 13 14 15 16 17 18 19 20 21 22 23 24 2…" at bounding box center [742, 382] width 21 height 18
select select "30"
click at [732, 373] on select "00 00 01 02 03 04 05 06 07 08 09 10 11 12 13 14 15 16 17 18 19 20 21 22 23 24 2…" at bounding box center [742, 382] width 21 height 18
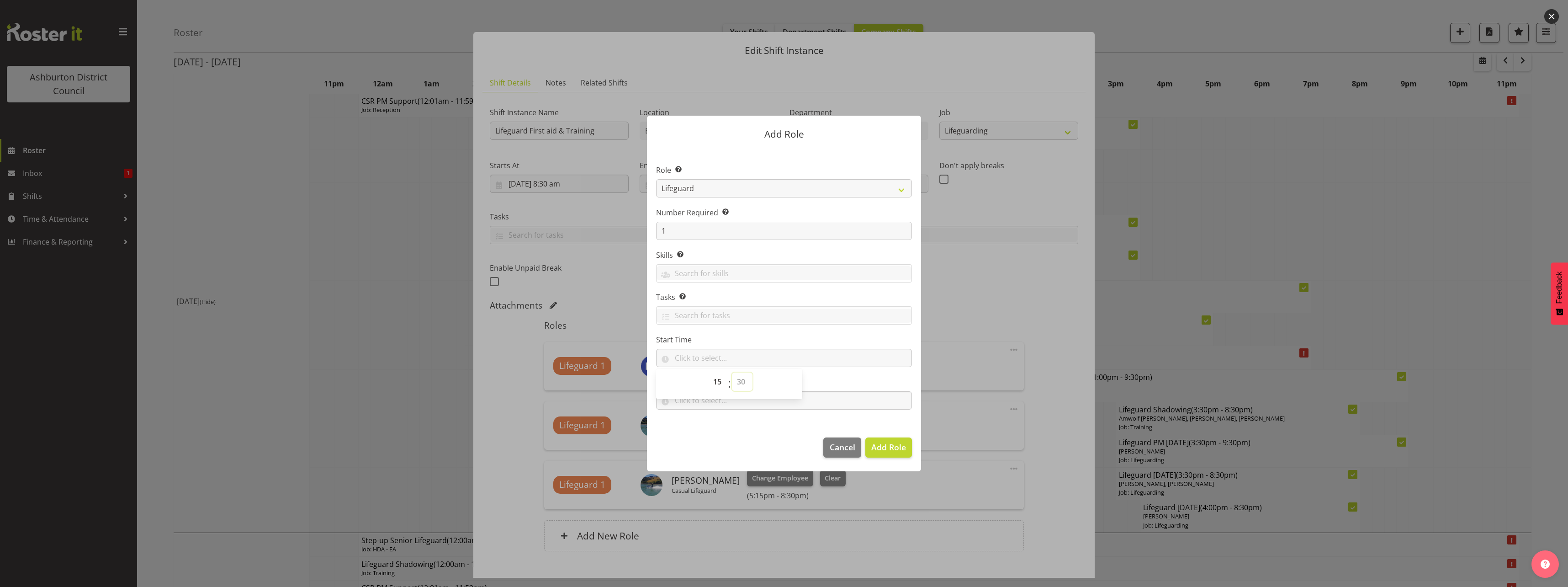
type input "15:30"
click at [732, 421] on section "Role Select the role you wish to add to the shift. AAGM Deputy Director AAGM Di…" at bounding box center [784, 287] width 274 height 279
click at [728, 403] on input "text" at bounding box center [784, 400] width 256 height 18
click at [715, 427] on select "00 00 01 02 03 04 05 06 07 08 09 10 11 12 13 14 15 16 17 18 19 20 21 22 23" at bounding box center [718, 424] width 21 height 18
select select "20"
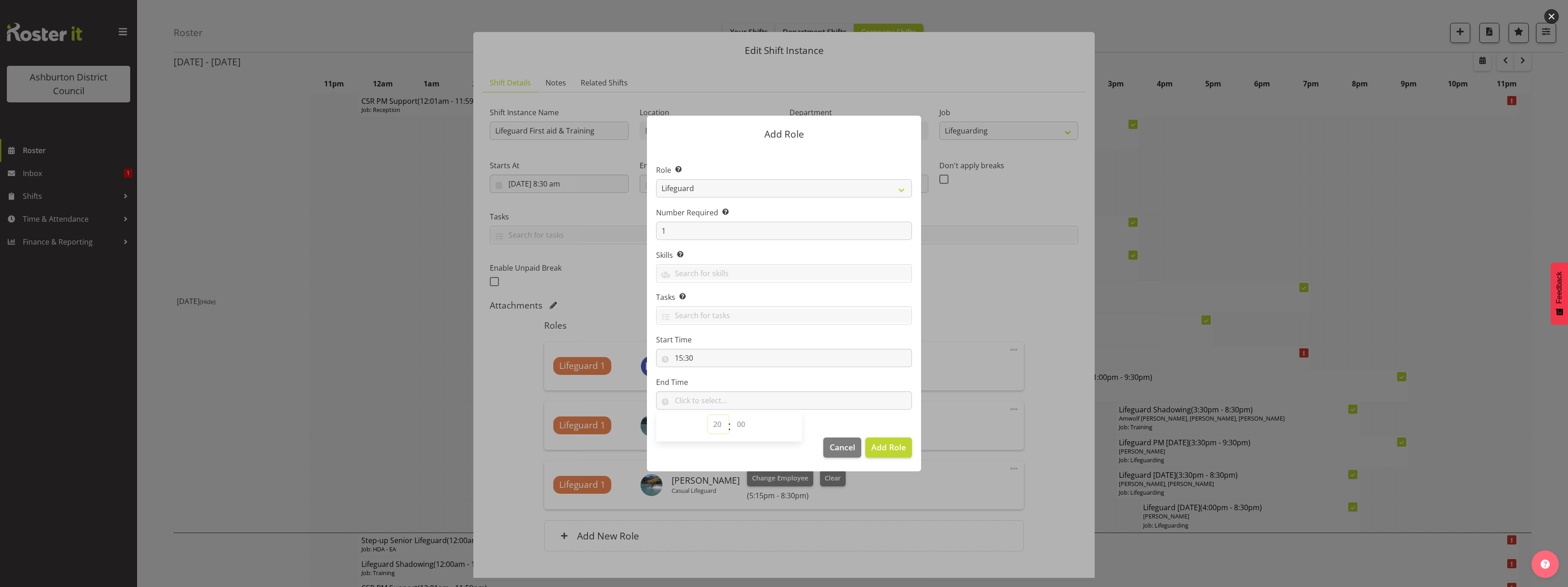
click at [708, 415] on select "00 00 01 02 03 04 05 06 07 08 09 10 11 12 13 14 15 16 17 18 19 20 21 22 23" at bounding box center [718, 424] width 21 height 18
click at [746, 421] on select "00 00 01 02 03 04 05 06 07 08 09 10 11 12 13 14 15 16 17 18 19 20 21 22 23 24 2…" at bounding box center [742, 424] width 21 height 18
select select "30"
click at [732, 415] on select "00 00 01 02 03 04 05 06 07 08 09 10 11 12 13 14 15 16 17 18 19 20 21 22 23 24 2…" at bounding box center [742, 424] width 21 height 18
type input "20:30"
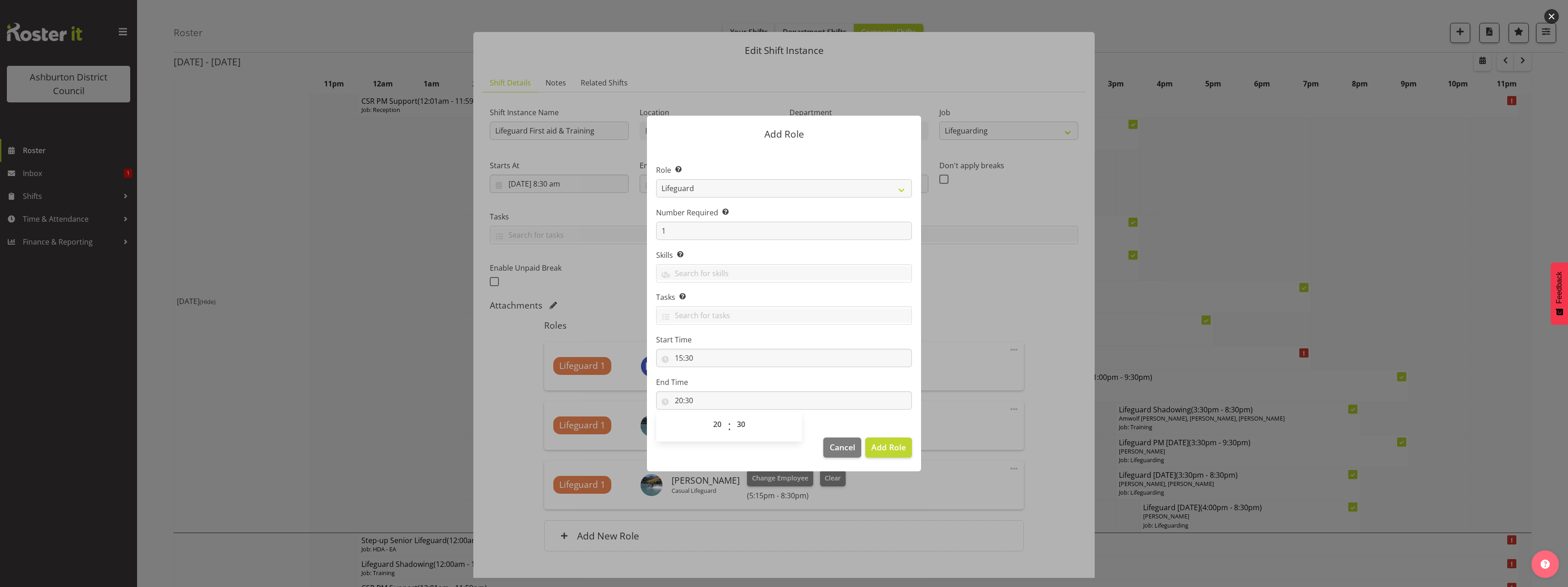
click at [864, 423] on section "Role Select the role you wish to add to the shift. AAGM Deputy Director AAGM Di…" at bounding box center [784, 287] width 274 height 279
click at [903, 454] on button "Add Role" at bounding box center [889, 447] width 47 height 20
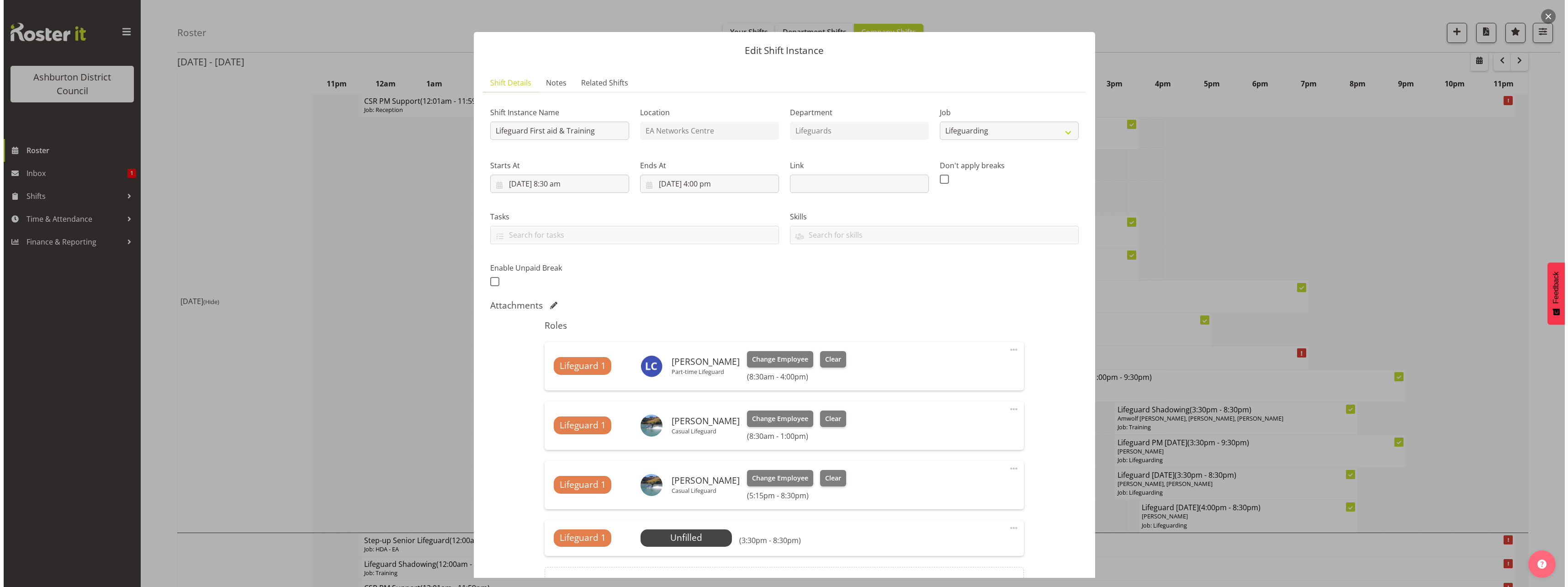
scroll to position [102, 0]
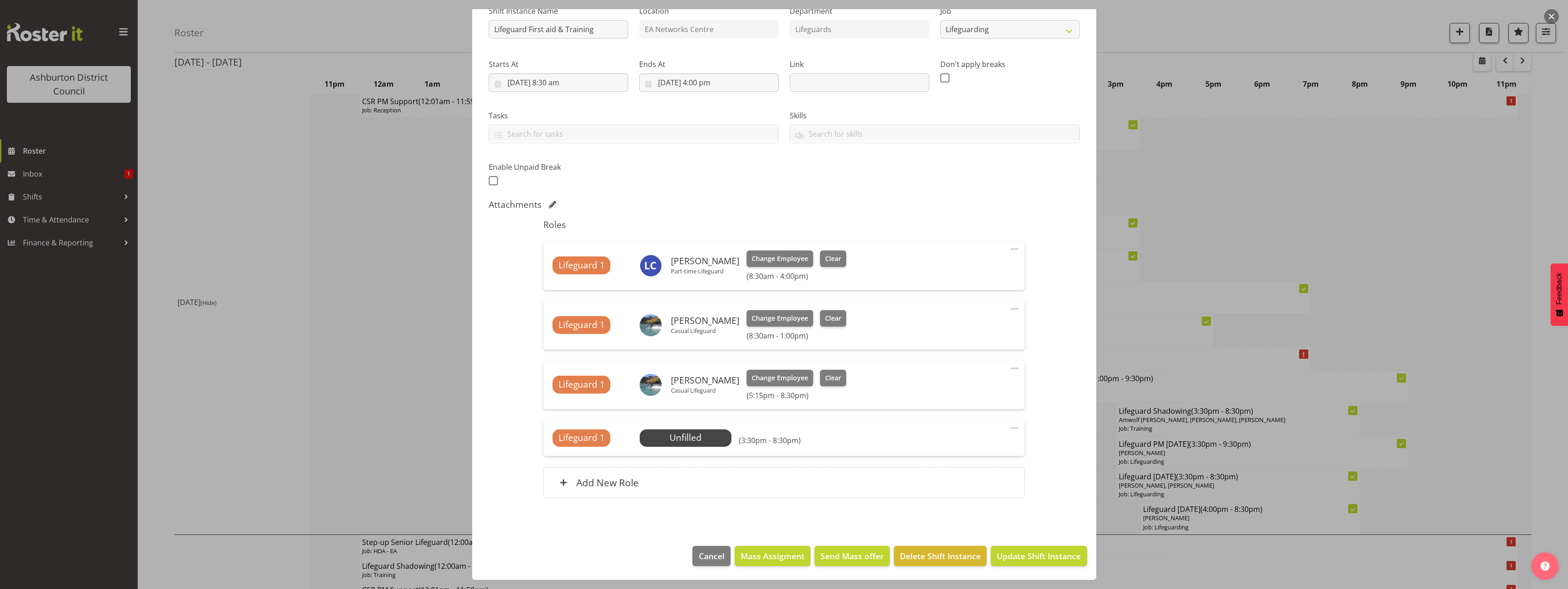
click at [691, 448] on div "Lifeguard 1 Unfilled Select Employee (3:30pm - 8:30pm) Edit Cover Role Delete" at bounding box center [784, 438] width 481 height 36
click at [693, 439] on span "Select Employee" at bounding box center [686, 438] width 68 height 13
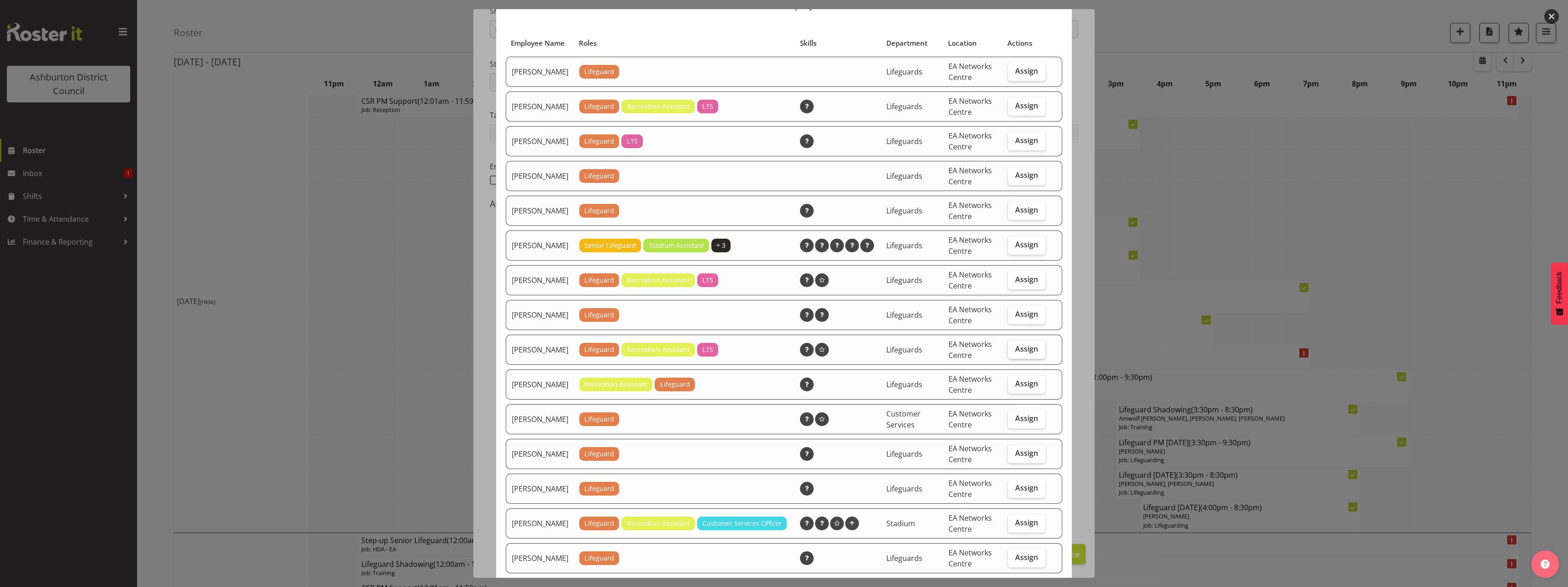
scroll to position [91, 0]
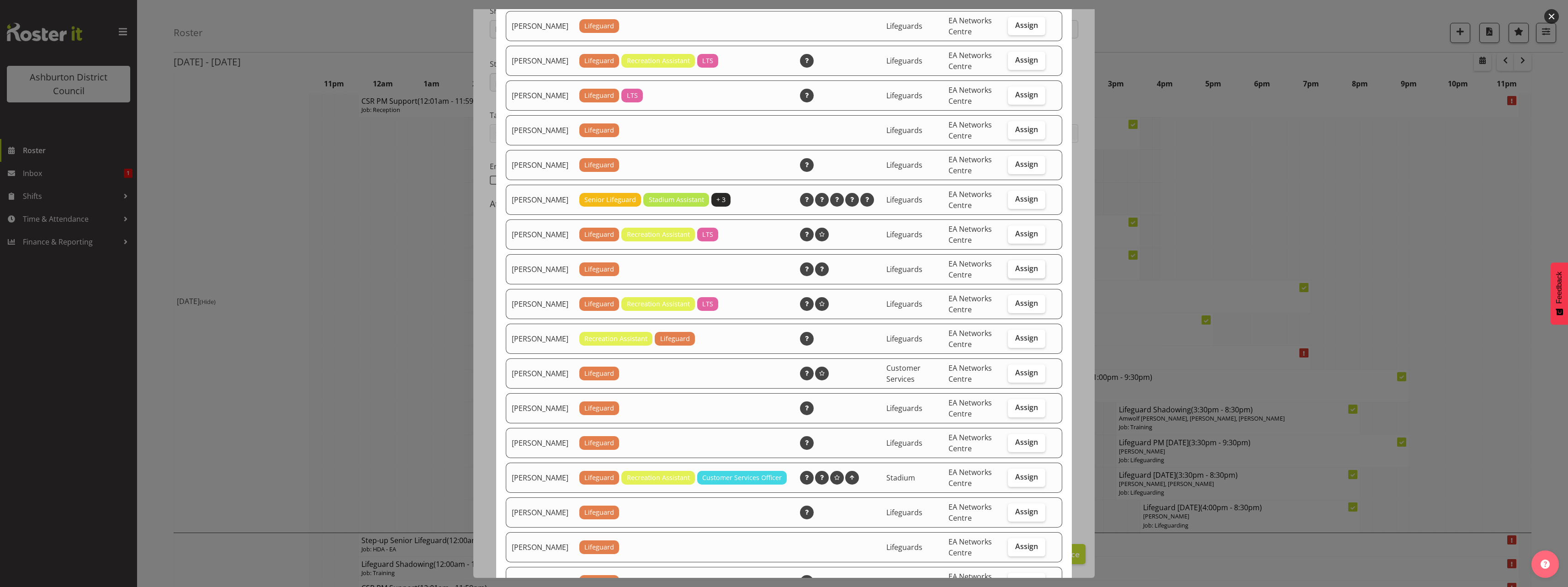
click at [1031, 273] on span "Assign" at bounding box center [1027, 268] width 23 height 9
click at [1014, 272] on input "Assign" at bounding box center [1011, 269] width 6 height 6
checkbox input "true"
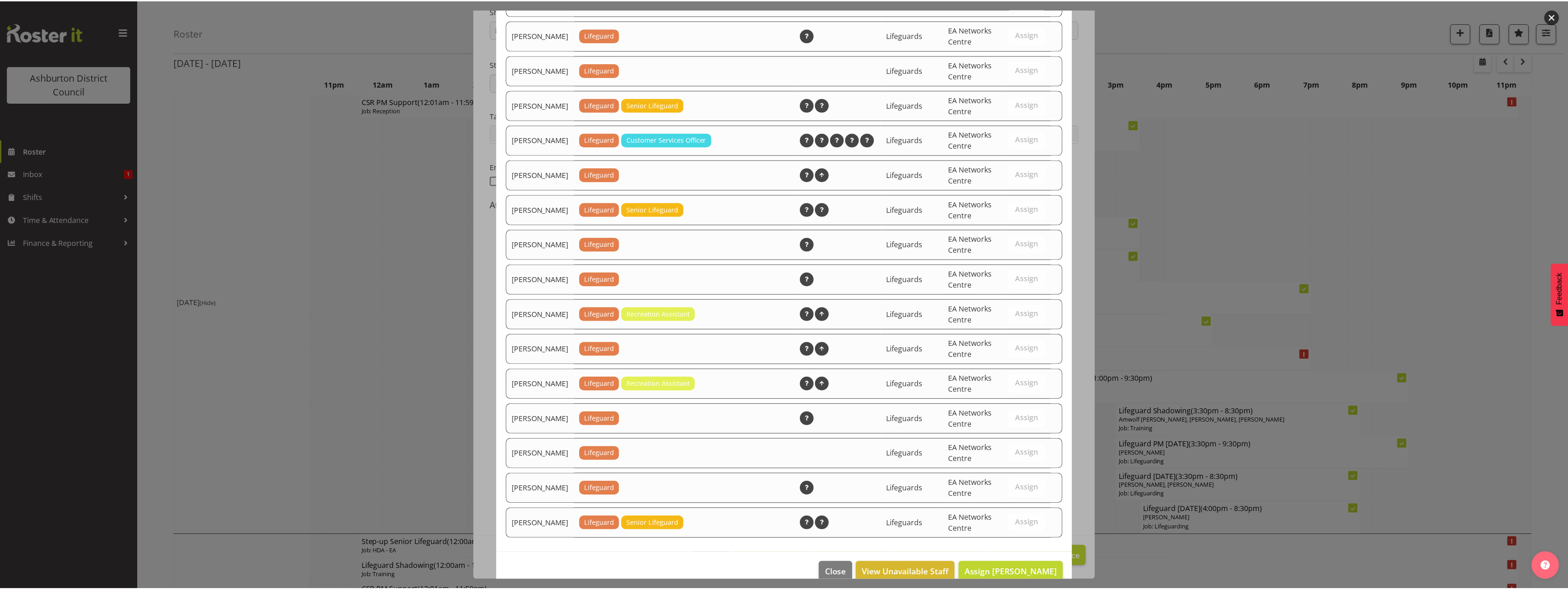
scroll to position [807, 0]
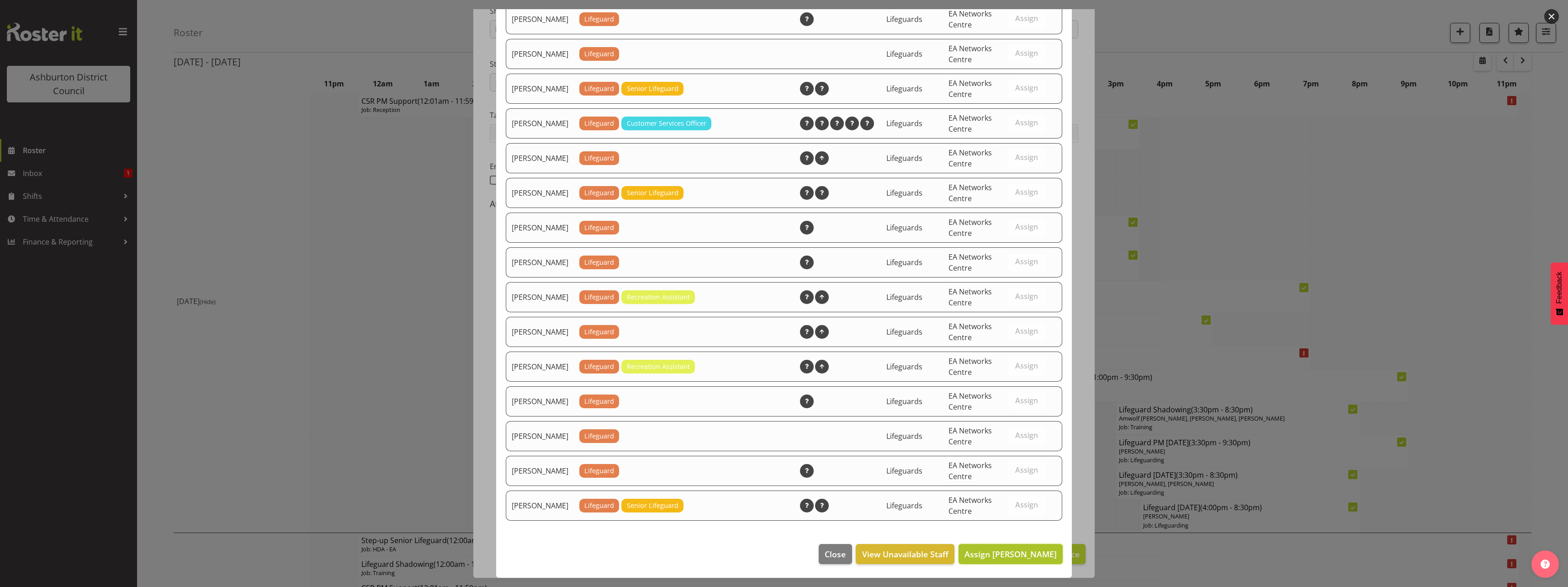
click at [1022, 561] on button "Assign [PERSON_NAME]" at bounding box center [1010, 554] width 104 height 20
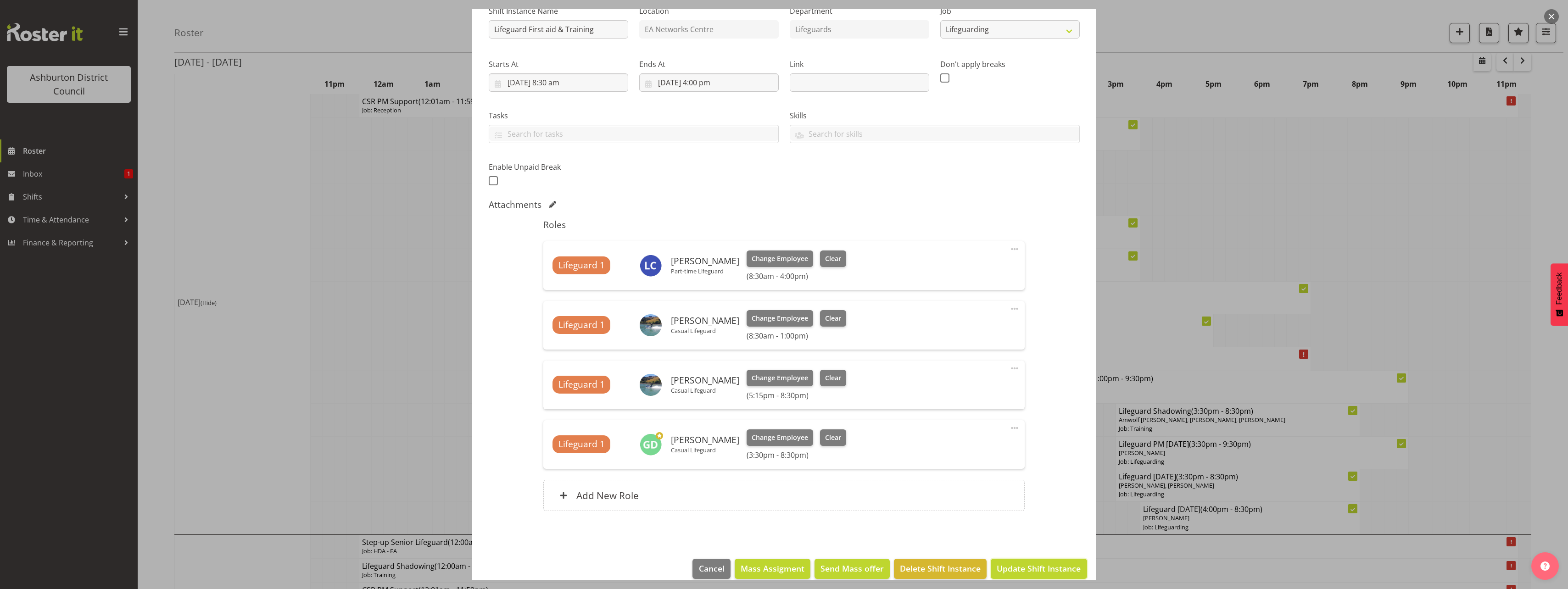
click at [1026, 563] on span "Update Shift Instance" at bounding box center [1038, 568] width 84 height 12
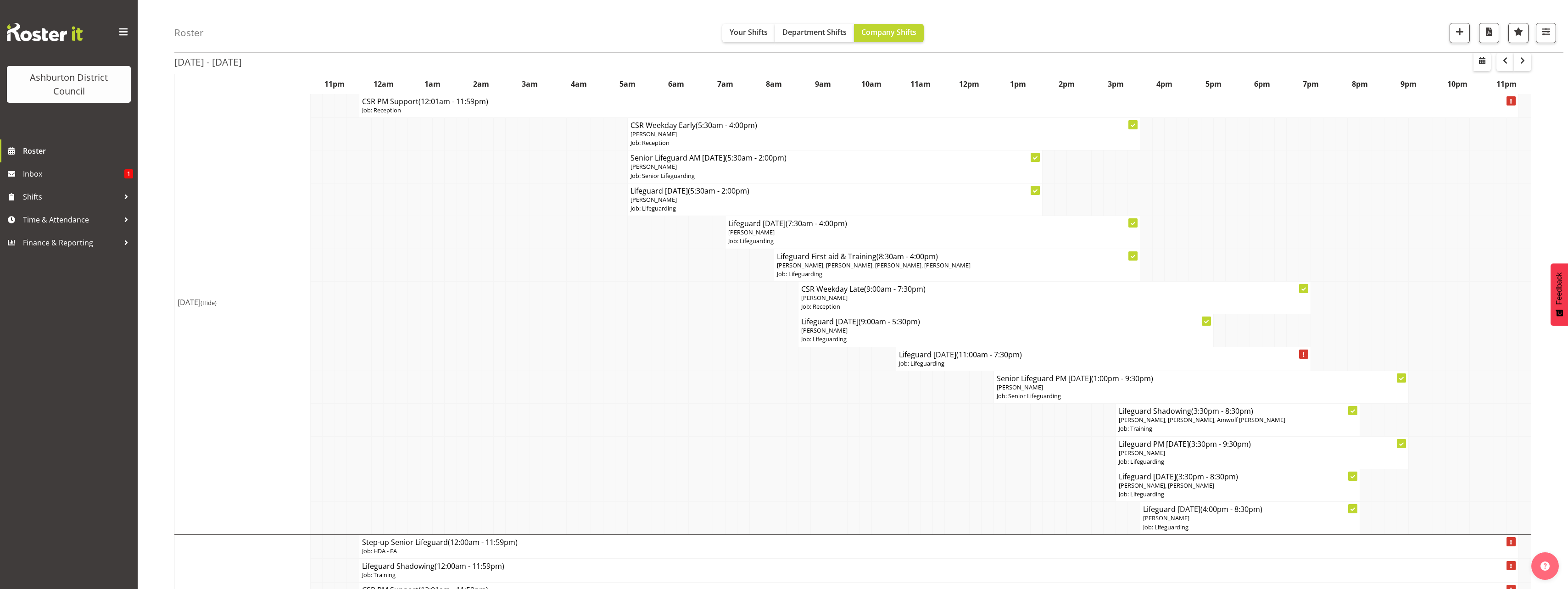
scroll to position [0, 0]
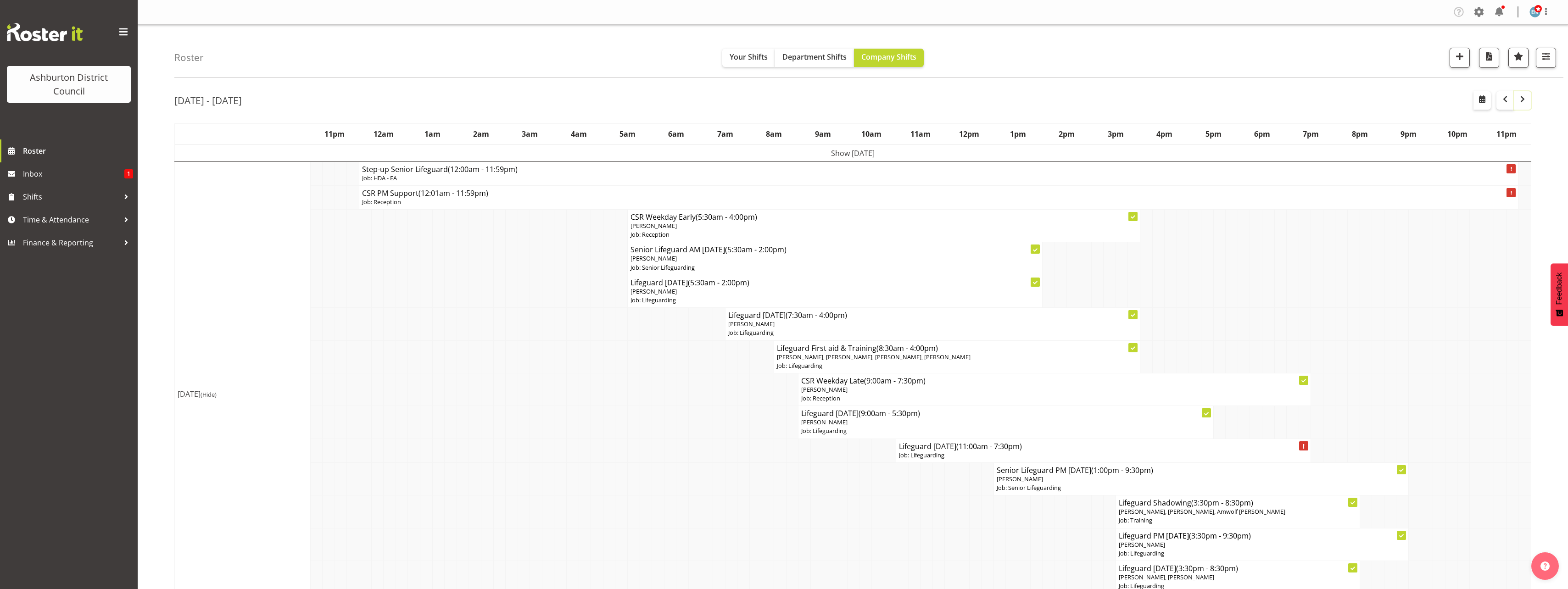
click at [1524, 98] on span "button" at bounding box center [1522, 99] width 11 height 11
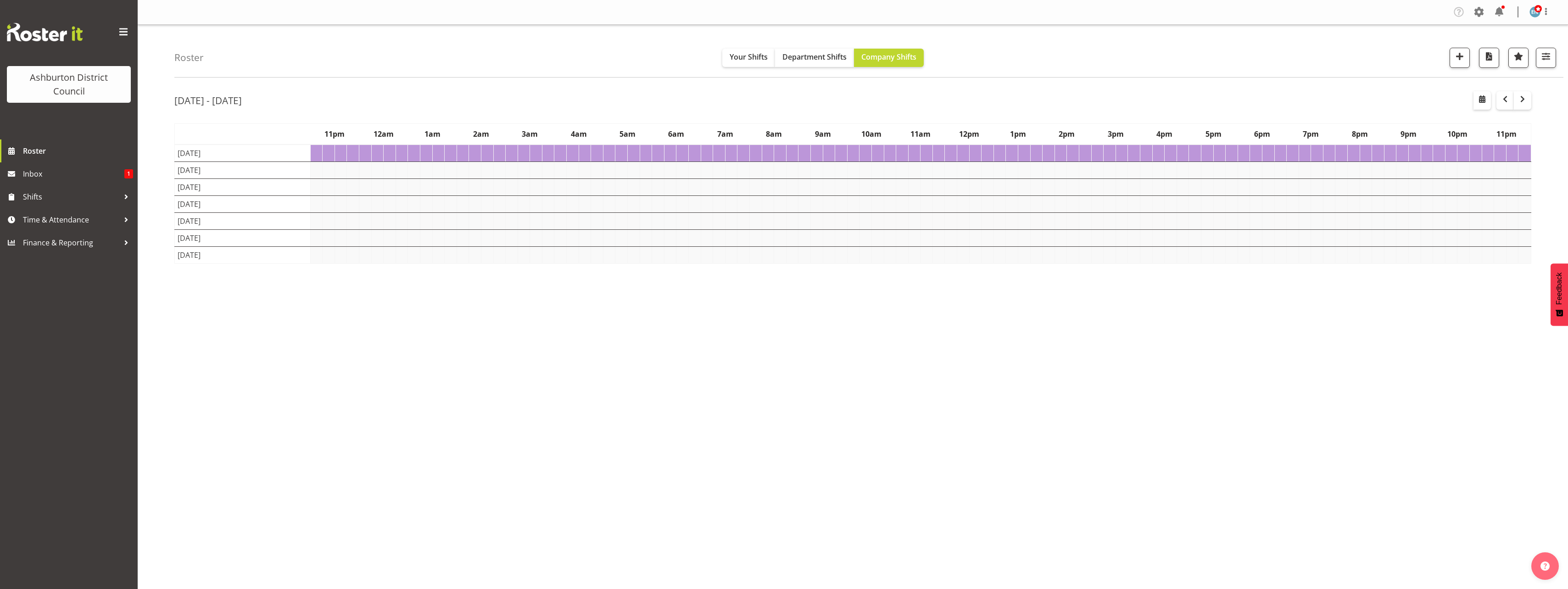
click at [153, 202] on div "Roster Your Shifts Department Shifts Company Shifts 1 Locations [GEOGRAPHIC_DAT…" at bounding box center [853, 238] width 1430 height 426
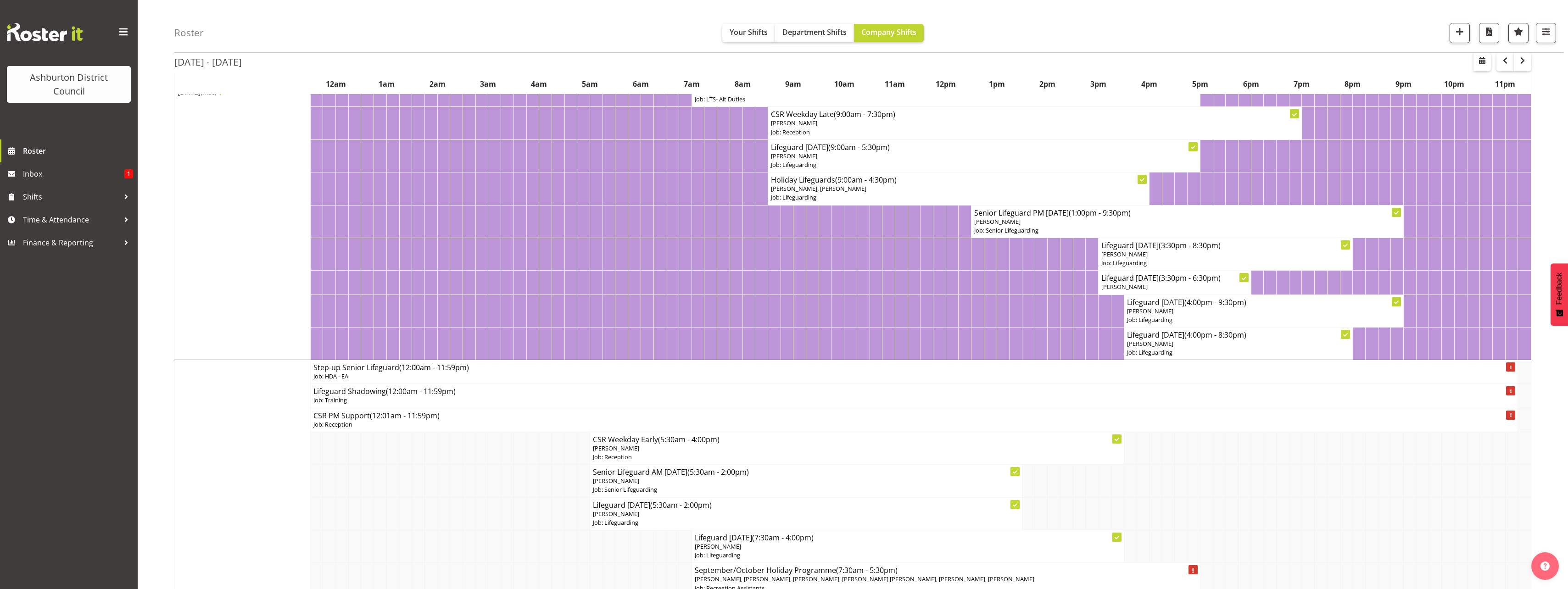
scroll to position [642, 0]
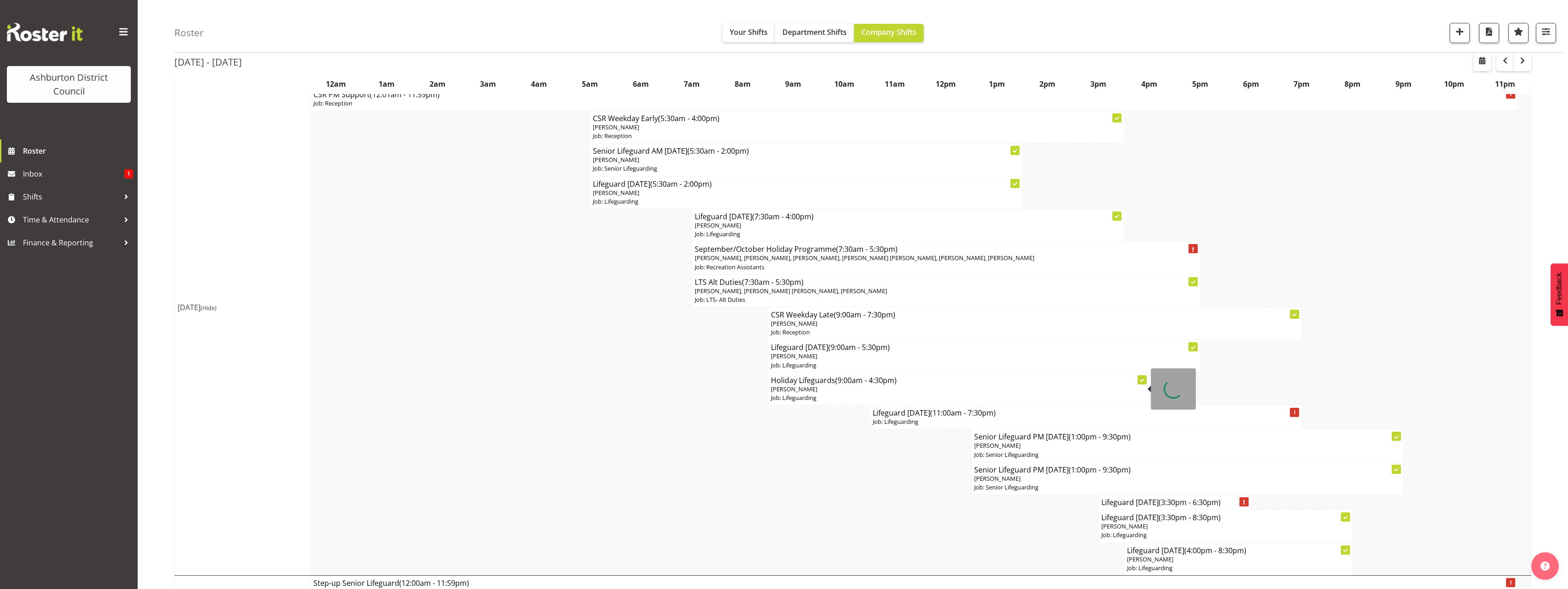
click at [804, 393] on p "Job: Lifeguarding" at bounding box center [959, 398] width 375 height 9
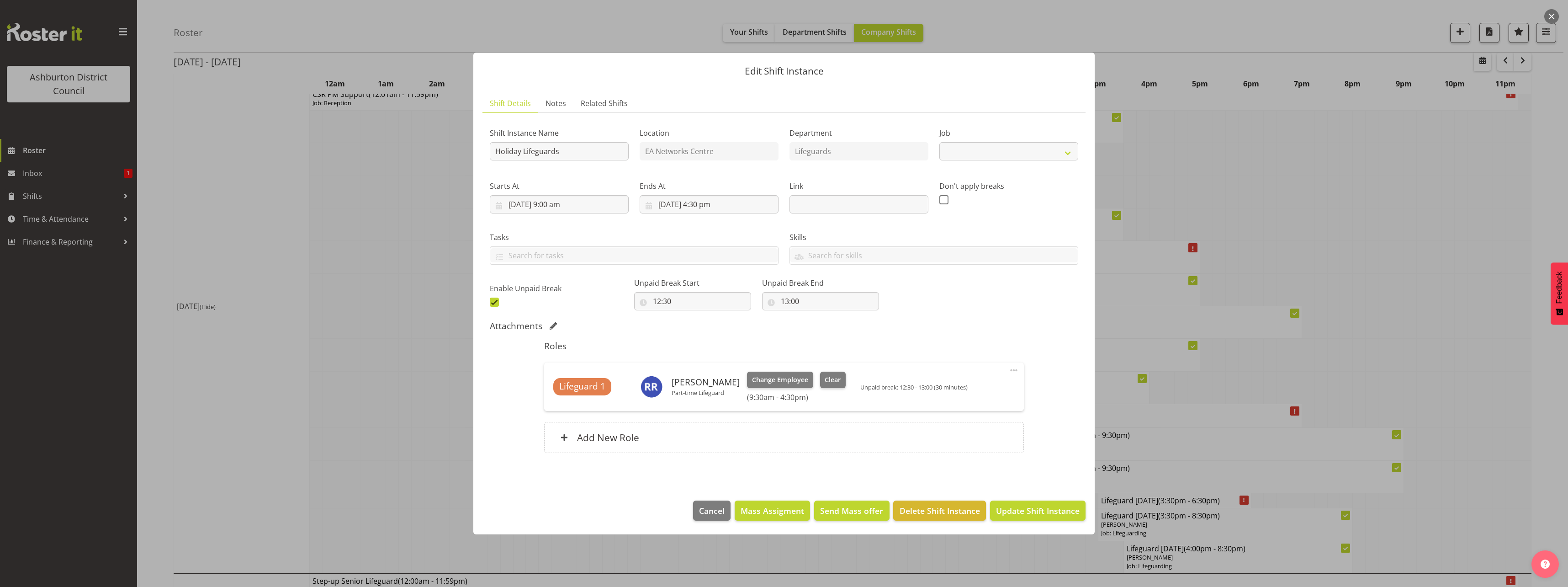
select select "38"
click at [394, 392] on div at bounding box center [784, 294] width 1568 height 587
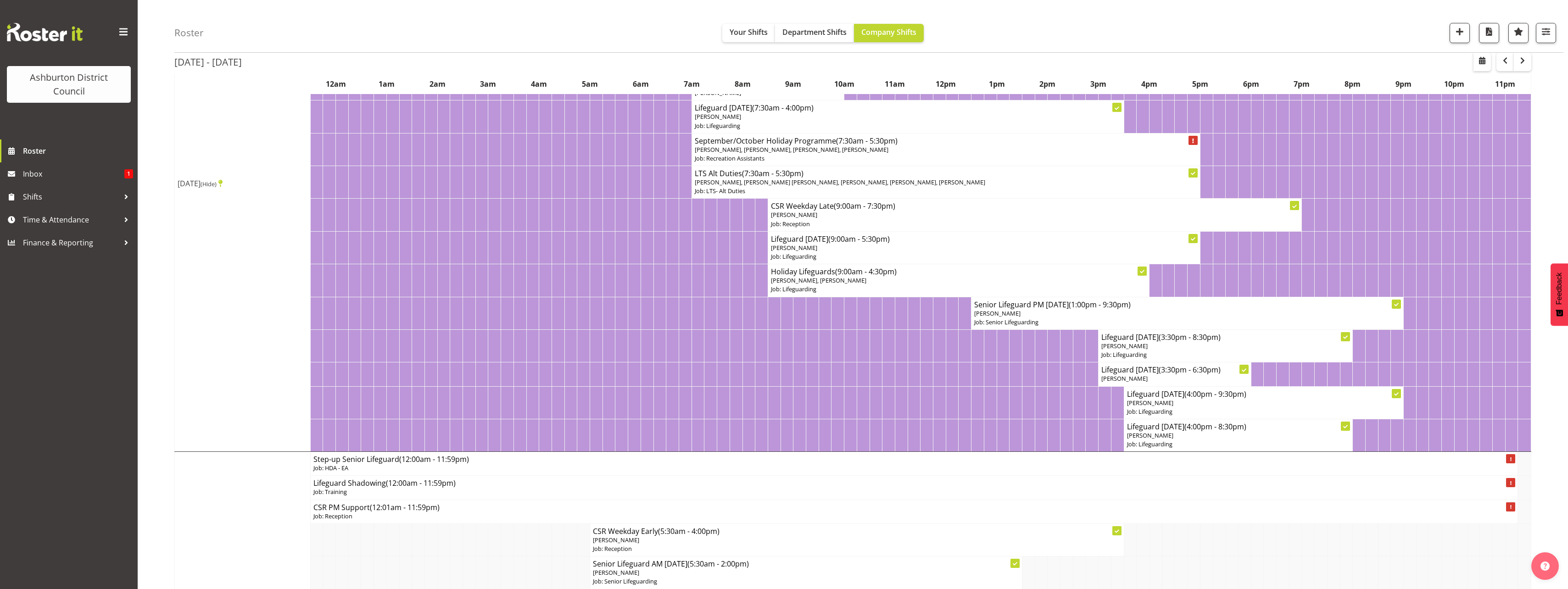
scroll to position [183, 0]
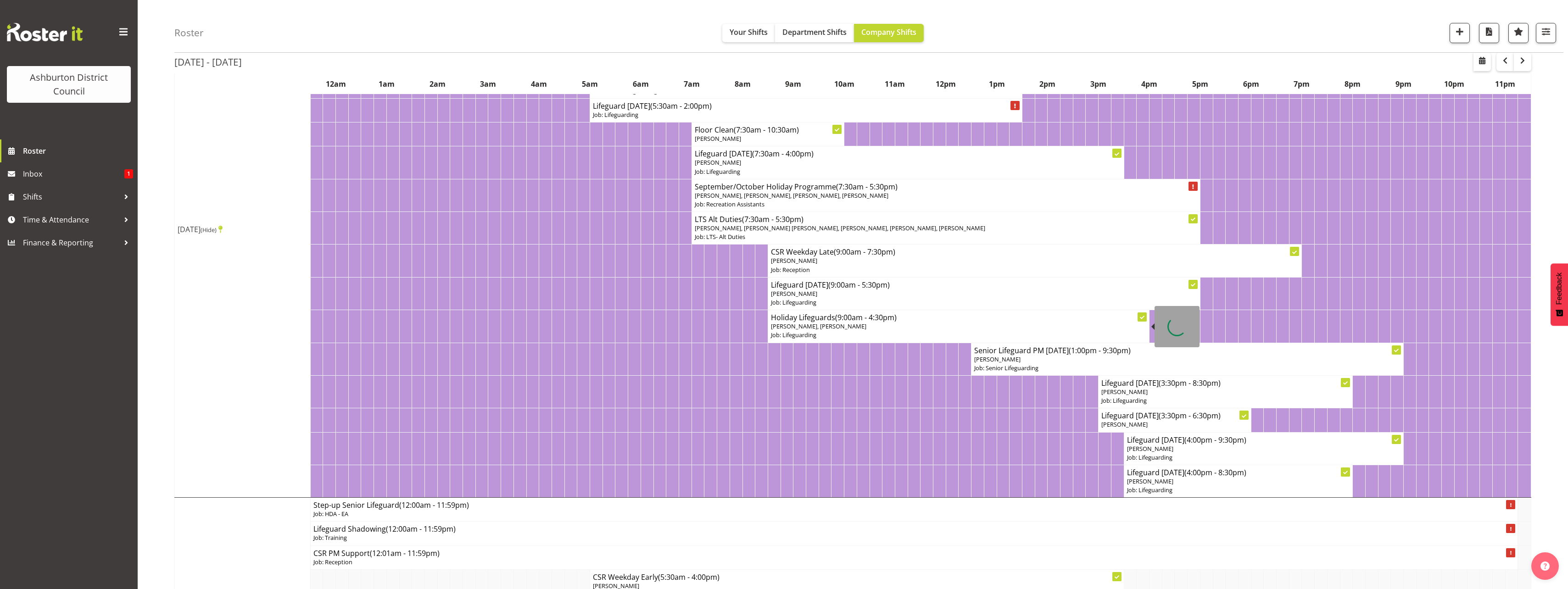
click at [847, 330] on span "[PERSON_NAME], [PERSON_NAME]" at bounding box center [819, 326] width 95 height 9
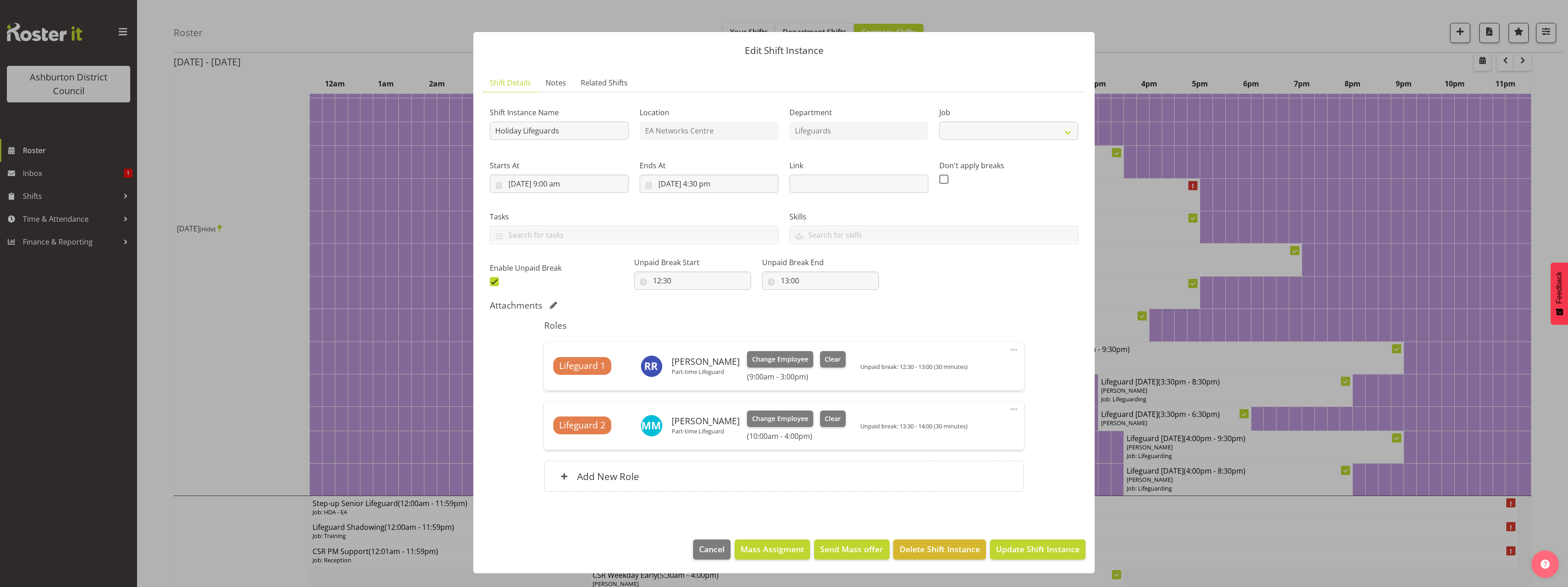
select select "38"
click at [268, 380] on div at bounding box center [784, 294] width 1568 height 587
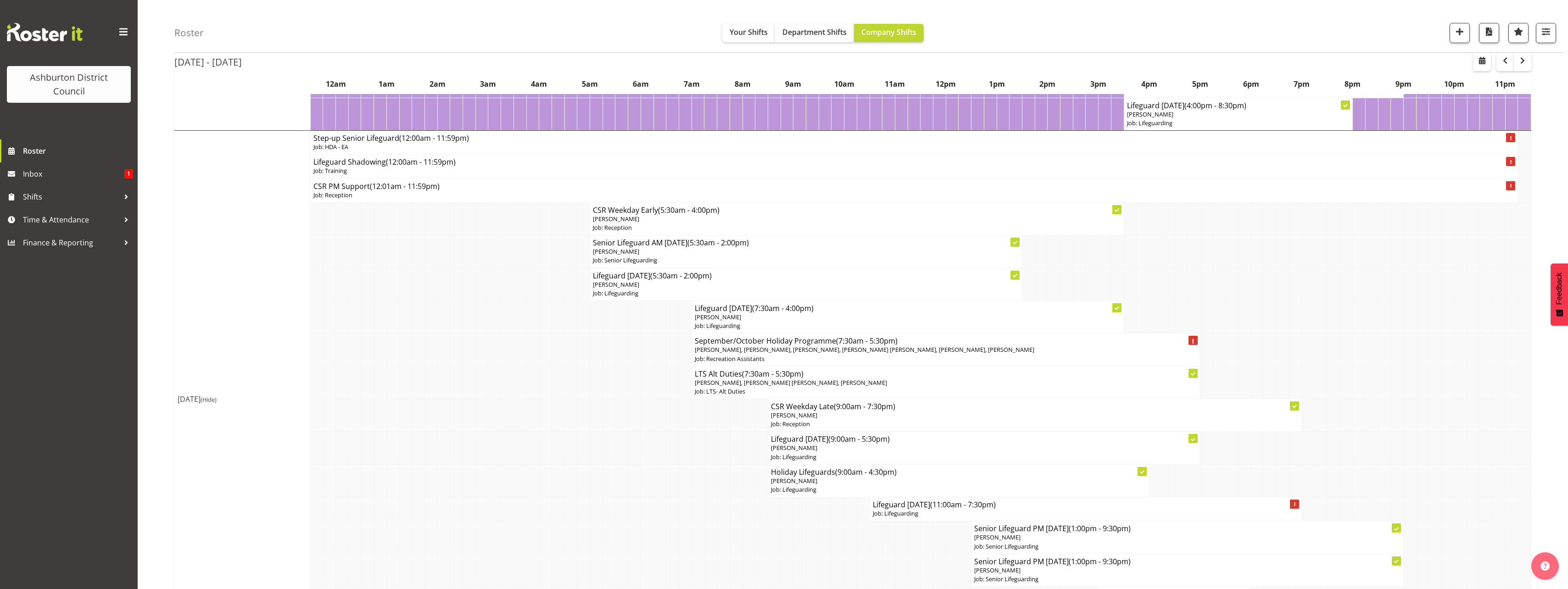
scroll to position [825, 0]
